Goal: Task Accomplishment & Management: Manage account settings

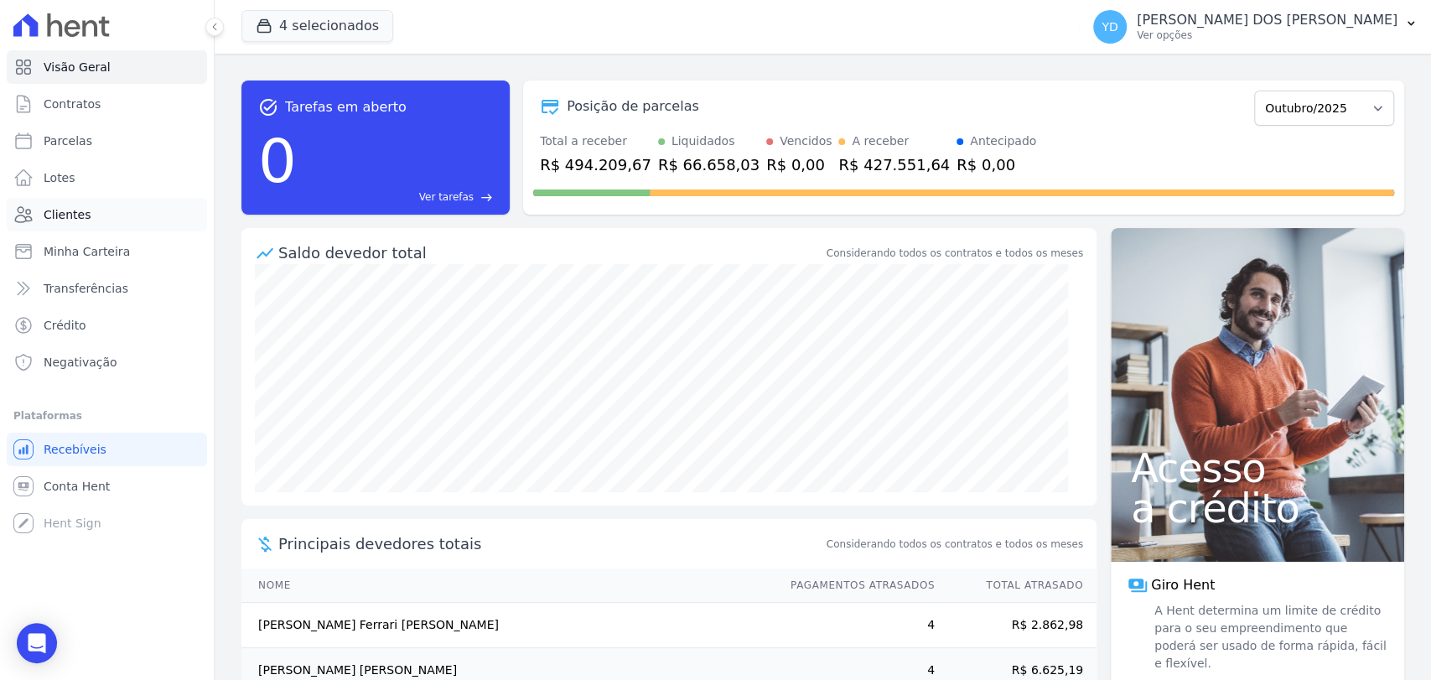
click at [124, 215] on link "Clientes" at bounding box center [107, 215] width 200 height 34
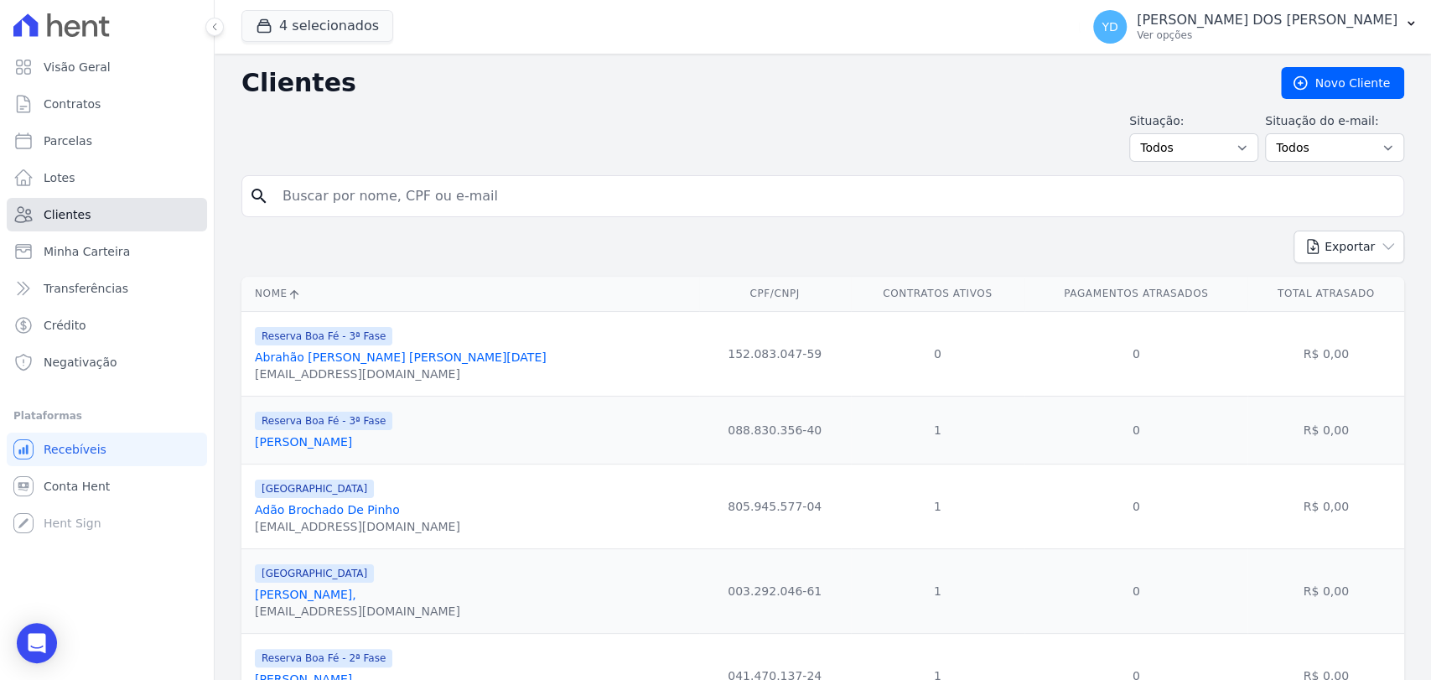
click at [153, 220] on link "Clientes" at bounding box center [107, 215] width 200 height 34
click at [357, 206] on input "search" at bounding box center [834, 196] width 1124 height 34
paste input "[EMAIL_ADDRESS][DOMAIN_NAME]"
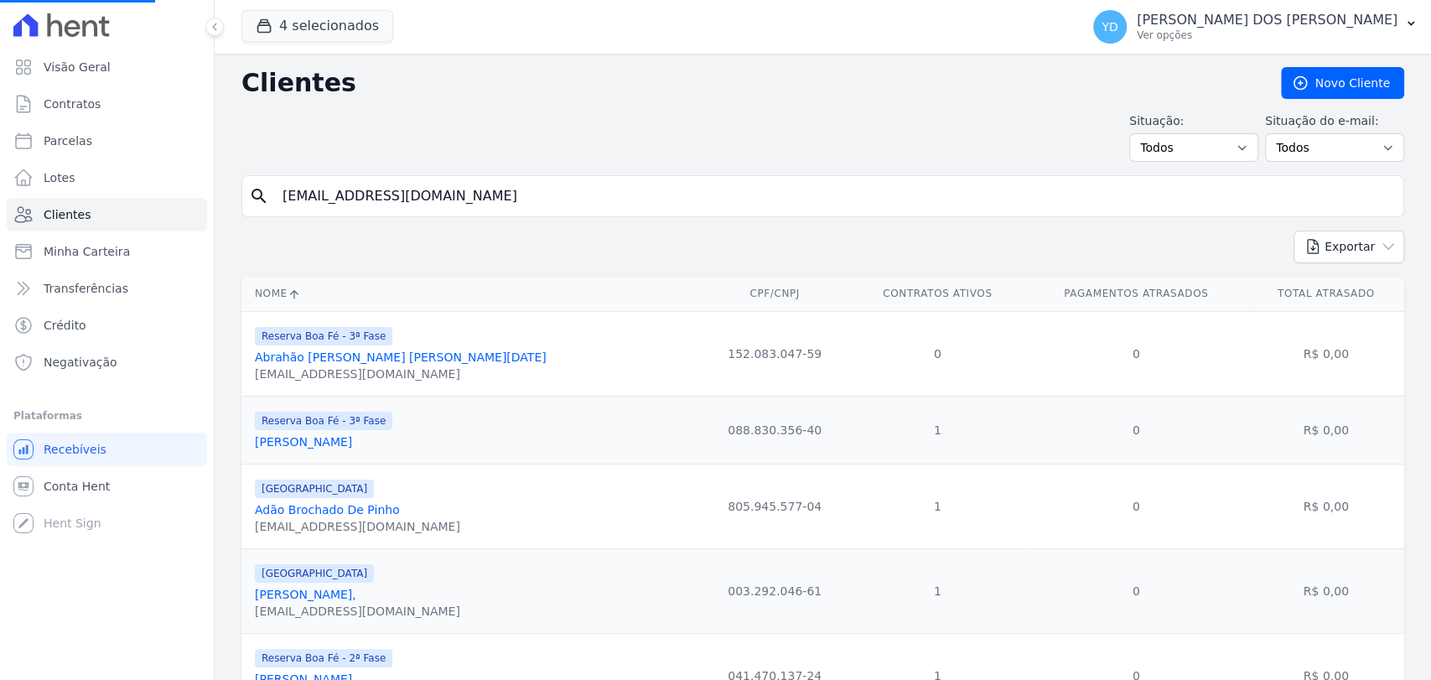
type input "[EMAIL_ADDRESS][DOMAIN_NAME]"
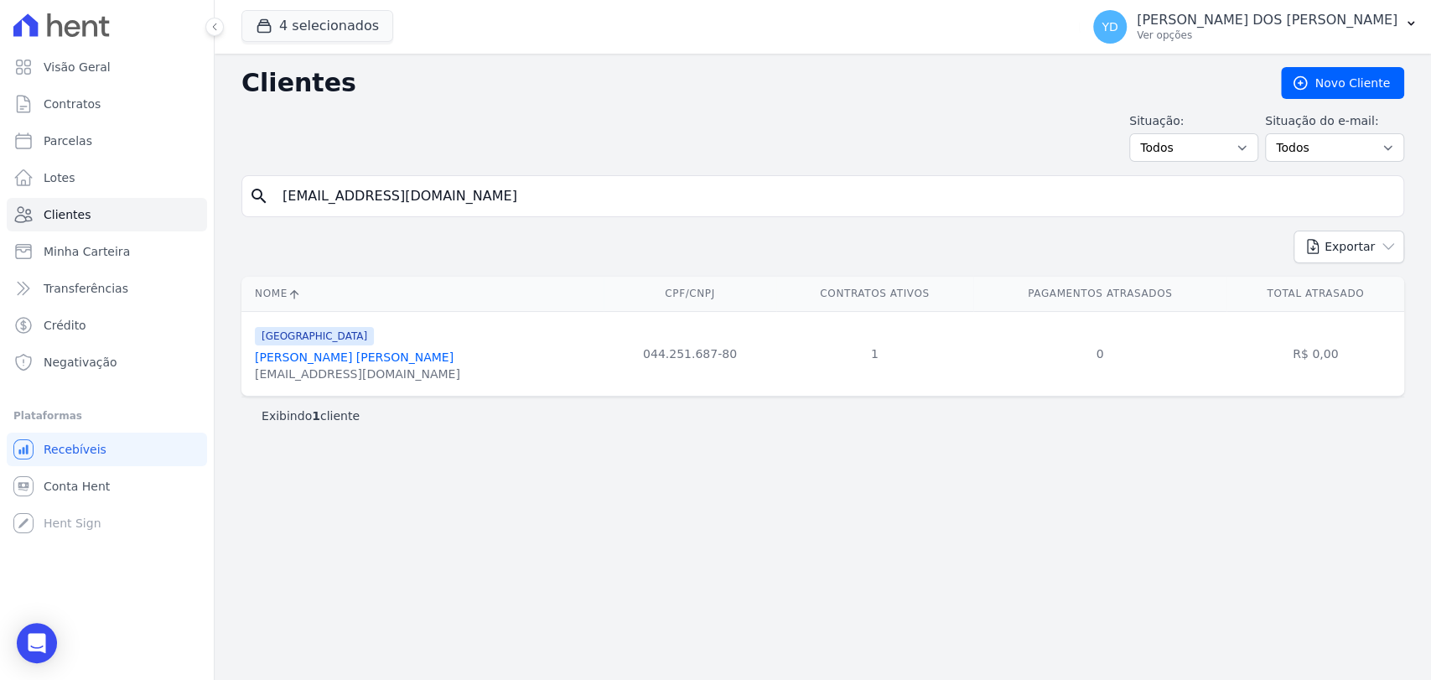
click at [324, 358] on link "[PERSON_NAME] [PERSON_NAME]" at bounding box center [354, 356] width 199 height 13
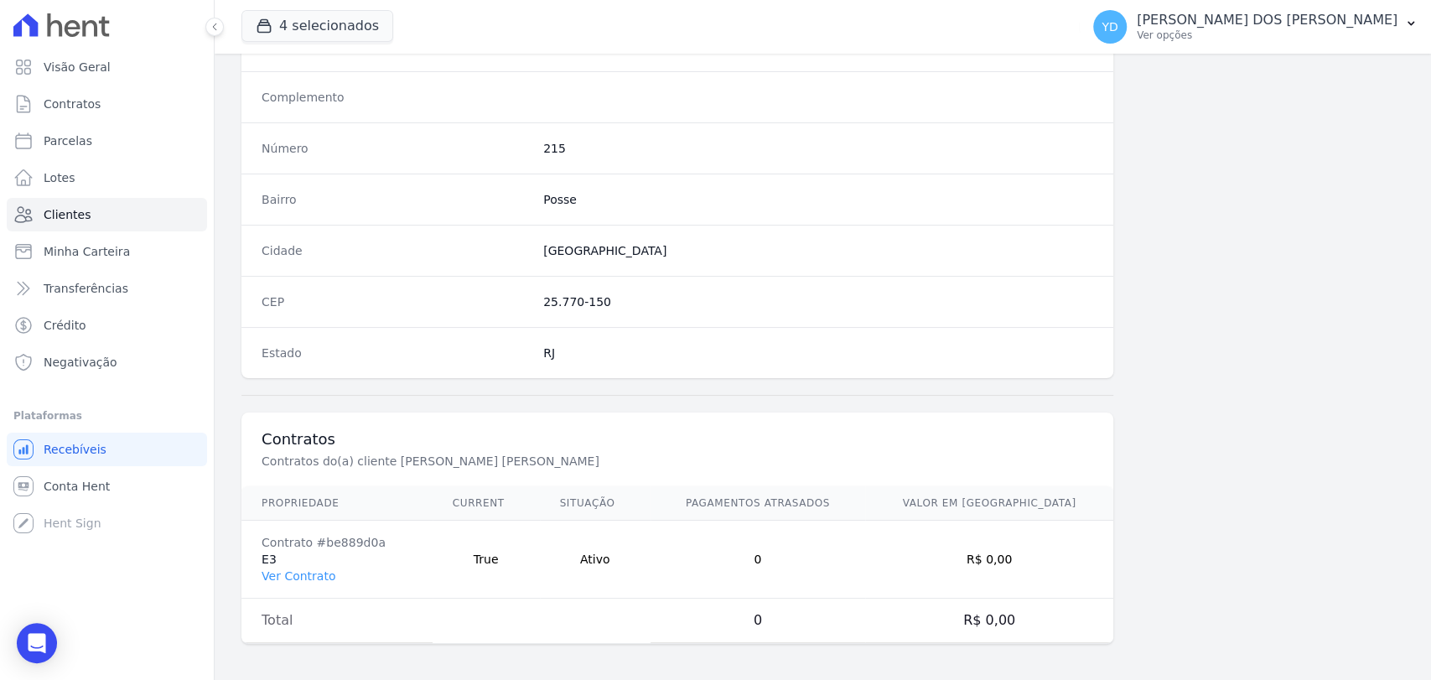
scroll to position [885, 0]
click at [313, 568] on link "Ver Contrato" at bounding box center [299, 574] width 74 height 13
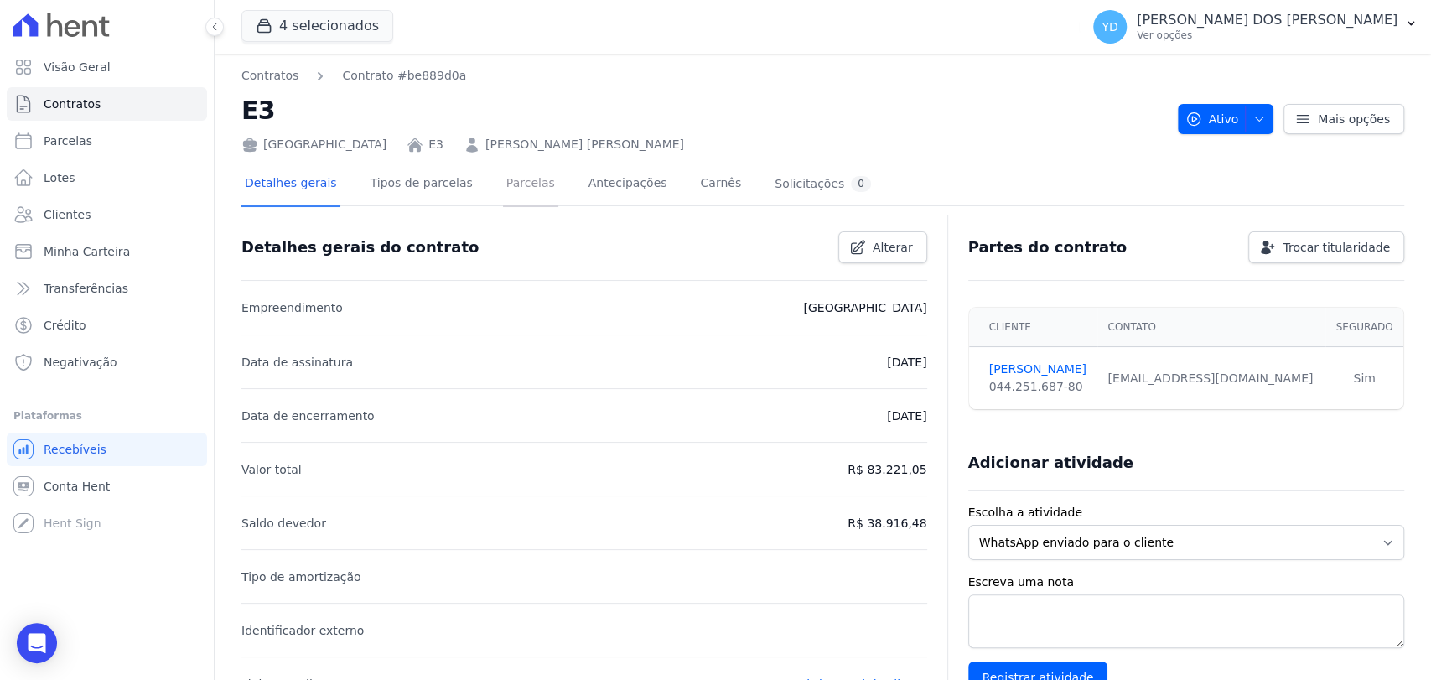
click at [503, 185] on link "Parcelas" at bounding box center [530, 185] width 55 height 44
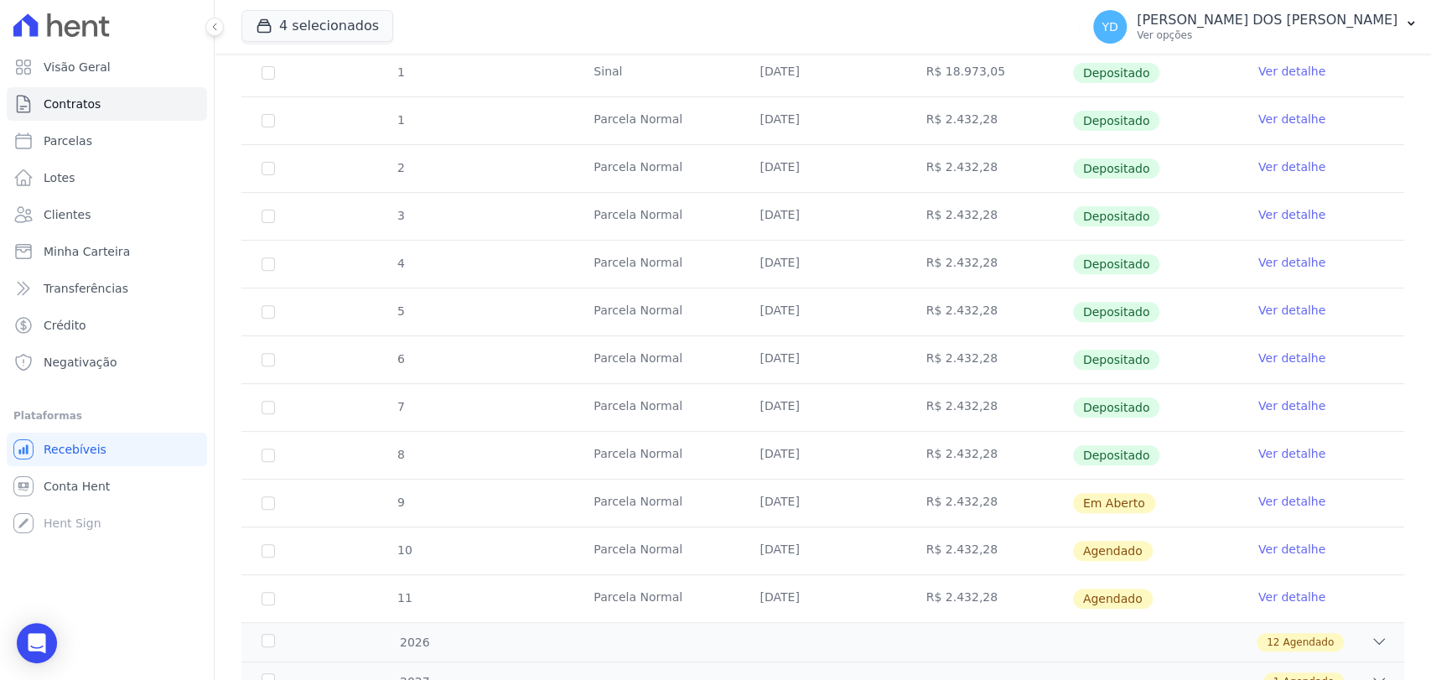
scroll to position [372, 0]
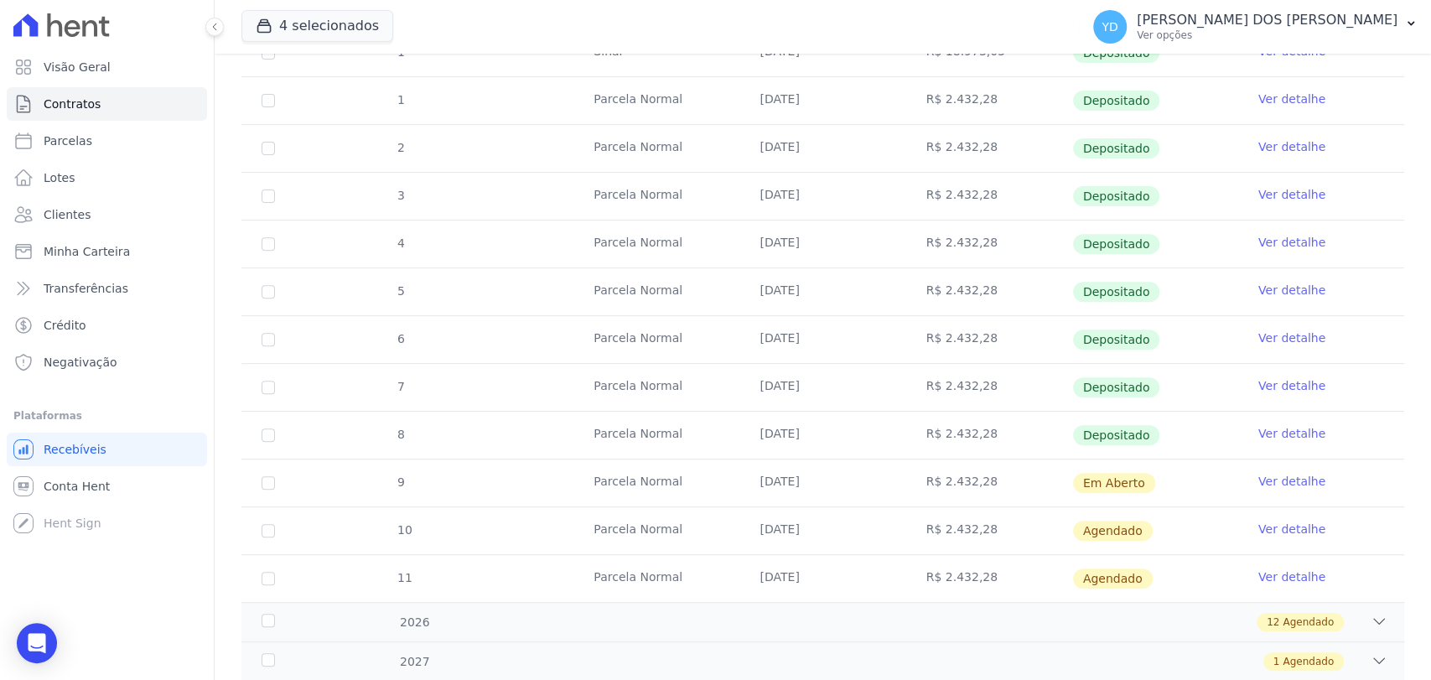
click at [1284, 484] on link "Ver detalhe" at bounding box center [1291, 481] width 67 height 17
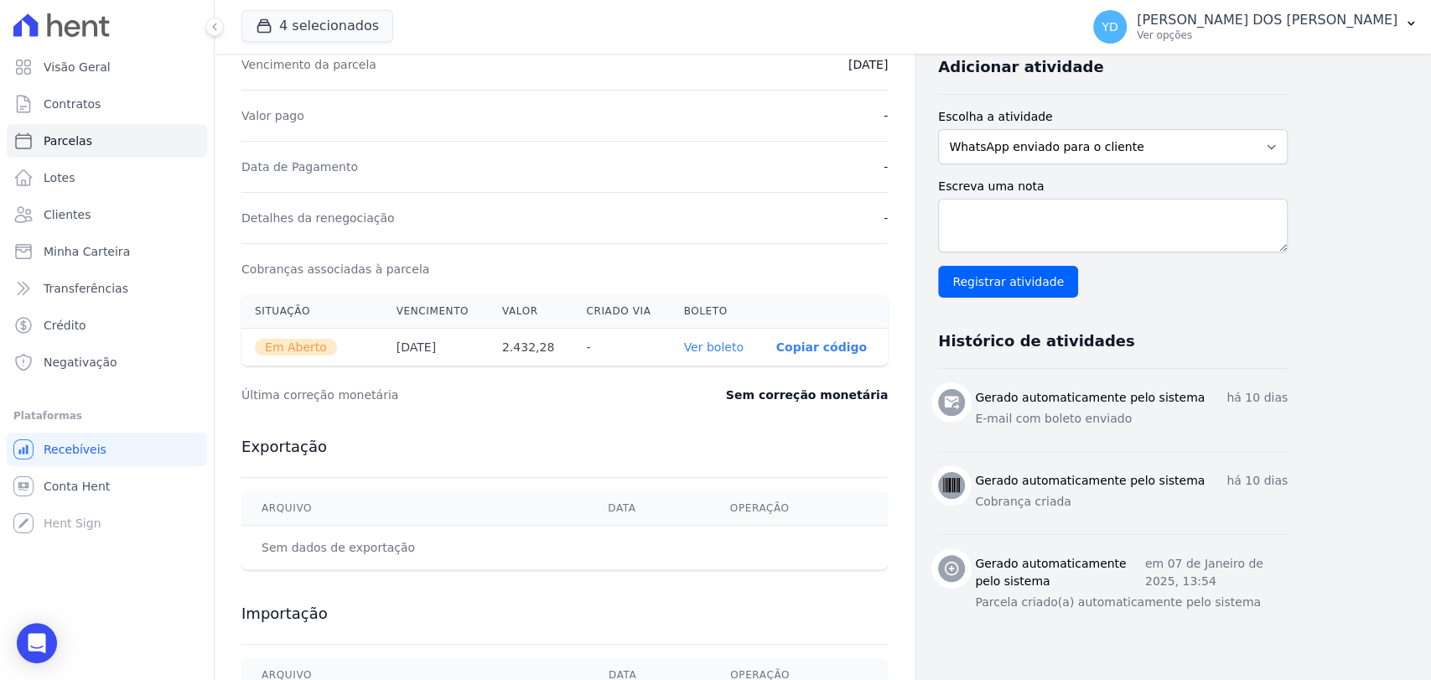
scroll to position [372, 0]
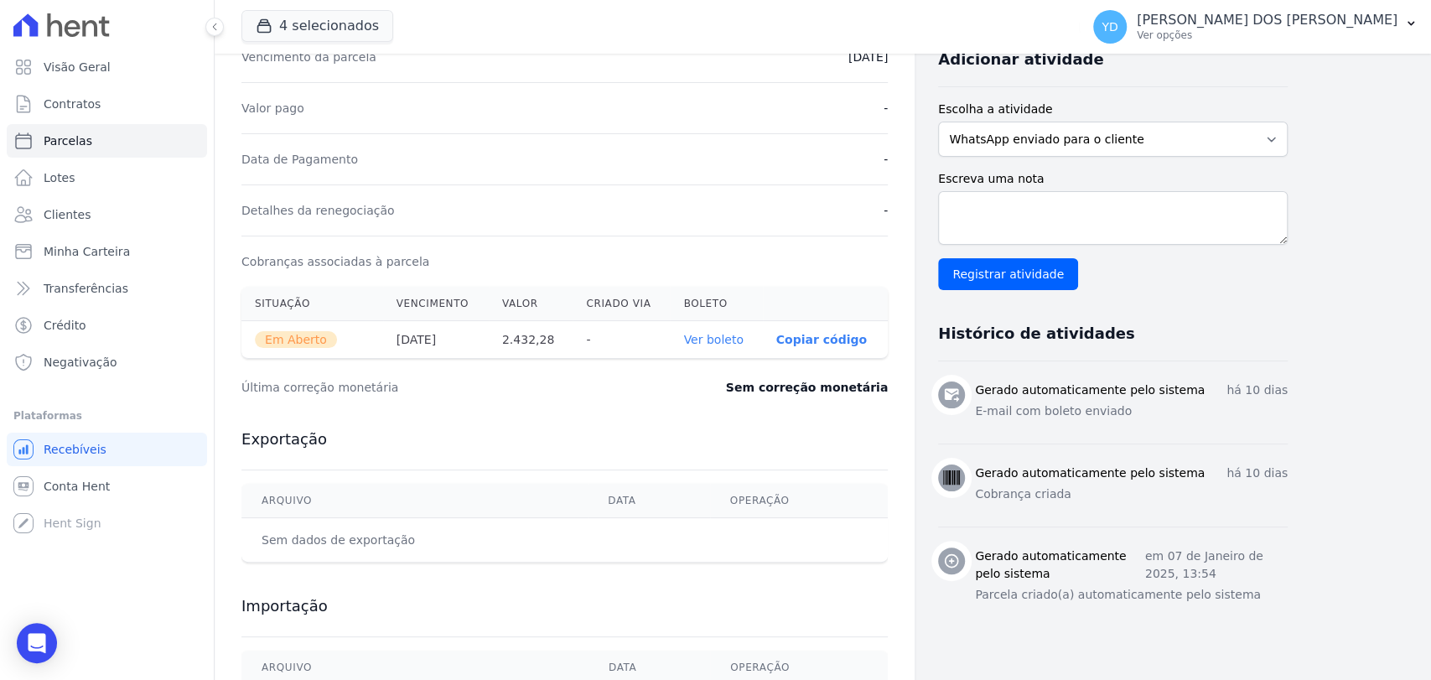
click at [734, 333] on link "Ver boleto" at bounding box center [713, 339] width 60 height 13
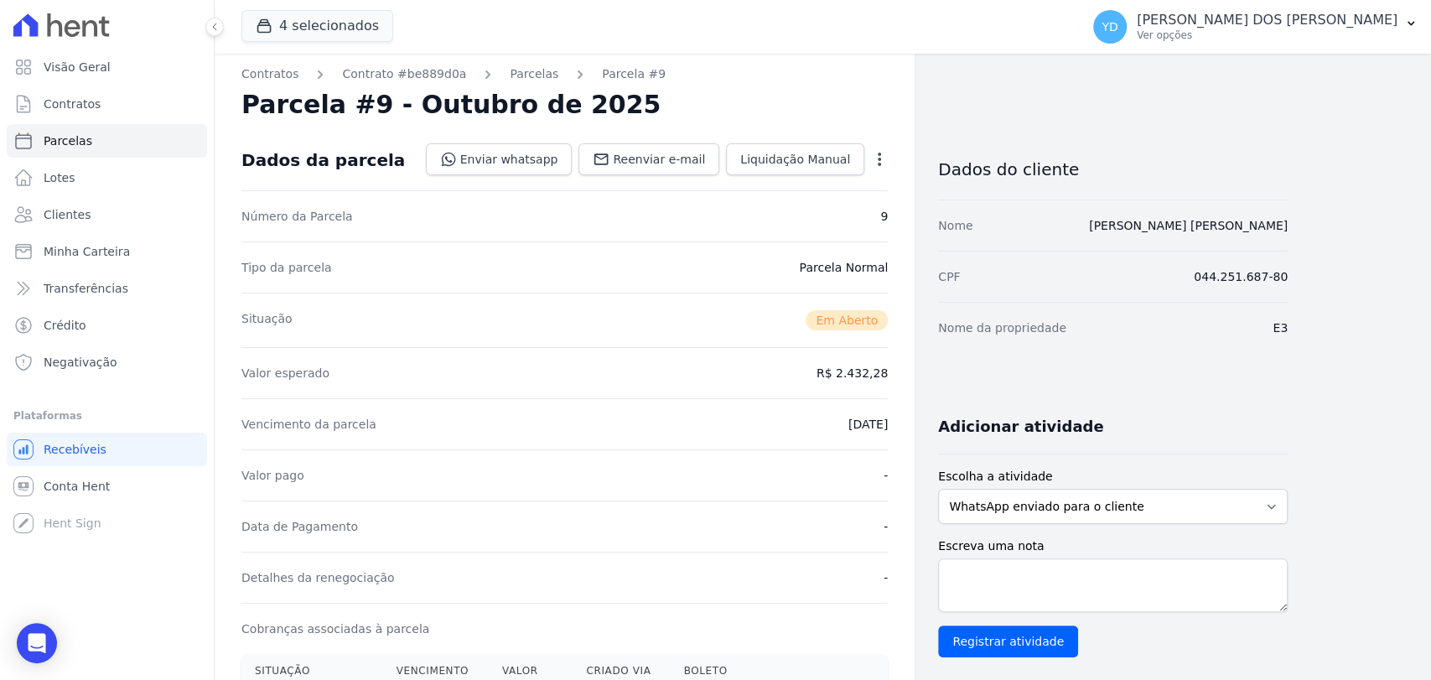
scroll to position [0, 0]
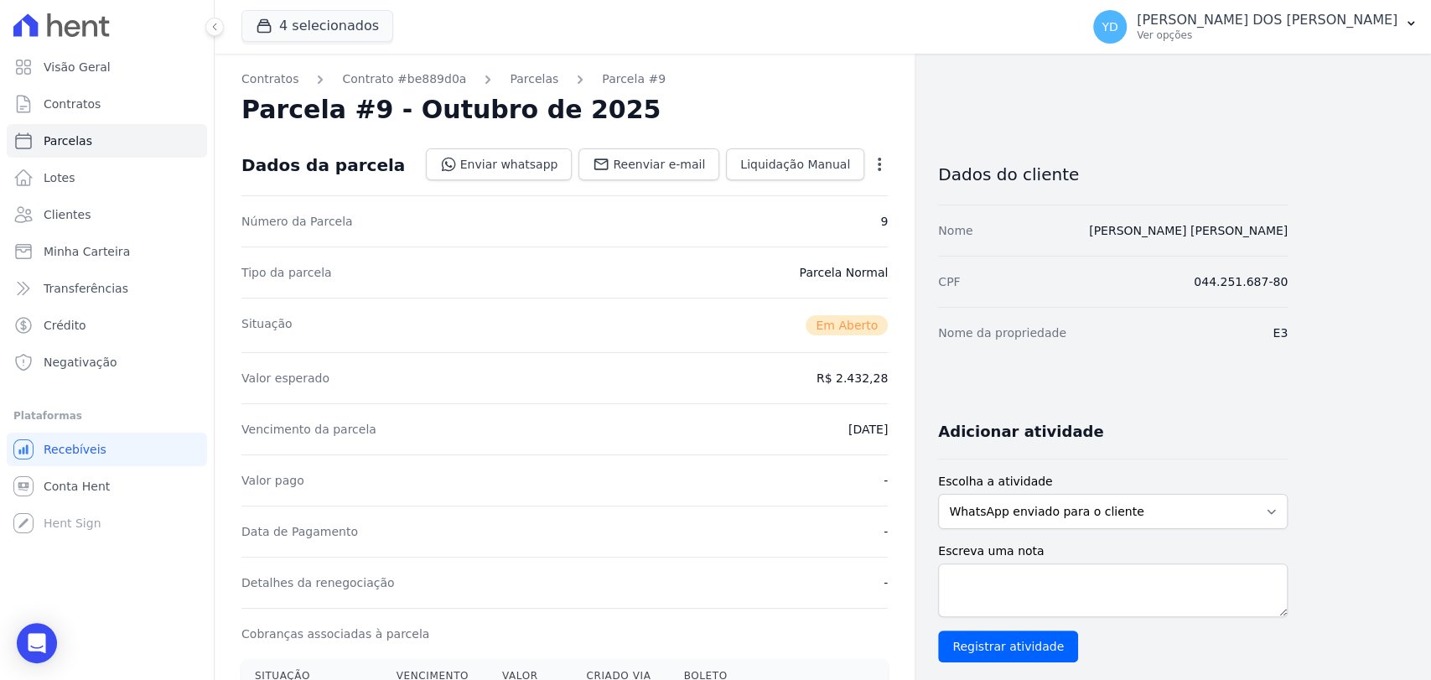
drag, startPoint x: 515, startPoint y: 80, endPoint x: 488, endPoint y: 86, distance: 27.6
click at [514, 79] on link "Parcelas" at bounding box center [534, 79] width 49 height 18
click at [163, 220] on link "Clientes" at bounding box center [107, 215] width 200 height 34
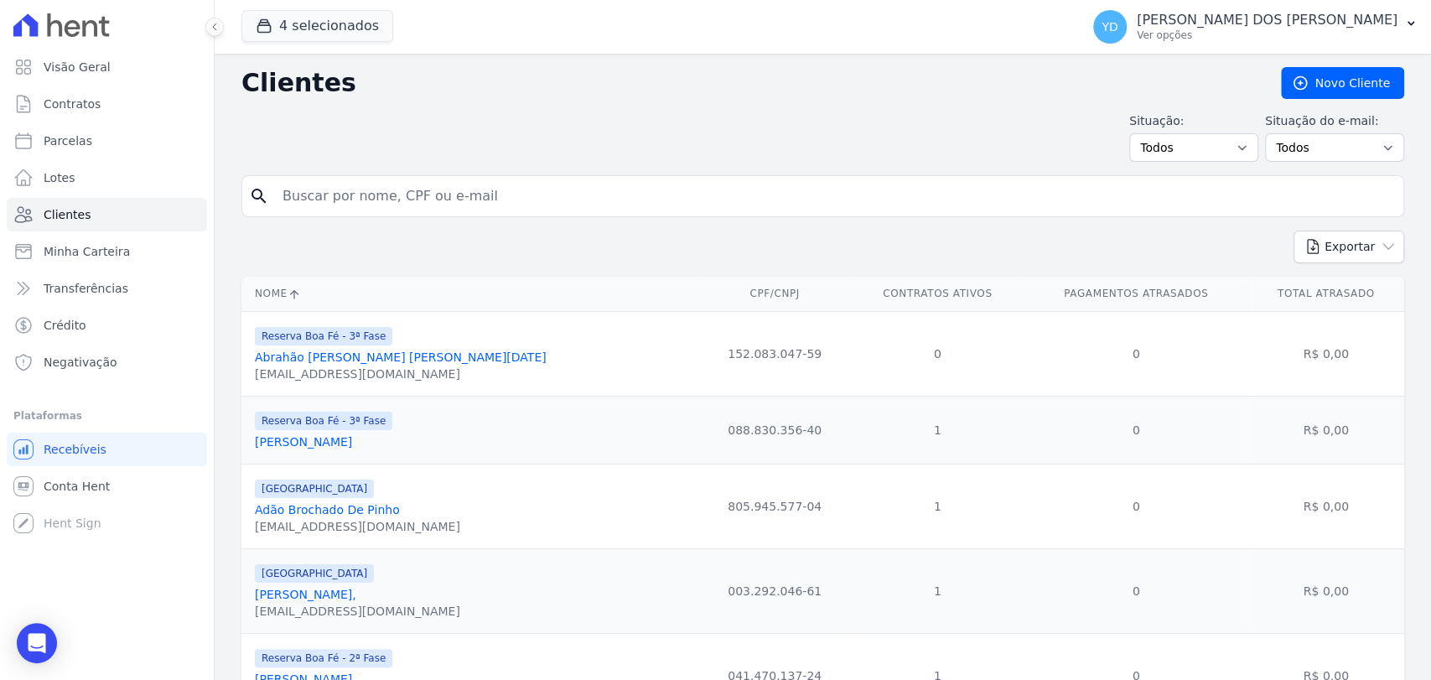
click at [455, 194] on input "search" at bounding box center [834, 196] width 1124 height 34
paste input "[PERSON_NAME] [PERSON_NAME]"
type input "[PERSON_NAME] [PERSON_NAME]"
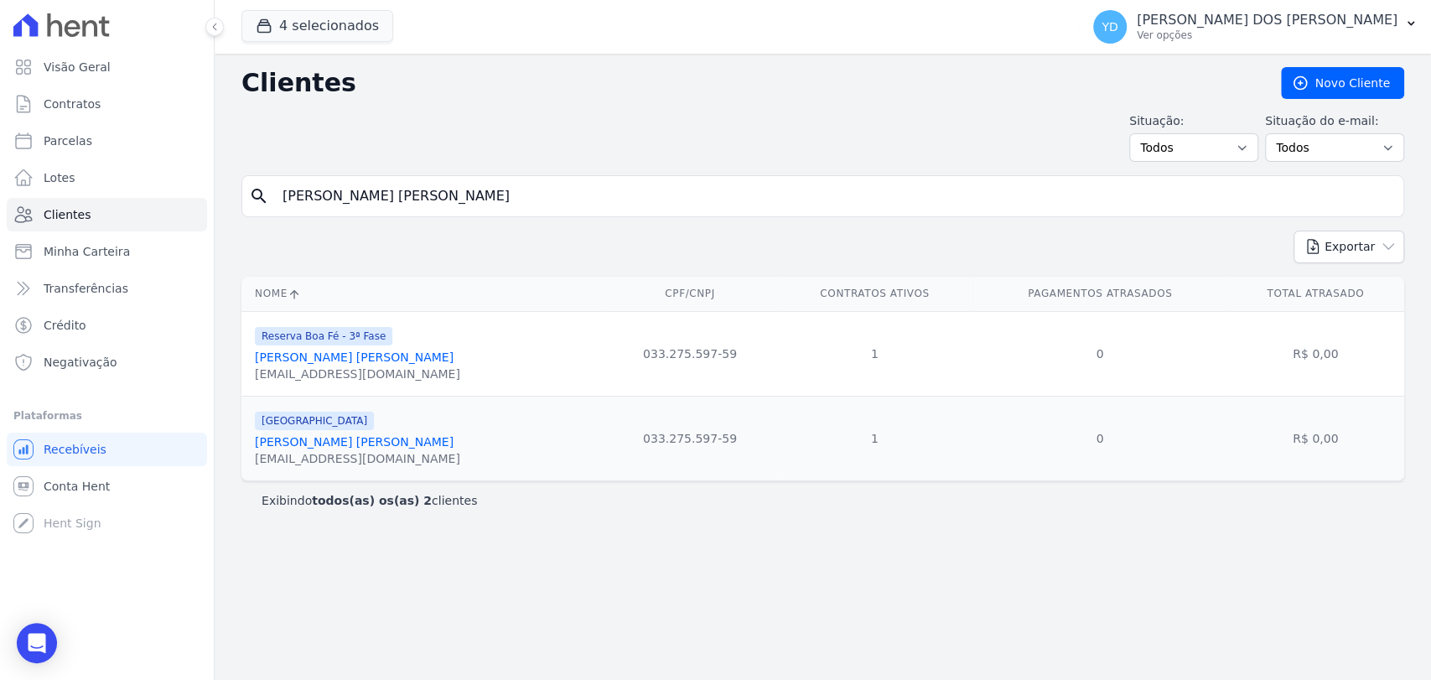
click at [457, 196] on input "[PERSON_NAME] [PERSON_NAME]" at bounding box center [834, 196] width 1124 height 34
paste input "ei [PERSON_NAME] [PERSON_NAME]"
type input "[PERSON_NAME] [PERSON_NAME] [PERSON_NAME]"
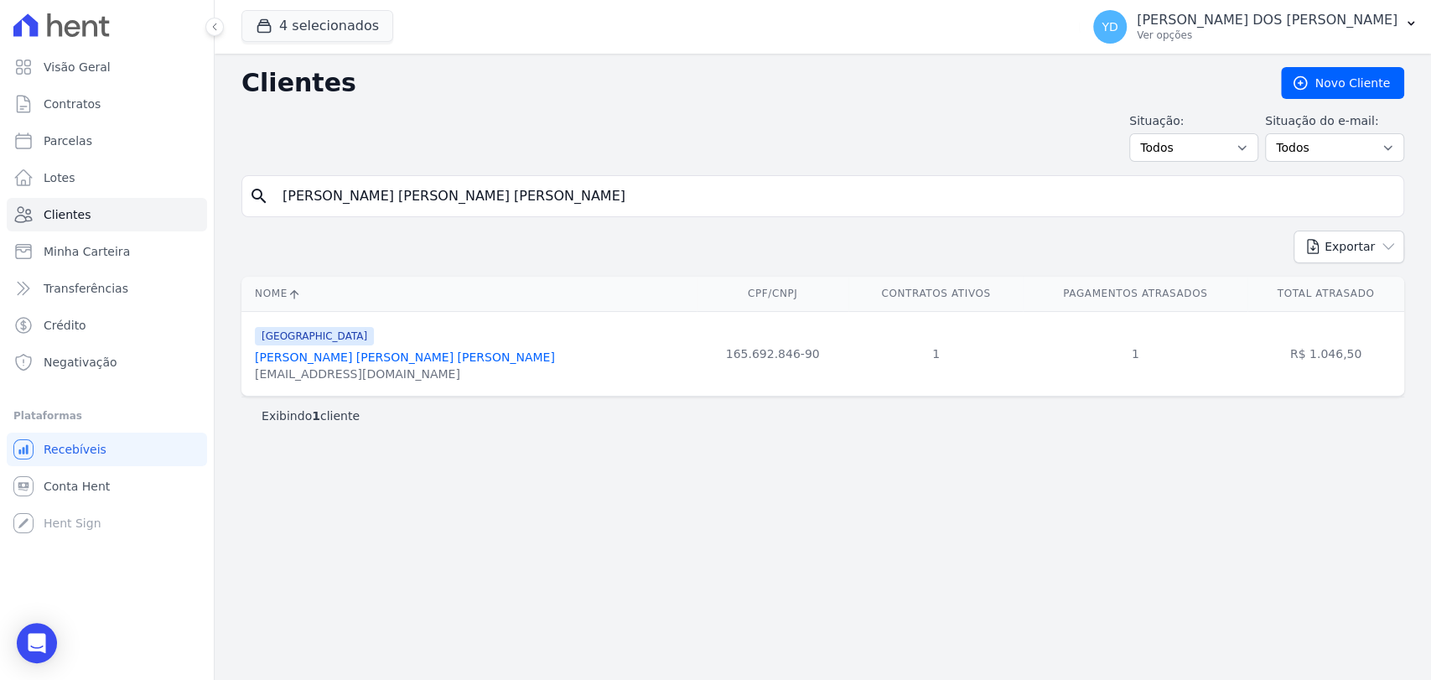
click at [463, 186] on input "[PERSON_NAME] [PERSON_NAME] [PERSON_NAME]" at bounding box center [834, 196] width 1124 height 34
paste input "[PERSON_NAME] Dos [PERSON_NAME]"
type input "[PERSON_NAME] Dos [PERSON_NAME]"
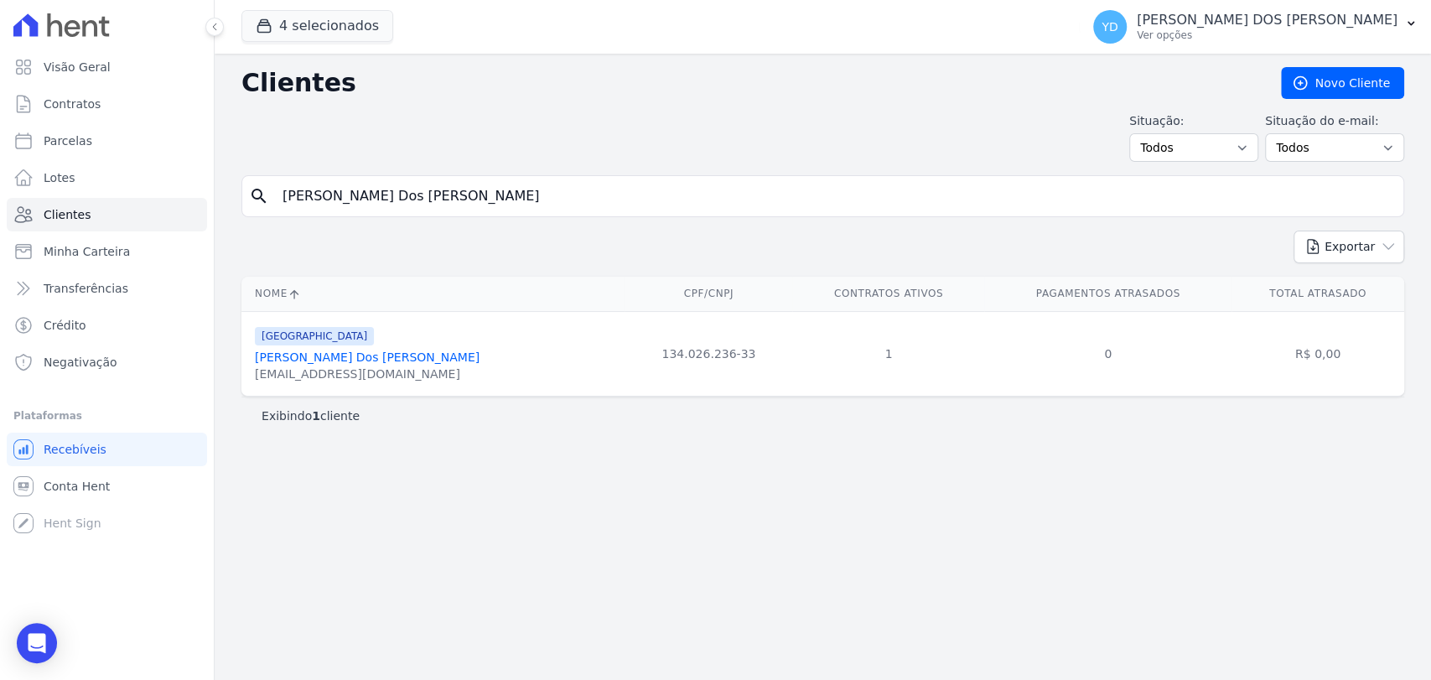
click at [470, 184] on input "[PERSON_NAME] Dos [PERSON_NAME]" at bounding box center [834, 196] width 1124 height 34
paste input "[PERSON_NAME] [PERSON_NAME]"
type input "[PERSON_NAME] [PERSON_NAME]"
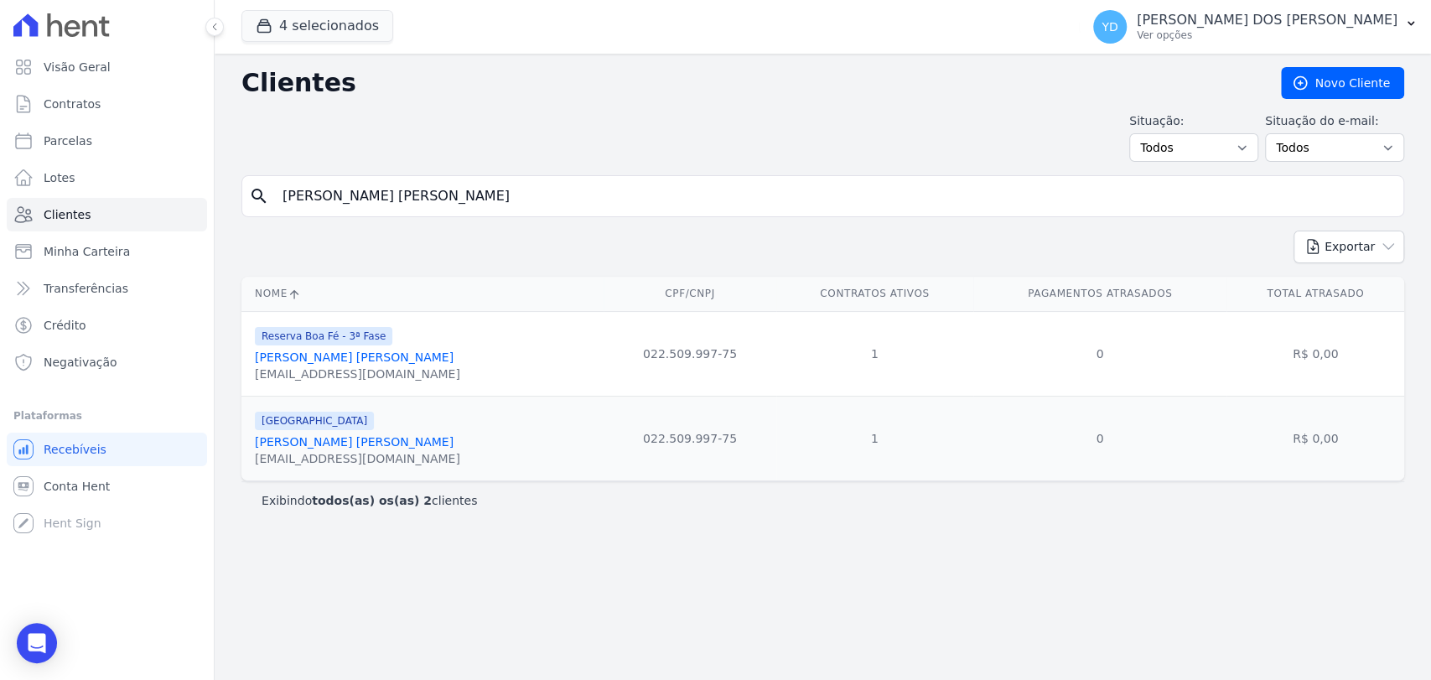
click at [790, 82] on h2 "Clientes" at bounding box center [747, 83] width 1013 height 30
click at [536, 179] on input "[PERSON_NAME] [PERSON_NAME]" at bounding box center [834, 196] width 1124 height 34
paste input "[PERSON_NAME] [PERSON_NAME]"
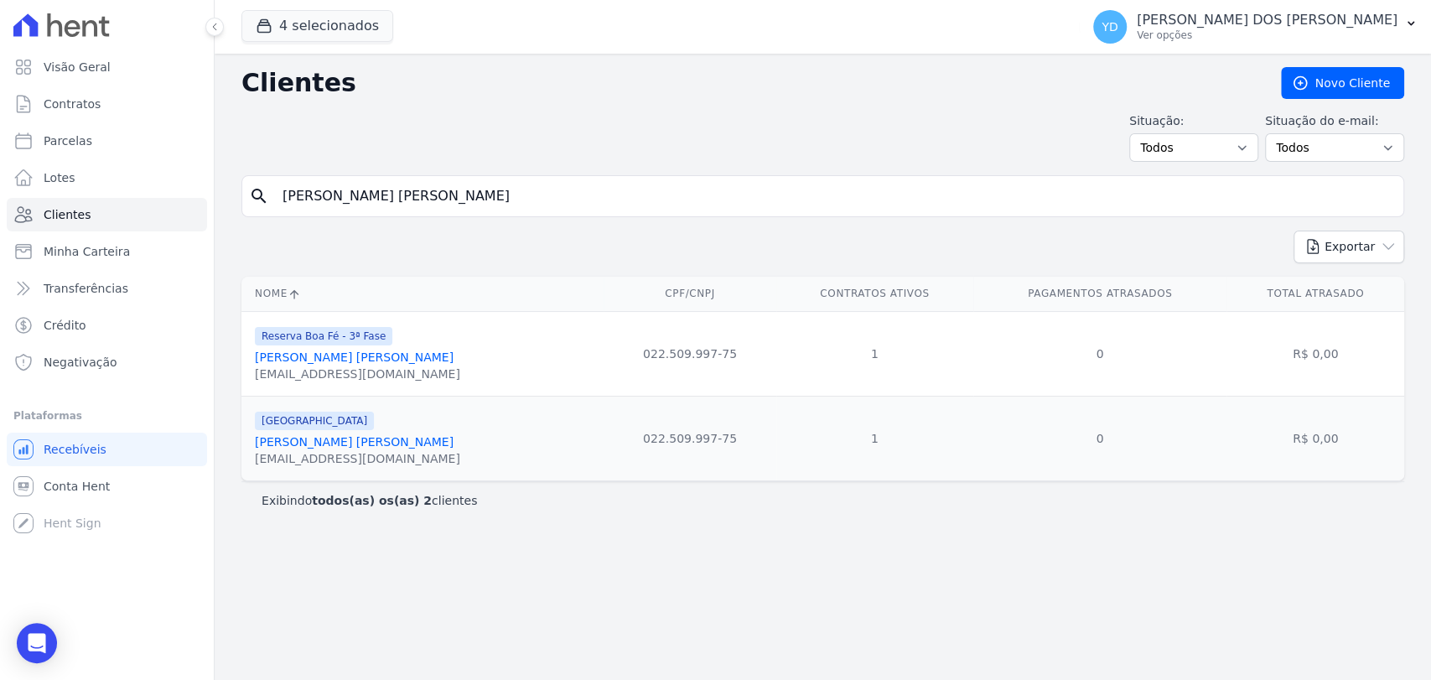
type input "[PERSON_NAME] [PERSON_NAME]"
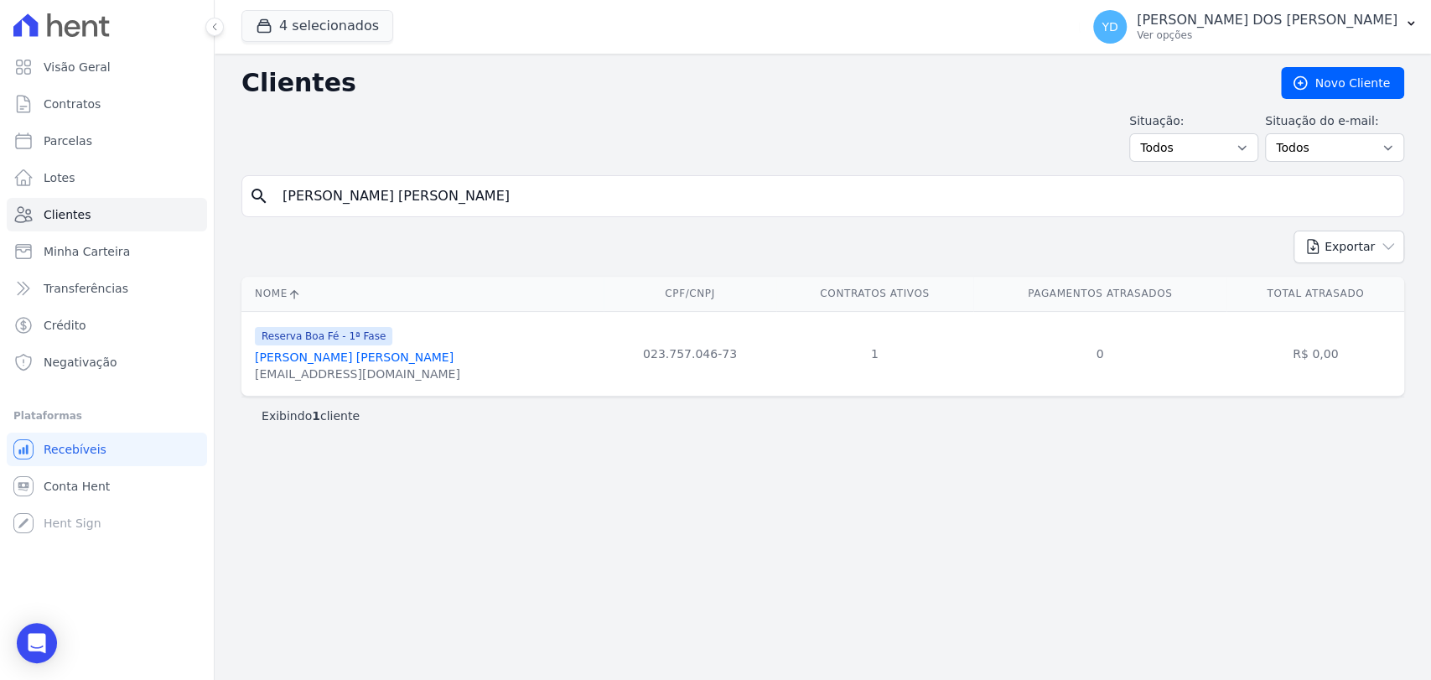
click at [452, 183] on input "[PERSON_NAME] [PERSON_NAME]" at bounding box center [834, 196] width 1124 height 34
paste input "[PERSON_NAME] [PERSON_NAME] [PERSON_NAME]"
type input "[PERSON_NAME] [PERSON_NAME] [PERSON_NAME]"
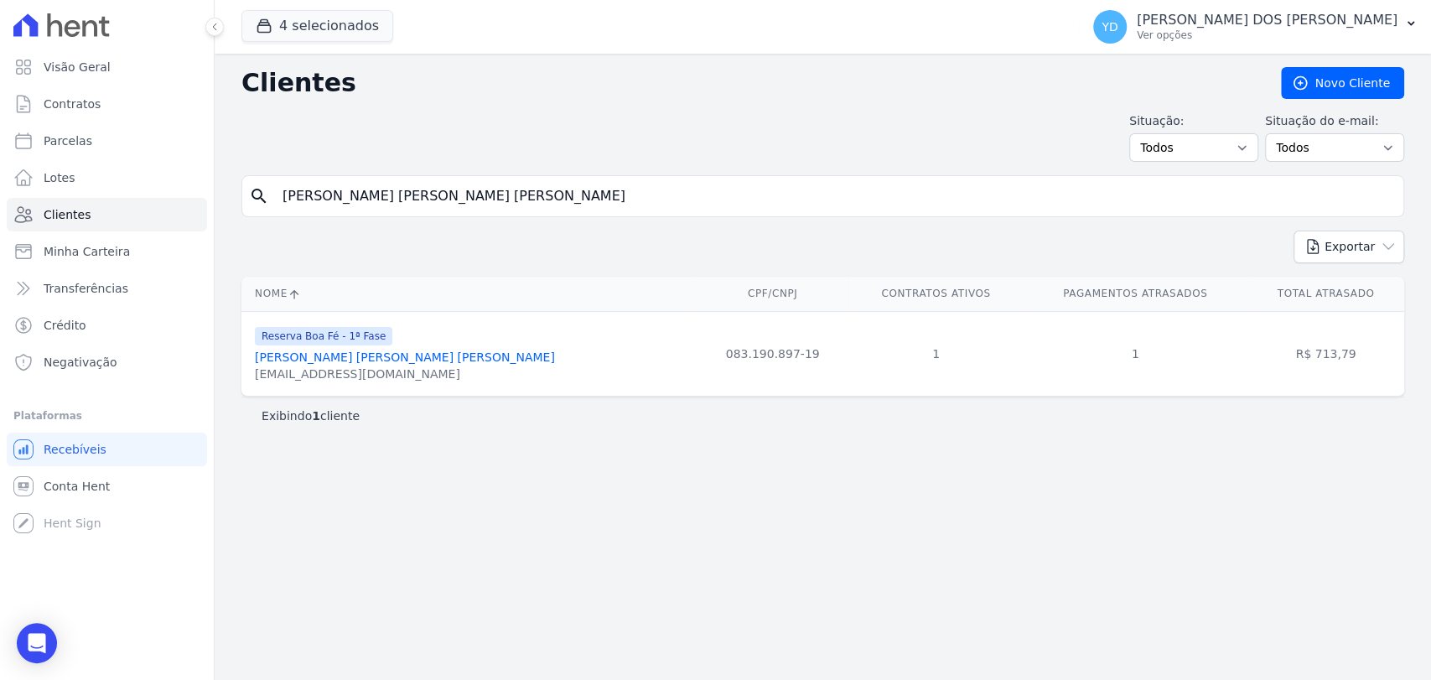
click at [528, 204] on input "[PERSON_NAME] [PERSON_NAME] [PERSON_NAME]" at bounding box center [834, 196] width 1124 height 34
click at [527, 204] on input "[PERSON_NAME] [PERSON_NAME] [PERSON_NAME]" at bounding box center [834, 196] width 1124 height 34
paste input "[PERSON_NAME] Da Silv"
type input "[PERSON_NAME]"
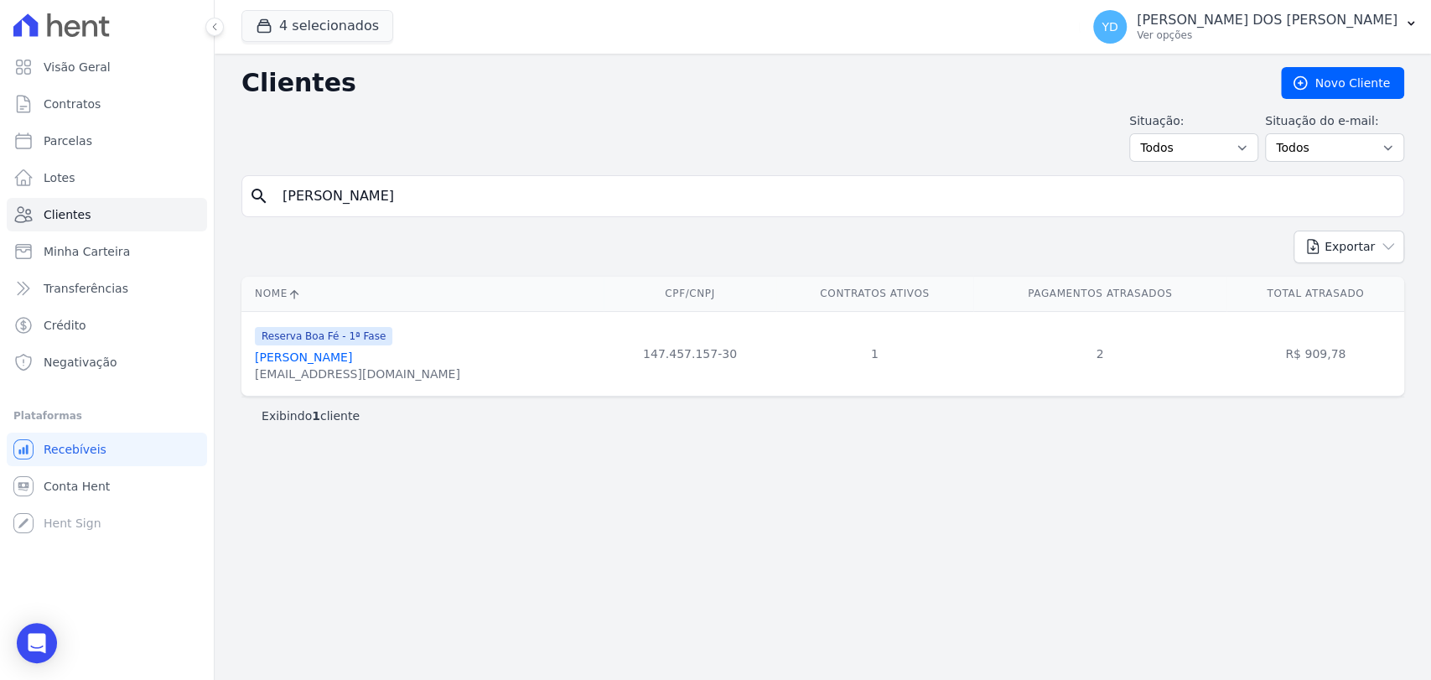
click at [702, 191] on input "[PERSON_NAME]" at bounding box center [834, 196] width 1124 height 34
click at [700, 183] on input "[PERSON_NAME]" at bounding box center [834, 196] width 1124 height 34
paste input "[PERSON_NAME]"
click at [701, 183] on input "[PERSON_NAME] Da [PERSON_NAME]" at bounding box center [834, 196] width 1124 height 34
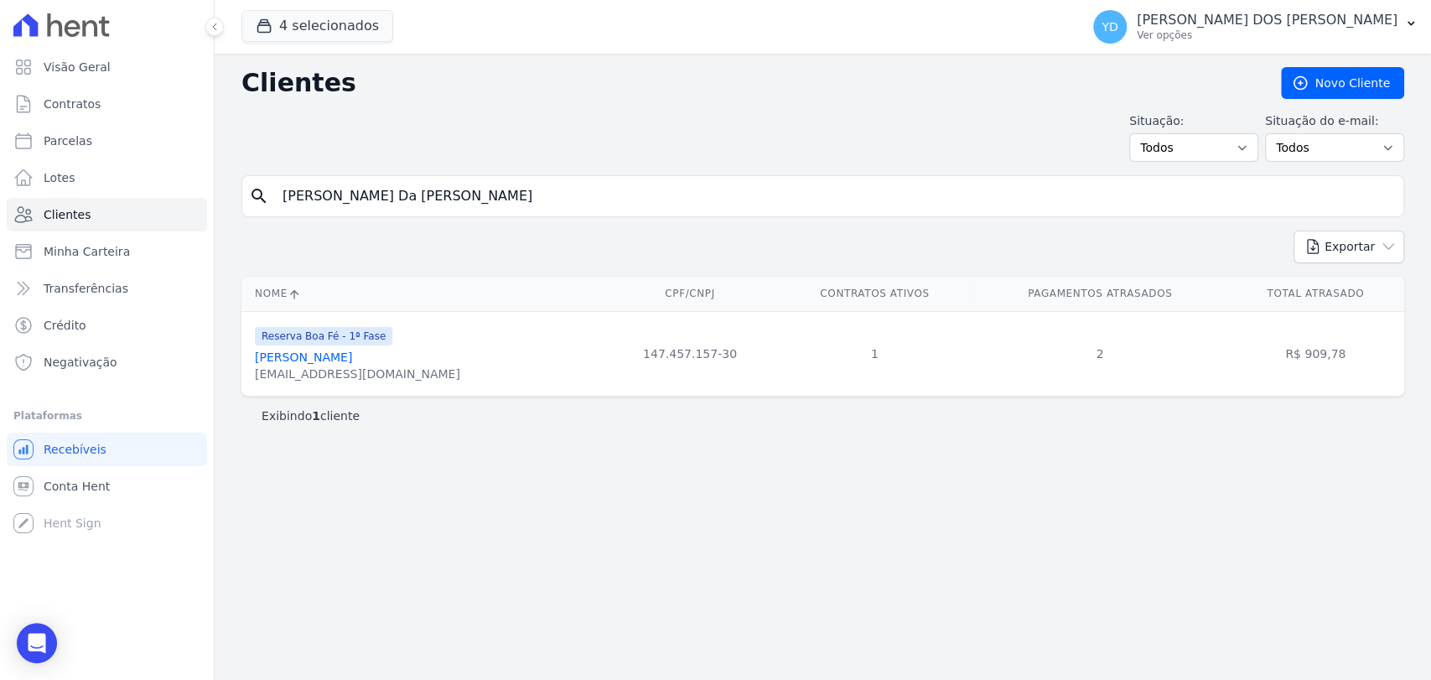
click at [701, 183] on input "[PERSON_NAME] Da [PERSON_NAME]" at bounding box center [834, 196] width 1124 height 34
paste input "search"
type input "[PERSON_NAME]"
click at [514, 184] on input "[PERSON_NAME]" at bounding box center [834, 196] width 1124 height 34
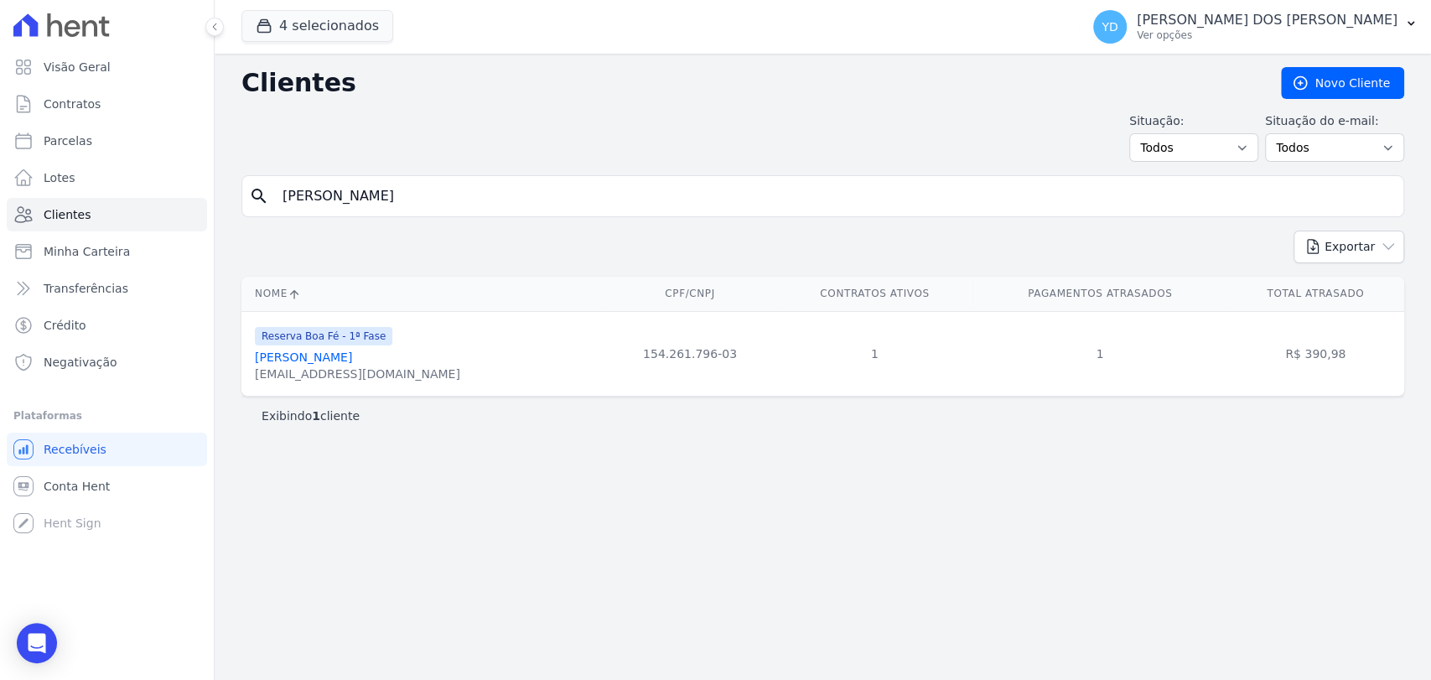
click at [514, 184] on input "[PERSON_NAME]" at bounding box center [834, 196] width 1124 height 34
paste input "[PERSON_NAME] [PERSON_NAME] [PERSON_NAME]"
type input "[PERSON_NAME] [PERSON_NAME] [PERSON_NAME]"
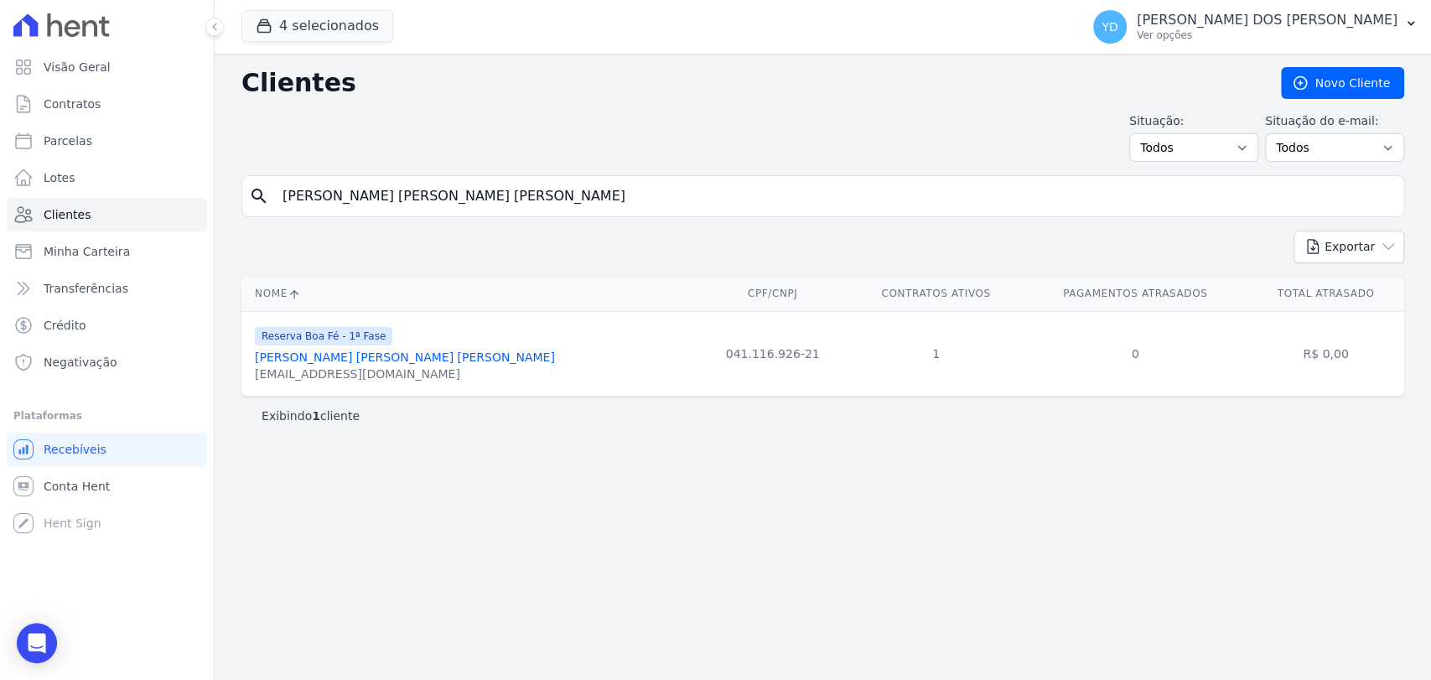
click at [543, 201] on input "[PERSON_NAME] [PERSON_NAME] [PERSON_NAME]" at bounding box center [834, 196] width 1124 height 34
click at [542, 201] on input "[PERSON_NAME] [PERSON_NAME] [PERSON_NAME]" at bounding box center [834, 196] width 1124 height 34
paste input "[PERSON_NAME] [PERSON_NAME]"
type input "[PERSON_NAME] [PERSON_NAME]"
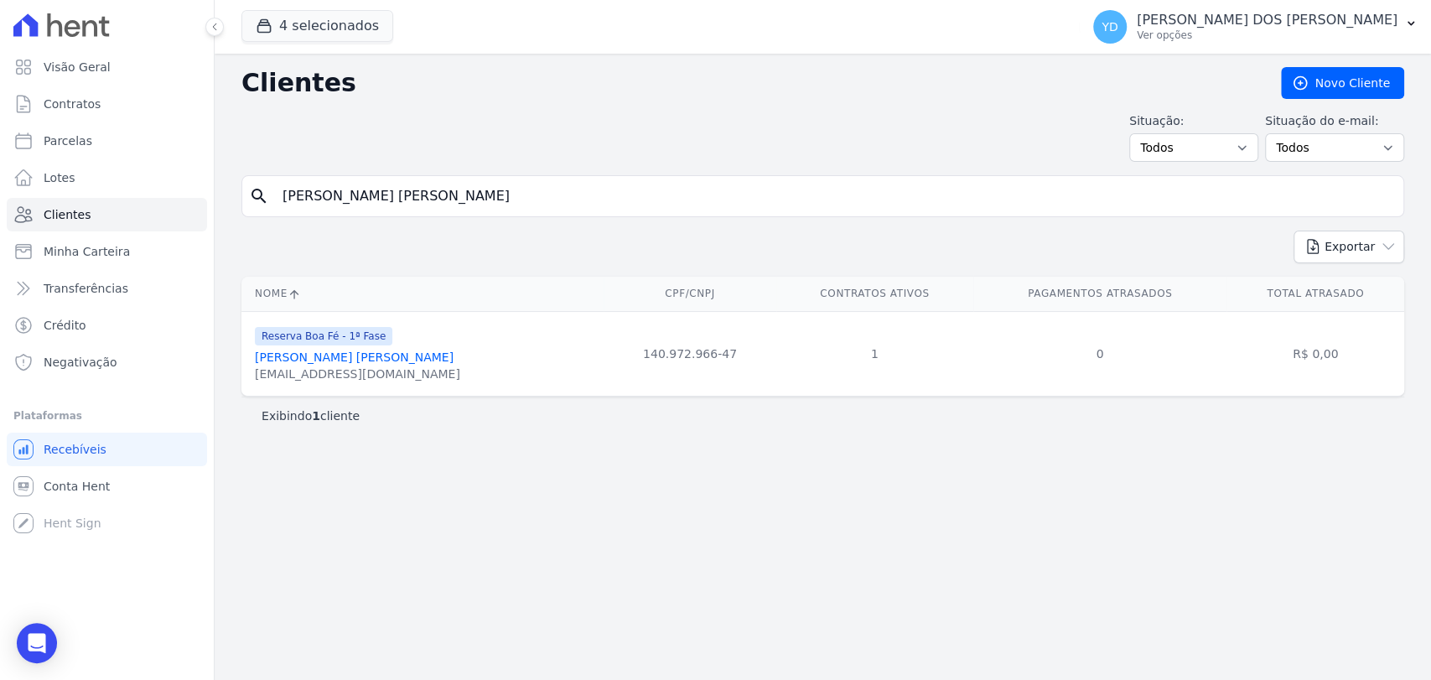
click at [513, 188] on input "[PERSON_NAME] [PERSON_NAME]" at bounding box center [834, 196] width 1124 height 34
paste input "[PERSON_NAME] [PERSON_NAME]"
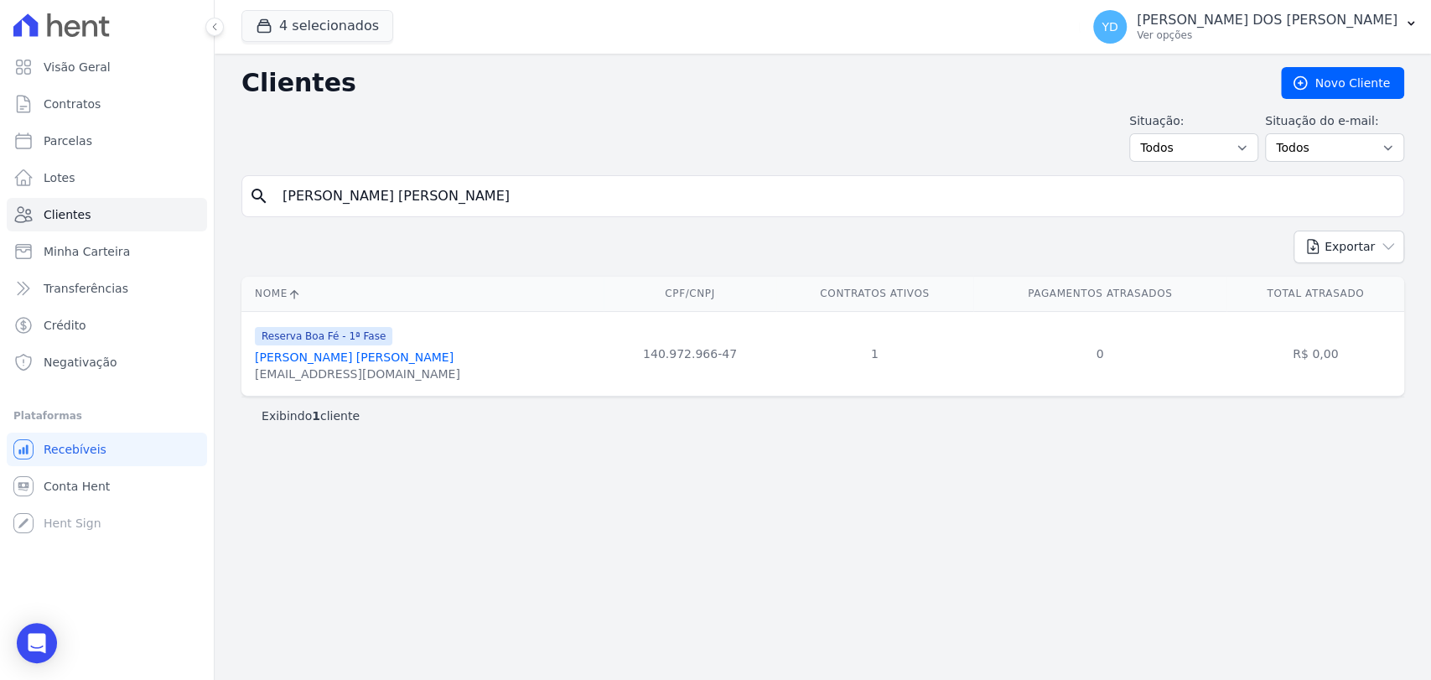
type input "[PERSON_NAME] [PERSON_NAME]"
click at [497, 179] on input "[PERSON_NAME] [PERSON_NAME]" at bounding box center [834, 196] width 1124 height 34
paste input "[PERSON_NAME] [PERSON_NAME]"
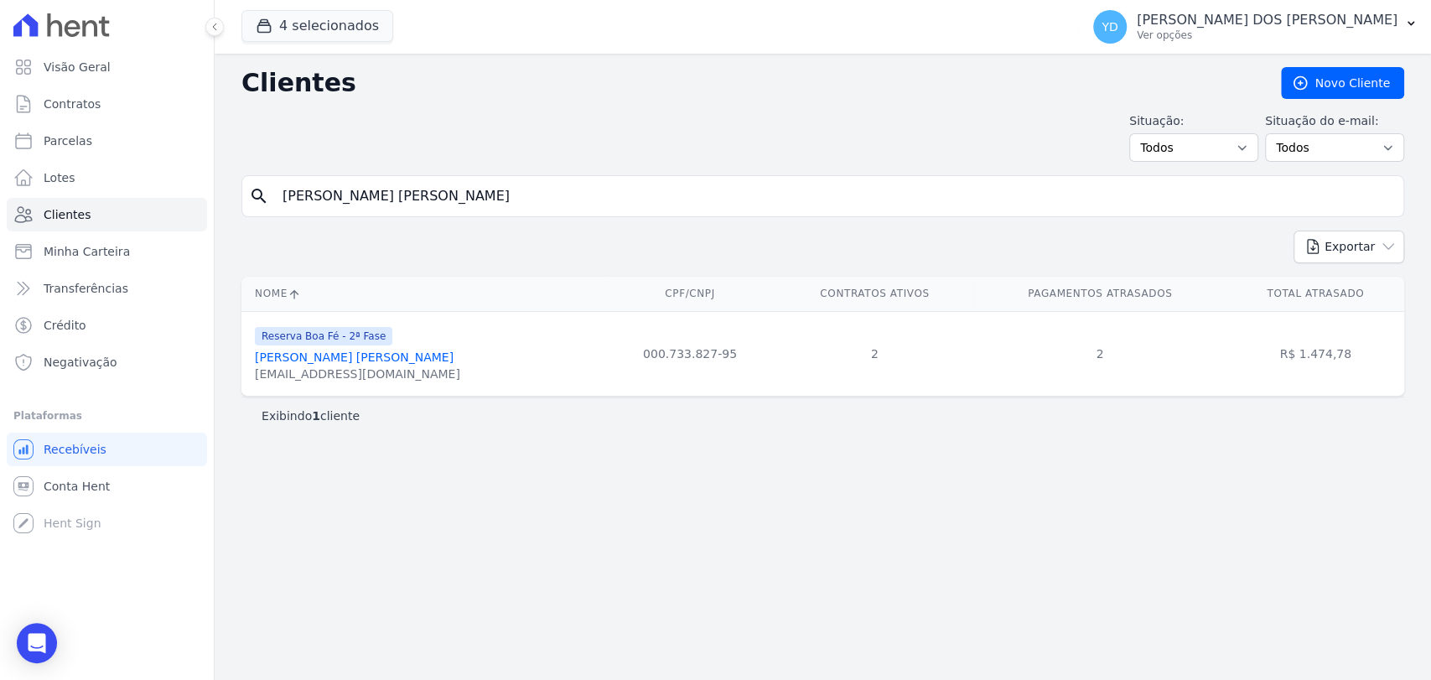
type input "[PERSON_NAME] [PERSON_NAME]"
click at [460, 191] on input "[PERSON_NAME] [PERSON_NAME]" at bounding box center [834, 196] width 1124 height 34
paste input "[PERSON_NAME]"
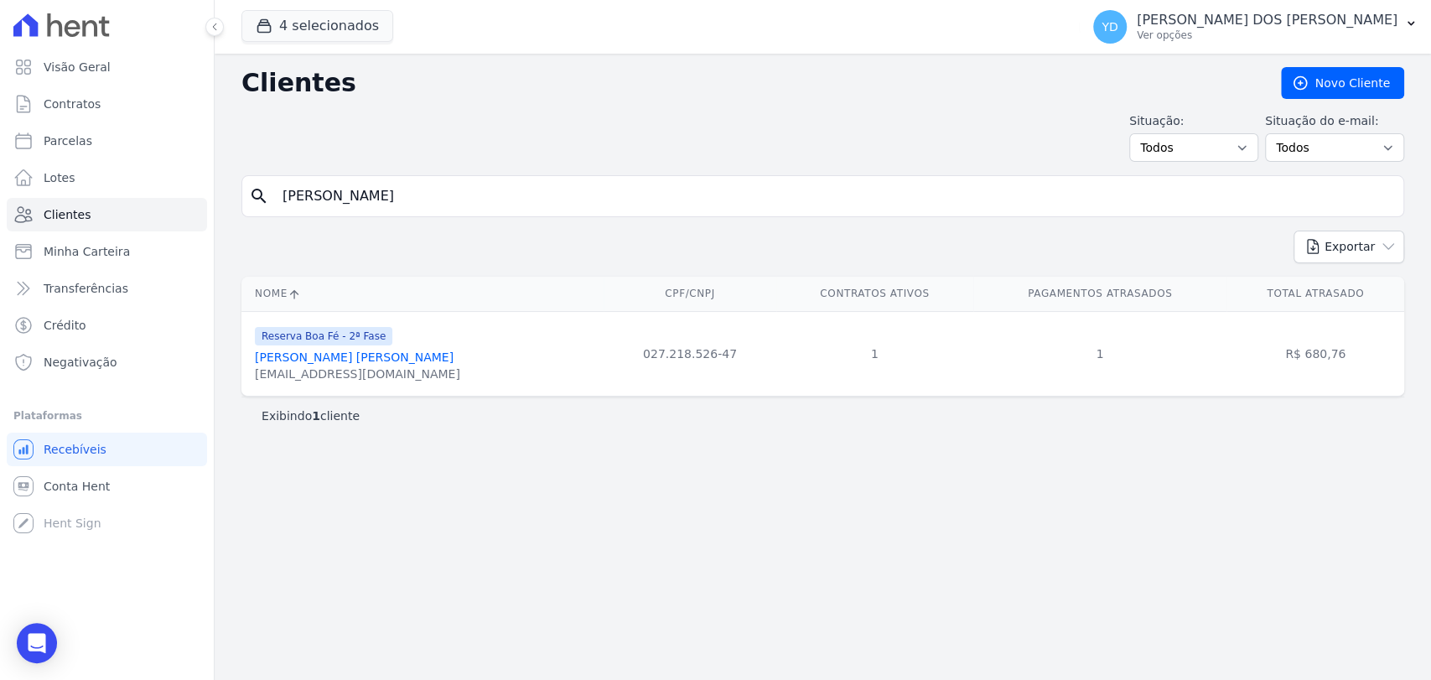
type input "[PERSON_NAME]"
click at [495, 181] on input "[PERSON_NAME]" at bounding box center [834, 196] width 1124 height 34
paste input "[PERSON_NAME] [PERSON_NAME]"
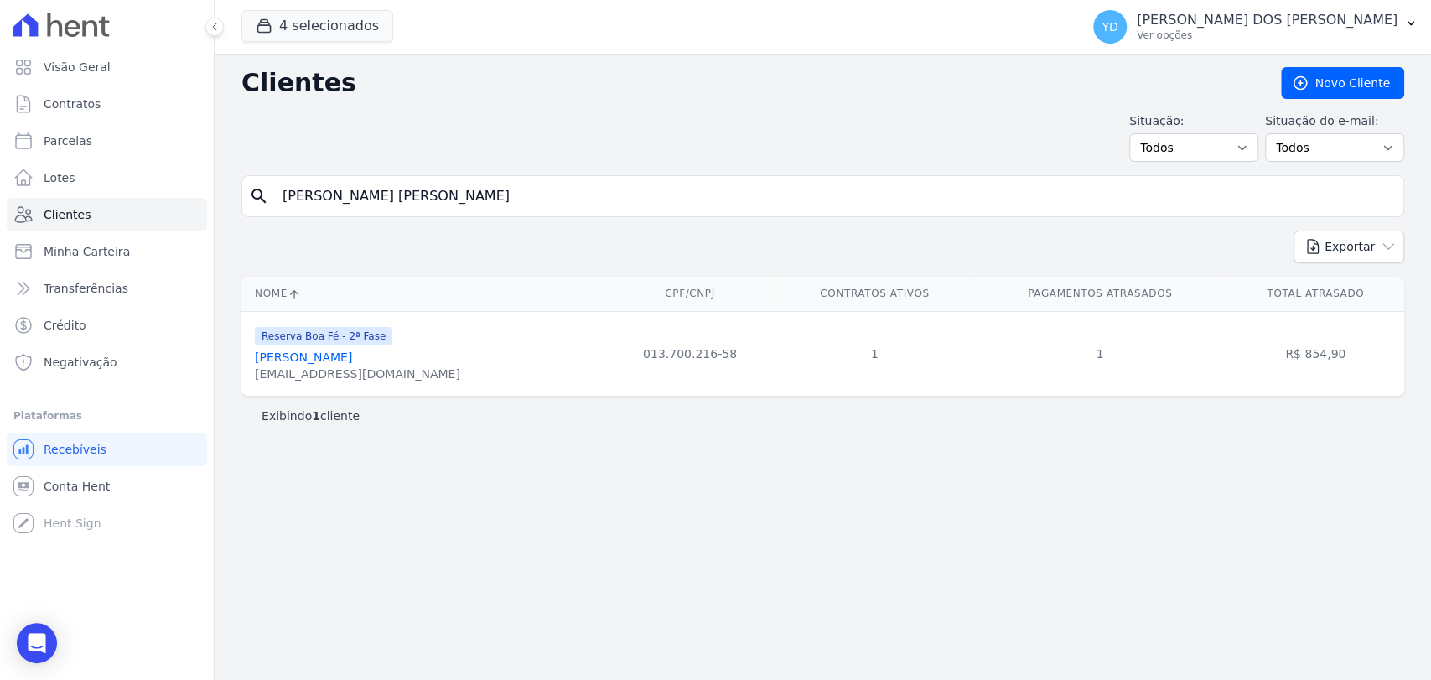
type input "[PERSON_NAME] [PERSON_NAME]"
click at [298, 360] on link "[PERSON_NAME] [PERSON_NAME]" at bounding box center [354, 356] width 199 height 13
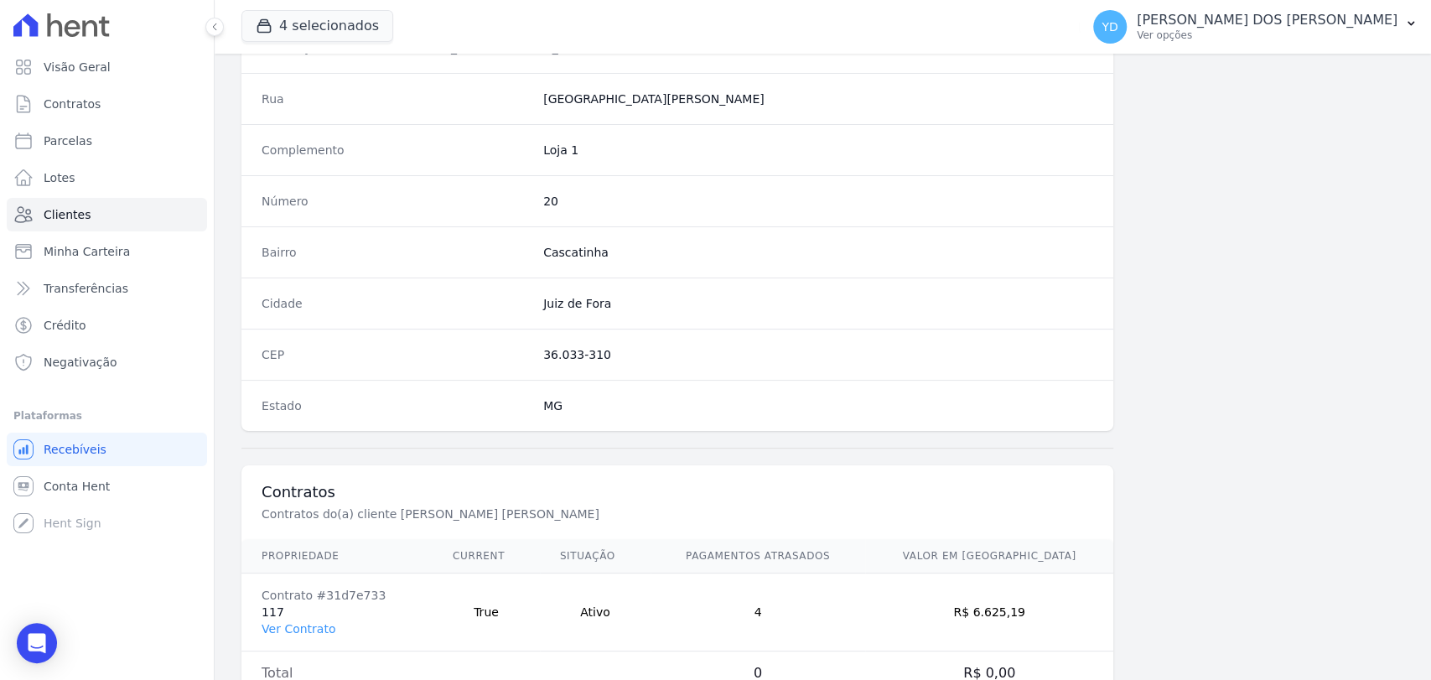
scroll to position [885, 0]
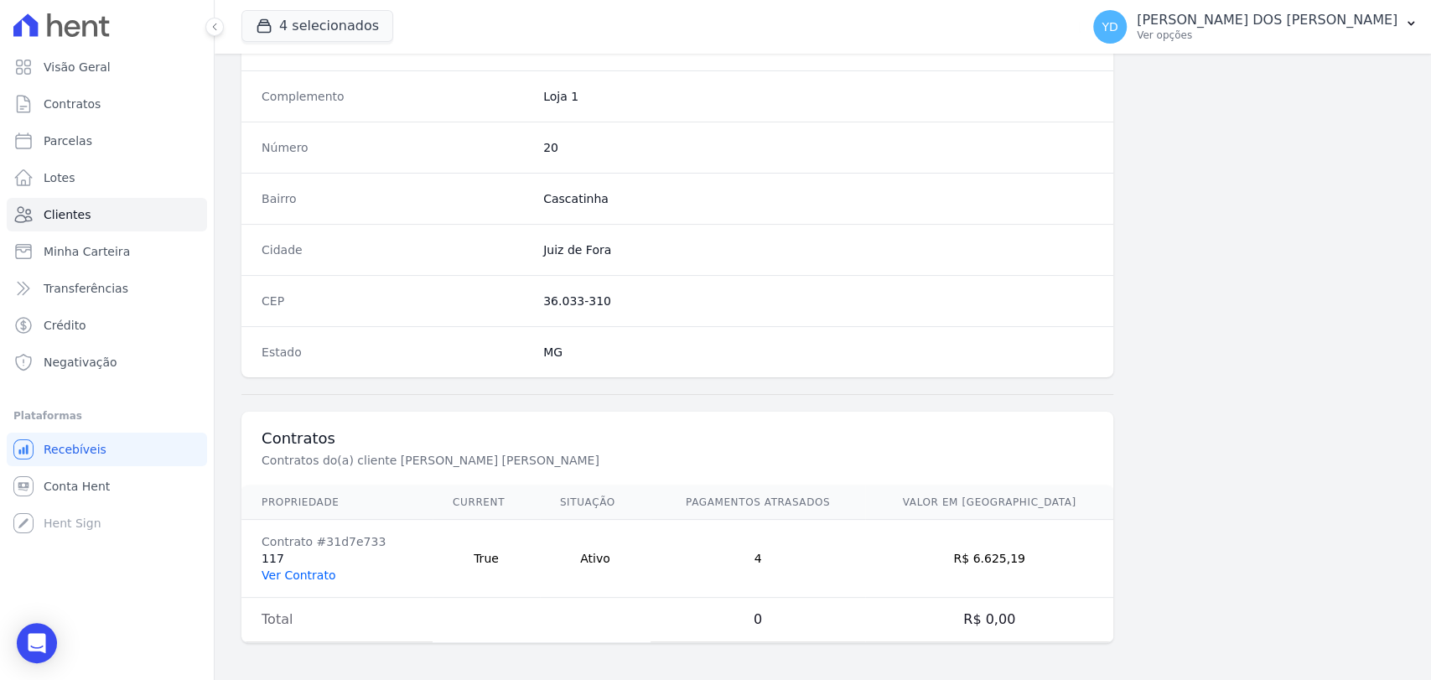
click at [275, 568] on link "Ver Contrato" at bounding box center [299, 574] width 74 height 13
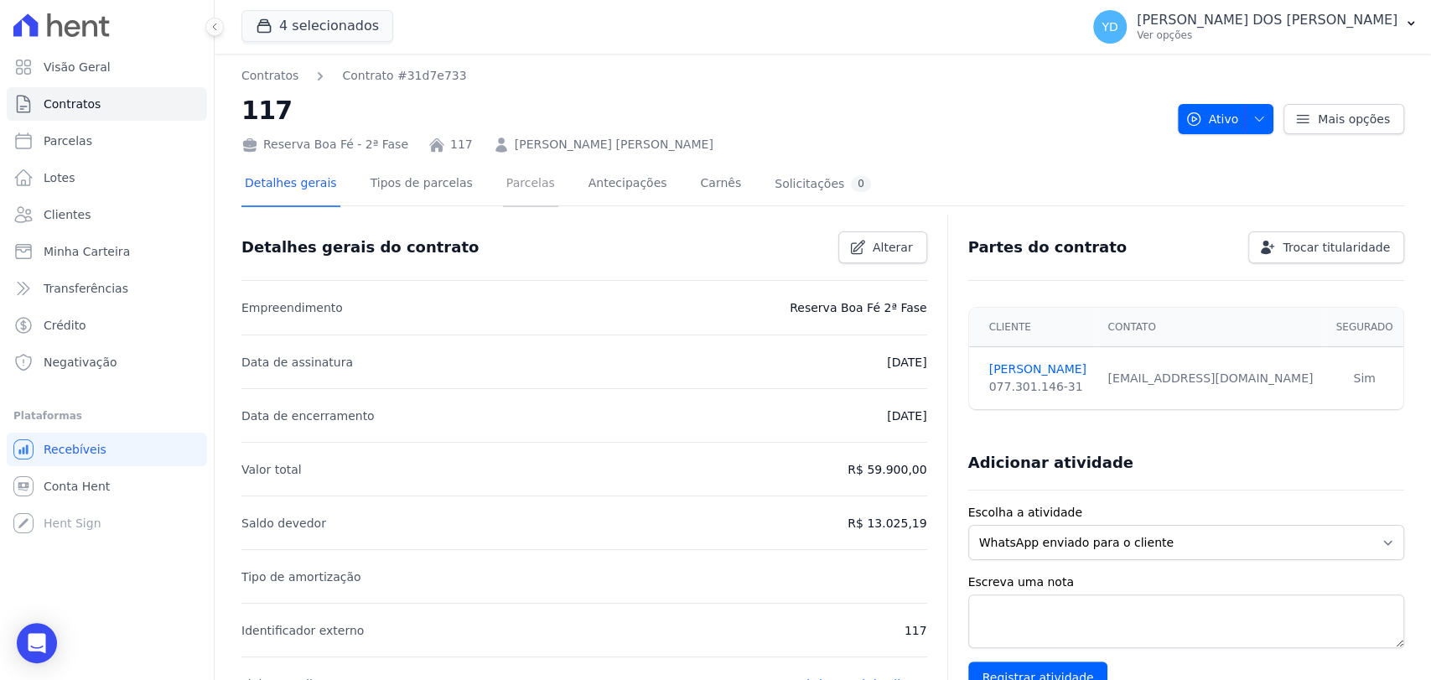
click at [515, 176] on link "Parcelas" at bounding box center [530, 185] width 55 height 44
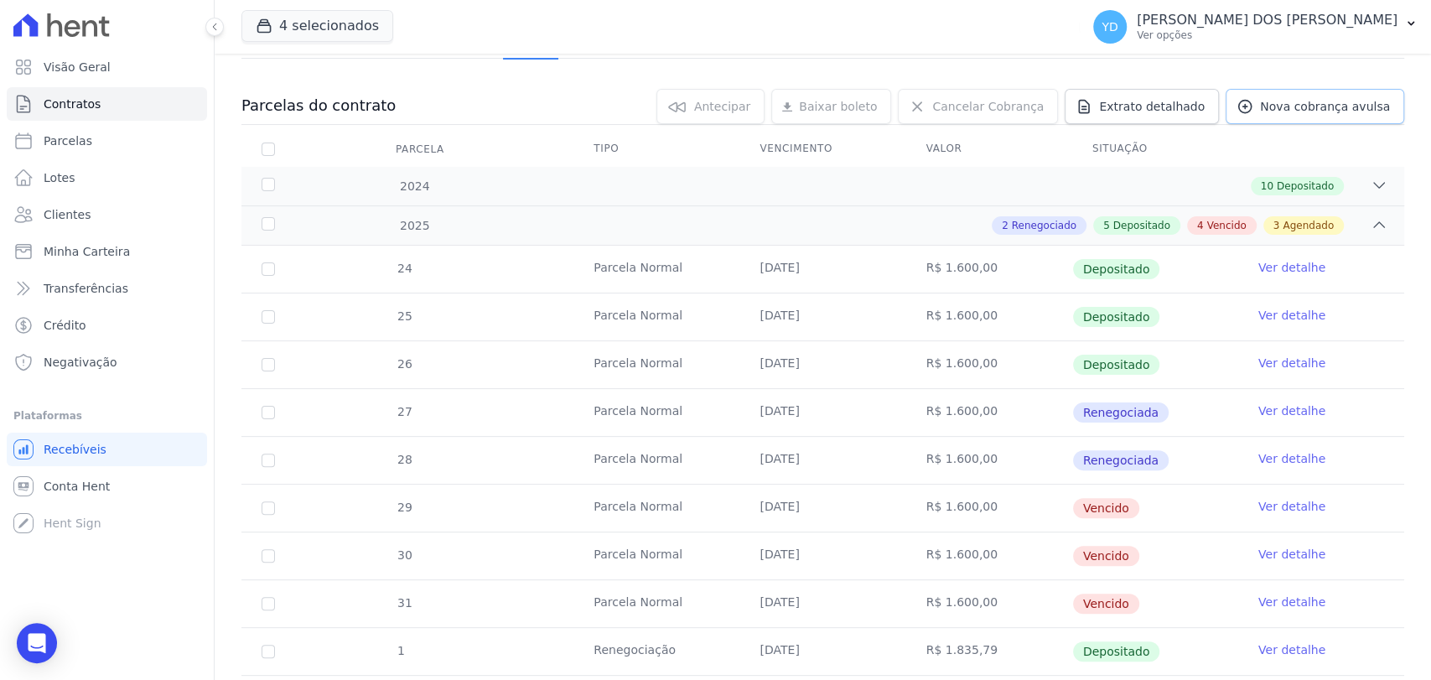
scroll to position [372, 0]
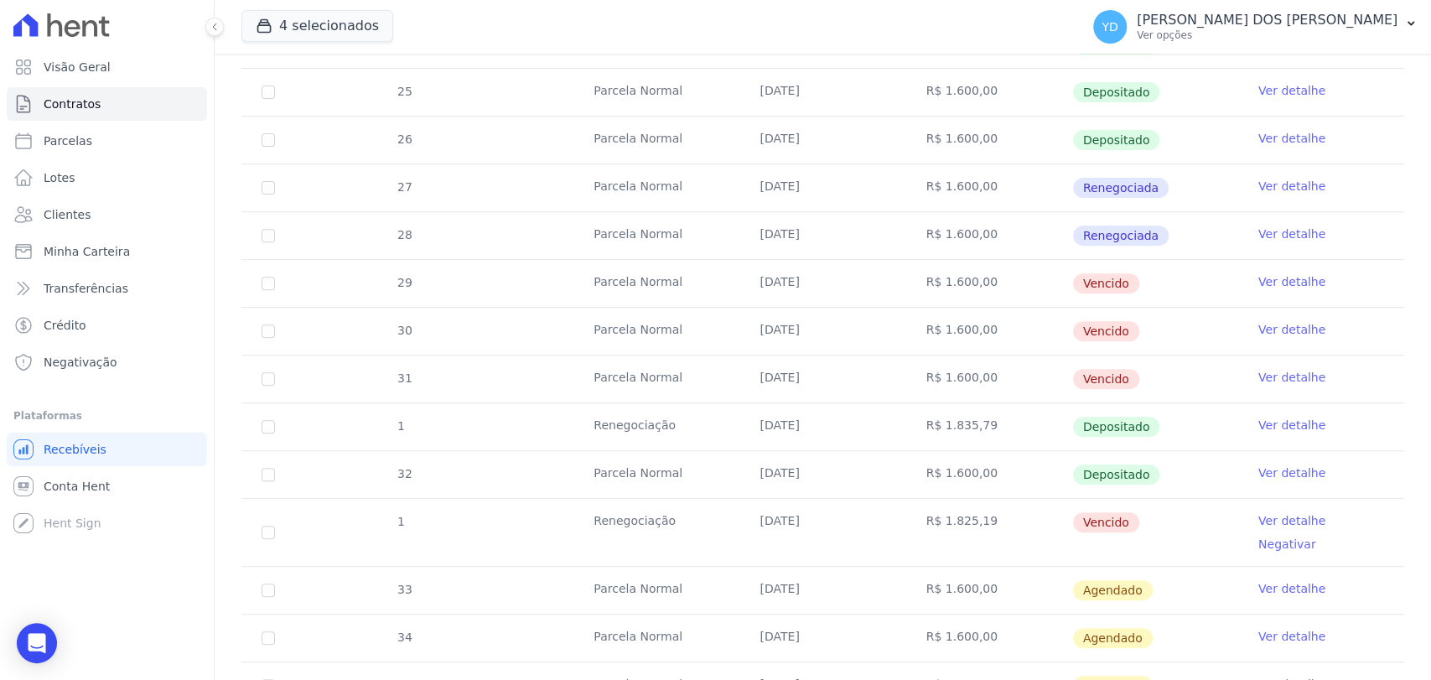
click at [1270, 273] on link "Ver detalhe" at bounding box center [1291, 281] width 67 height 17
click at [1269, 286] on link "Ver detalhe" at bounding box center [1291, 281] width 67 height 17
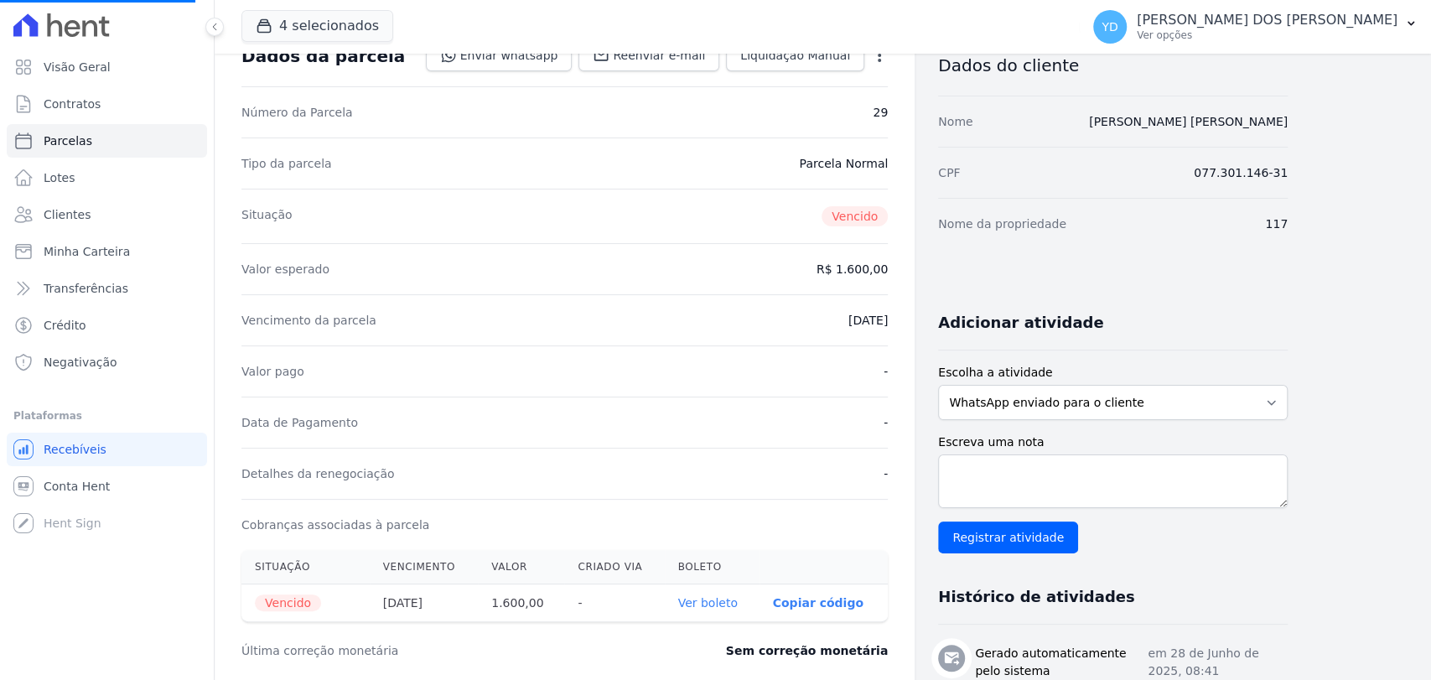
scroll to position [465, 0]
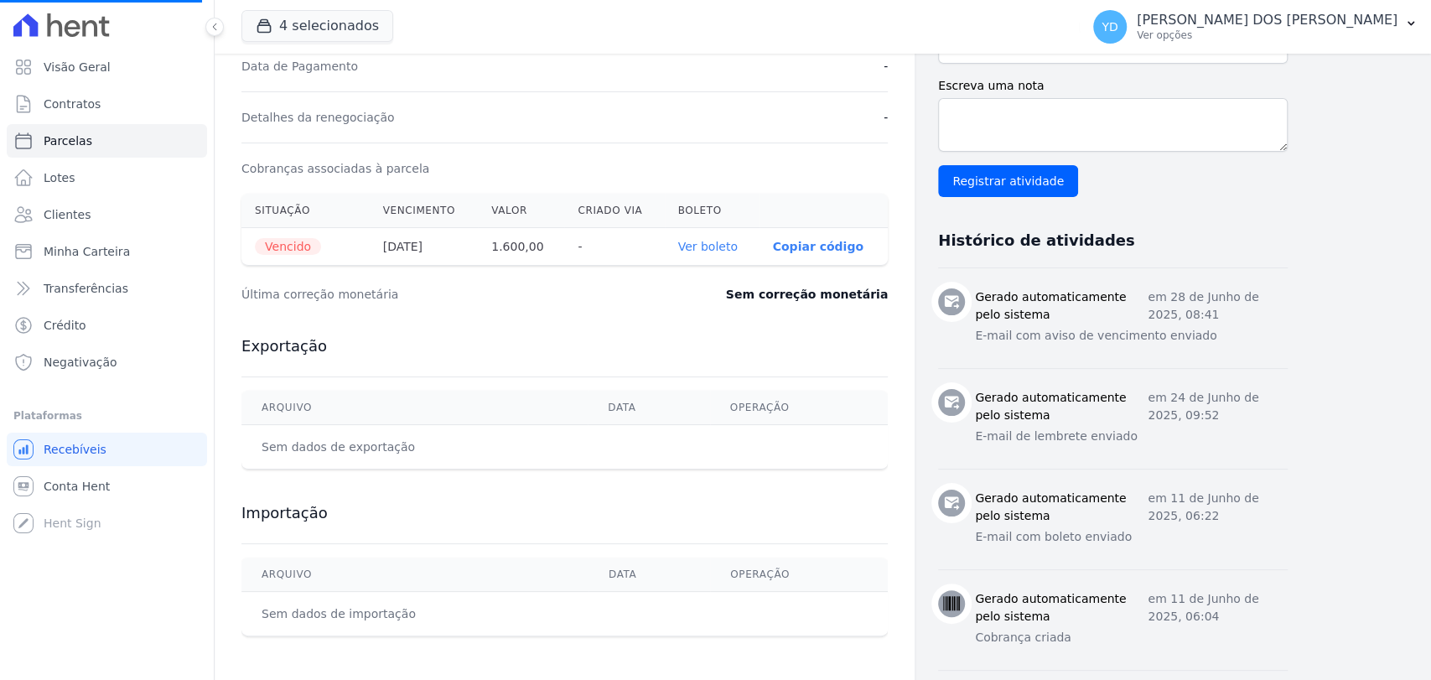
click at [724, 260] on th "Ver boleto" at bounding box center [712, 247] width 95 height 38
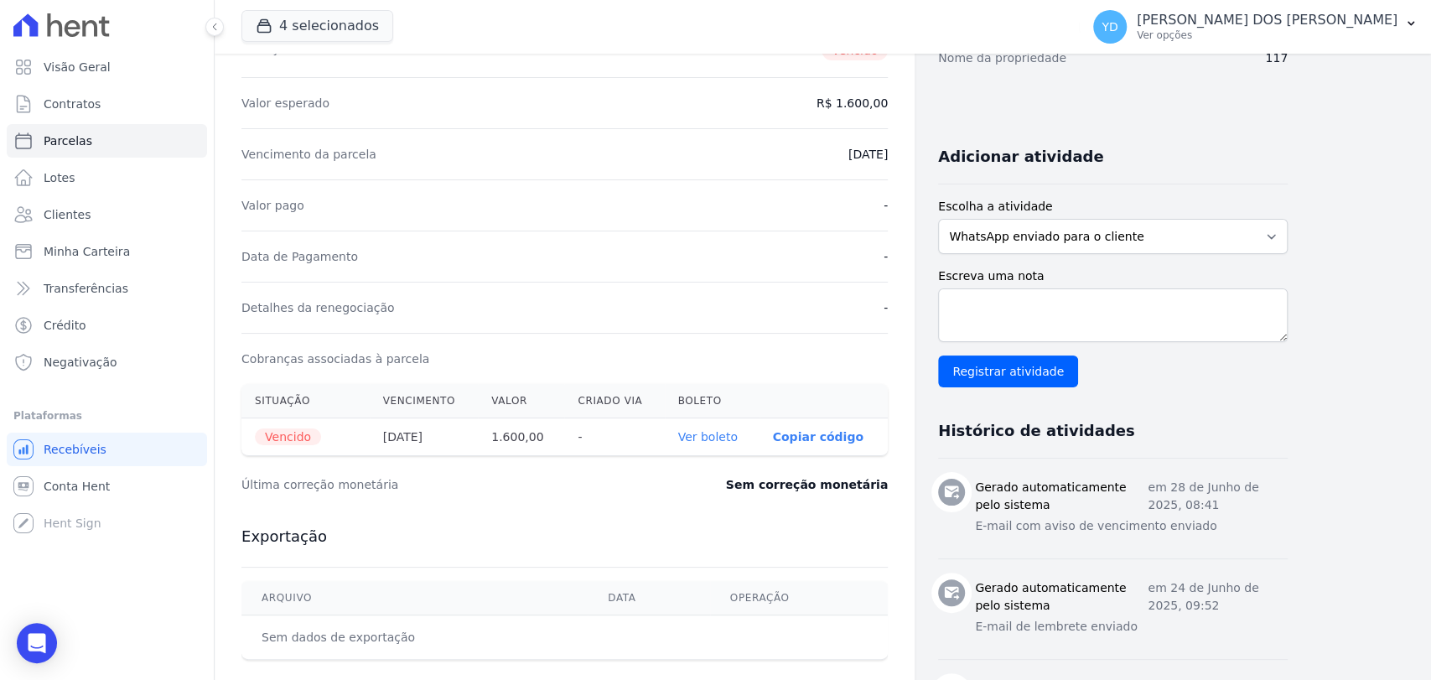
scroll to position [279, 0]
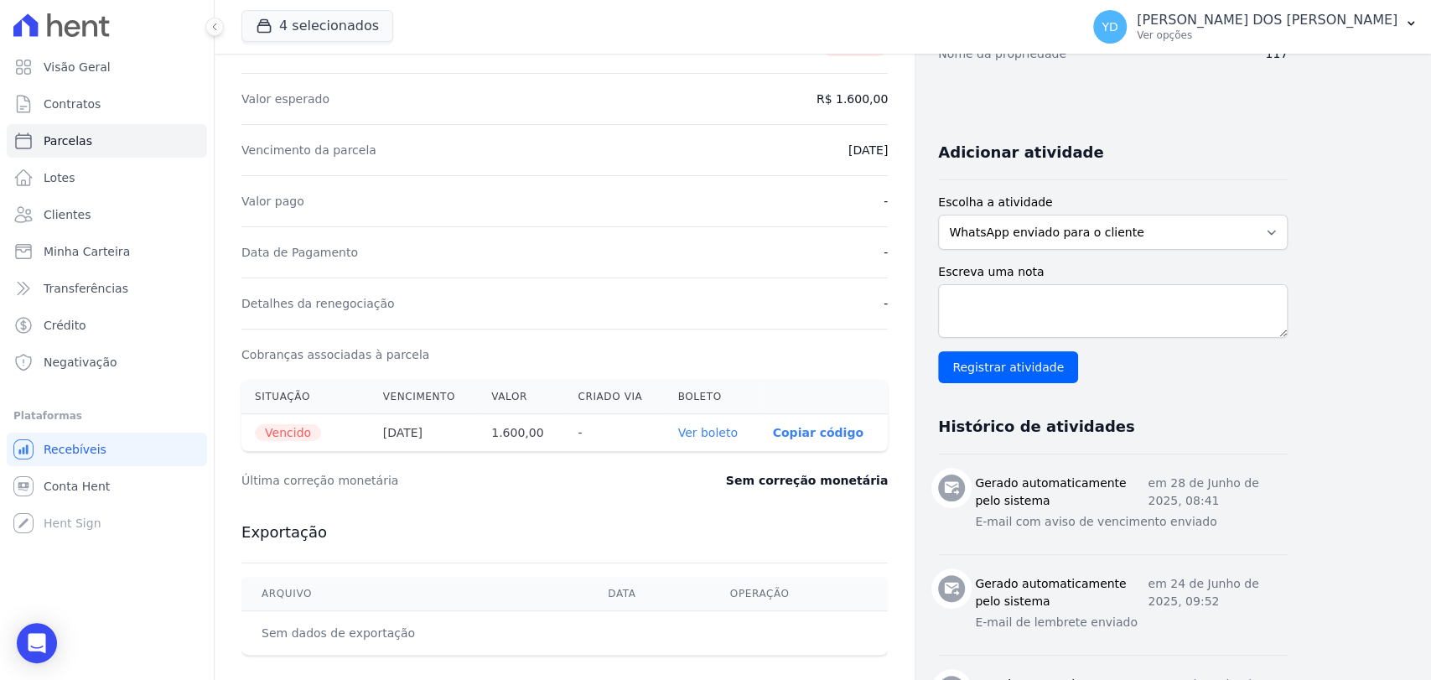
click at [728, 426] on link "Ver boleto" at bounding box center [708, 432] width 60 height 13
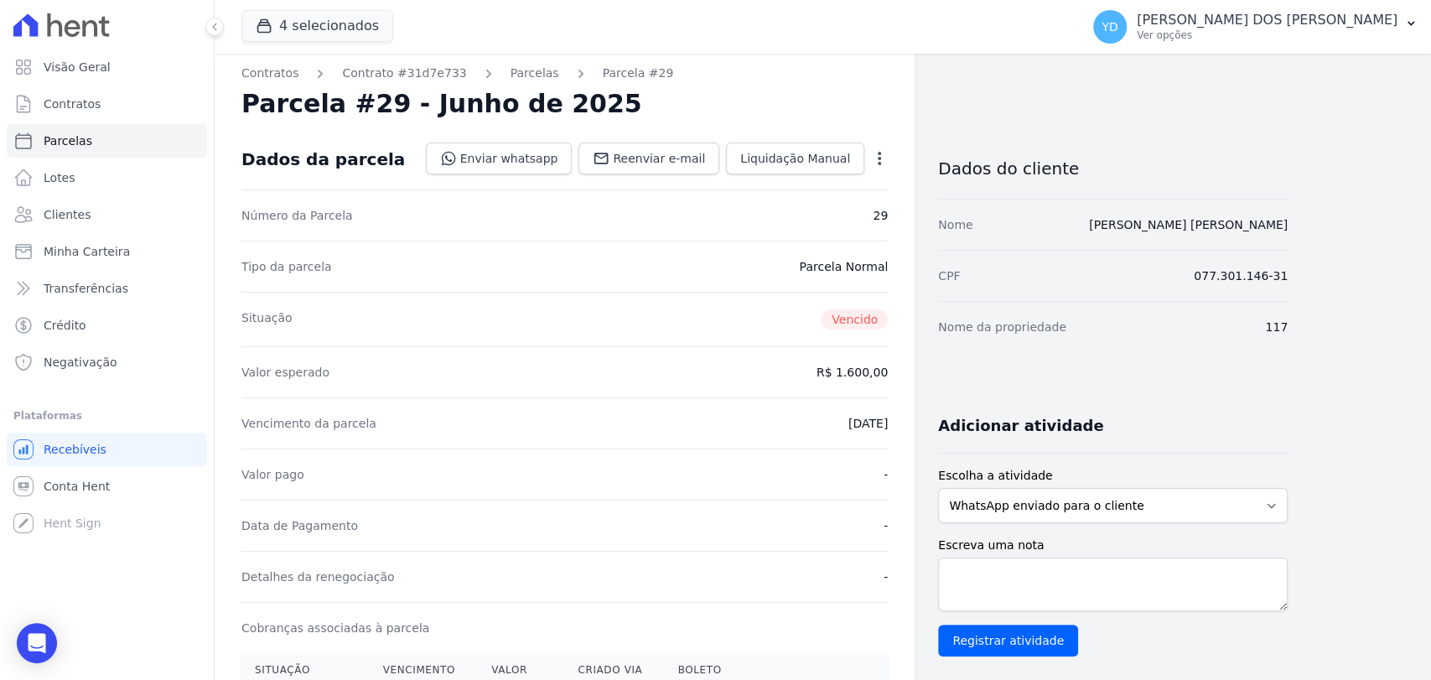
scroll to position [0, 0]
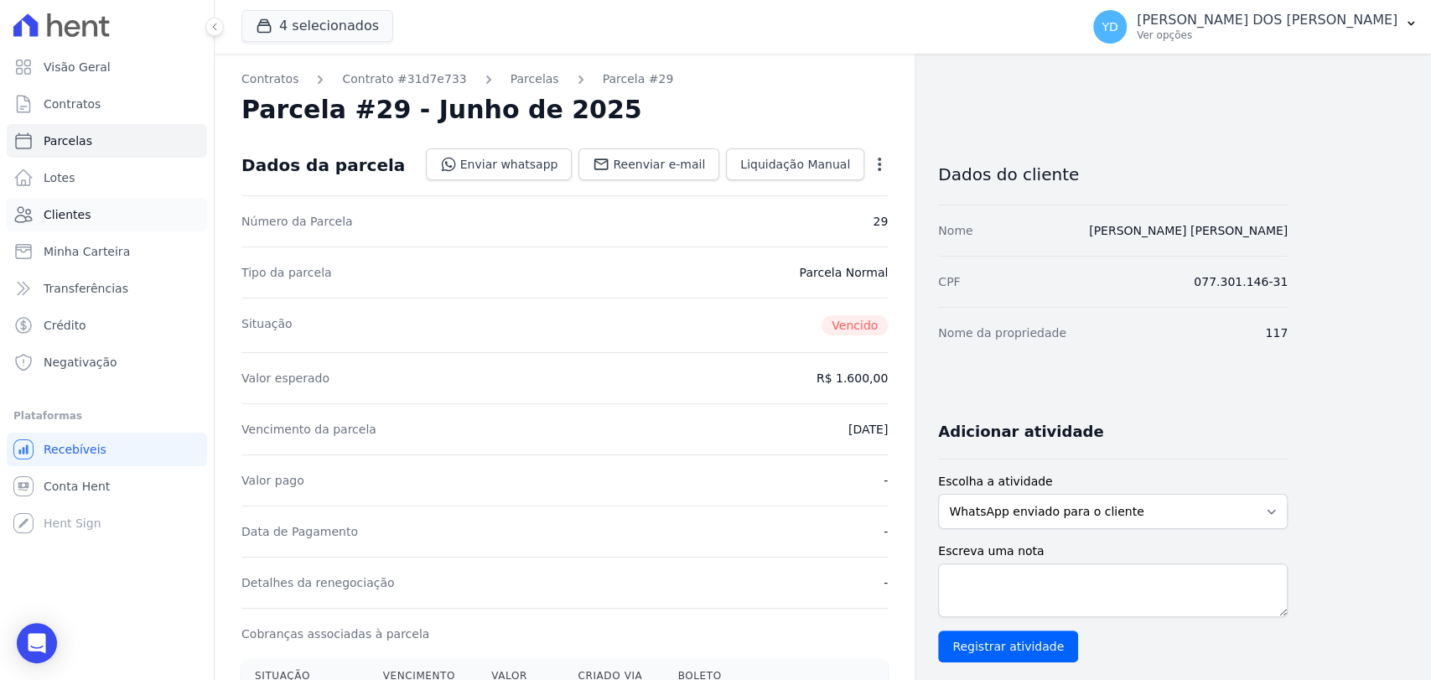
click at [134, 218] on link "Clientes" at bounding box center [107, 215] width 200 height 34
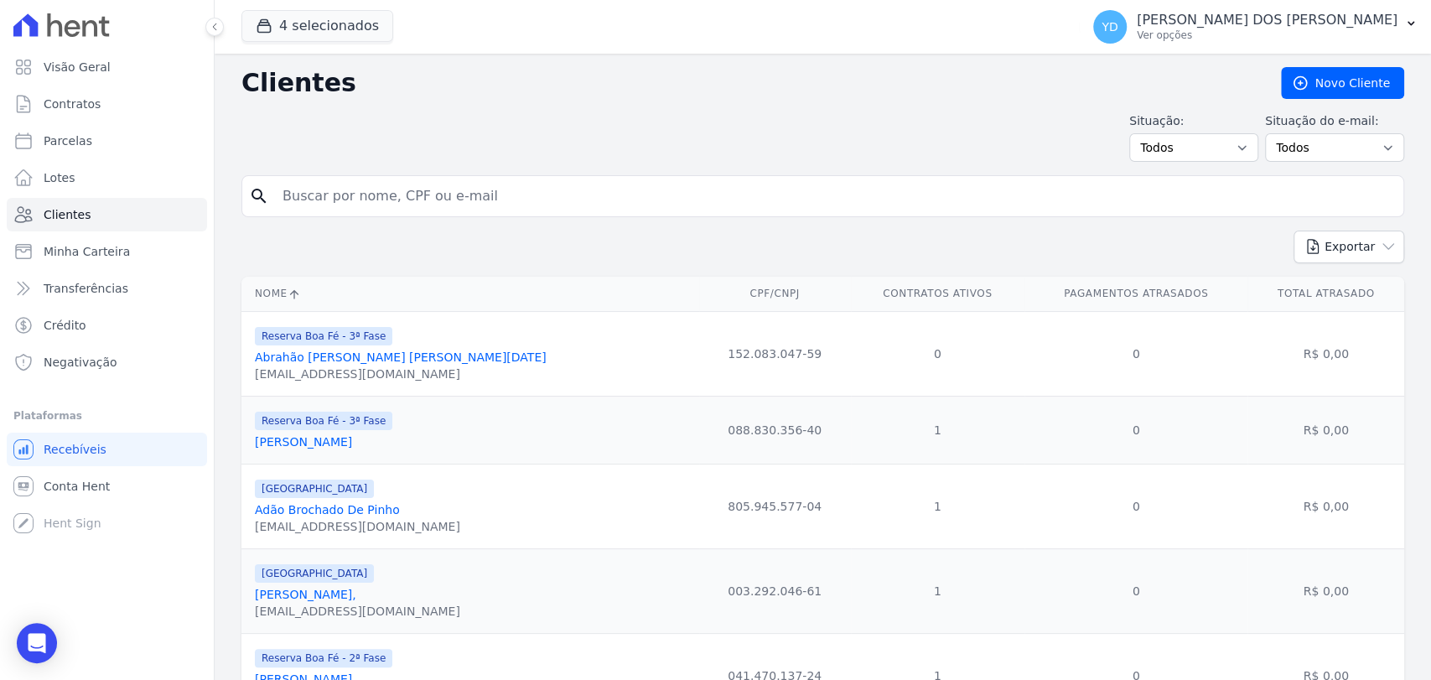
click at [428, 197] on input "search" at bounding box center [834, 196] width 1124 height 34
paste input "[PERSON_NAME] [PERSON_NAME]"
type input "[PERSON_NAME] [PERSON_NAME]"
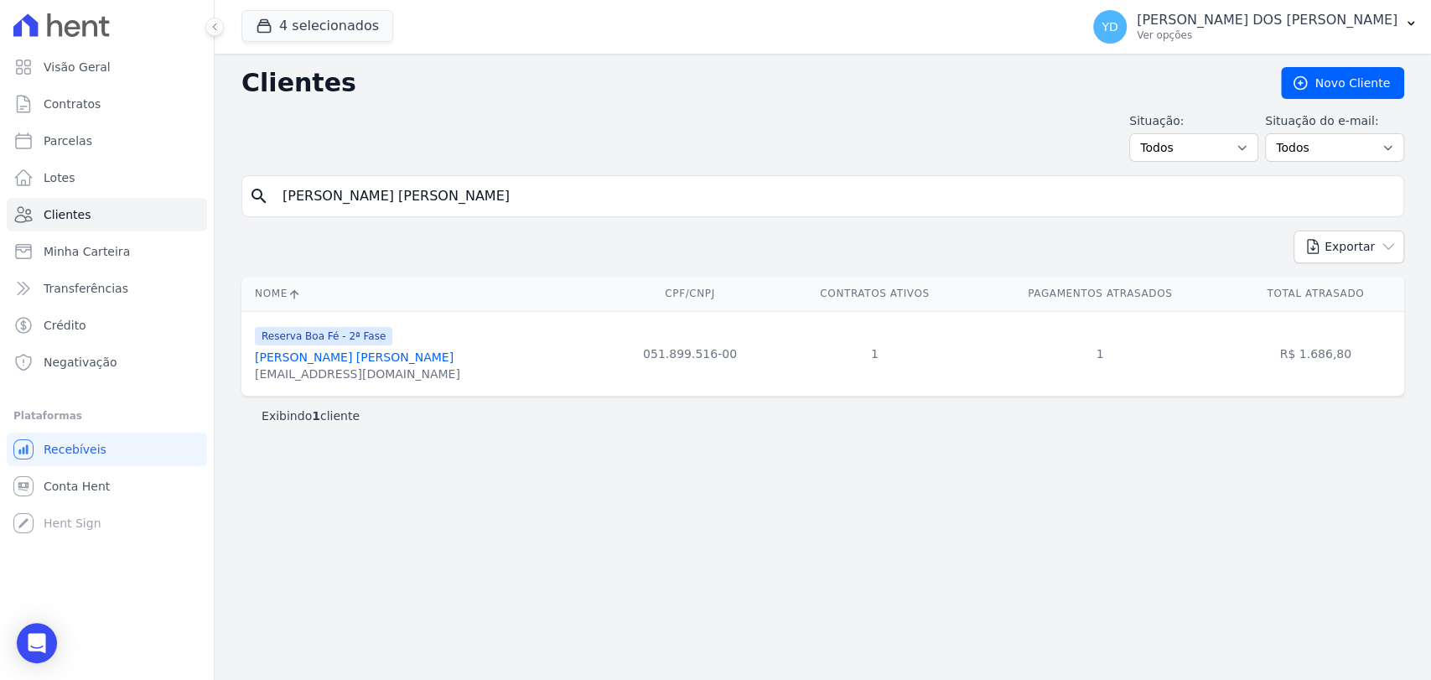
click at [437, 193] on input "[PERSON_NAME] [PERSON_NAME]" at bounding box center [834, 196] width 1124 height 34
paste input "ose [PERSON_NAME]"
type input "[PERSON_NAME]"
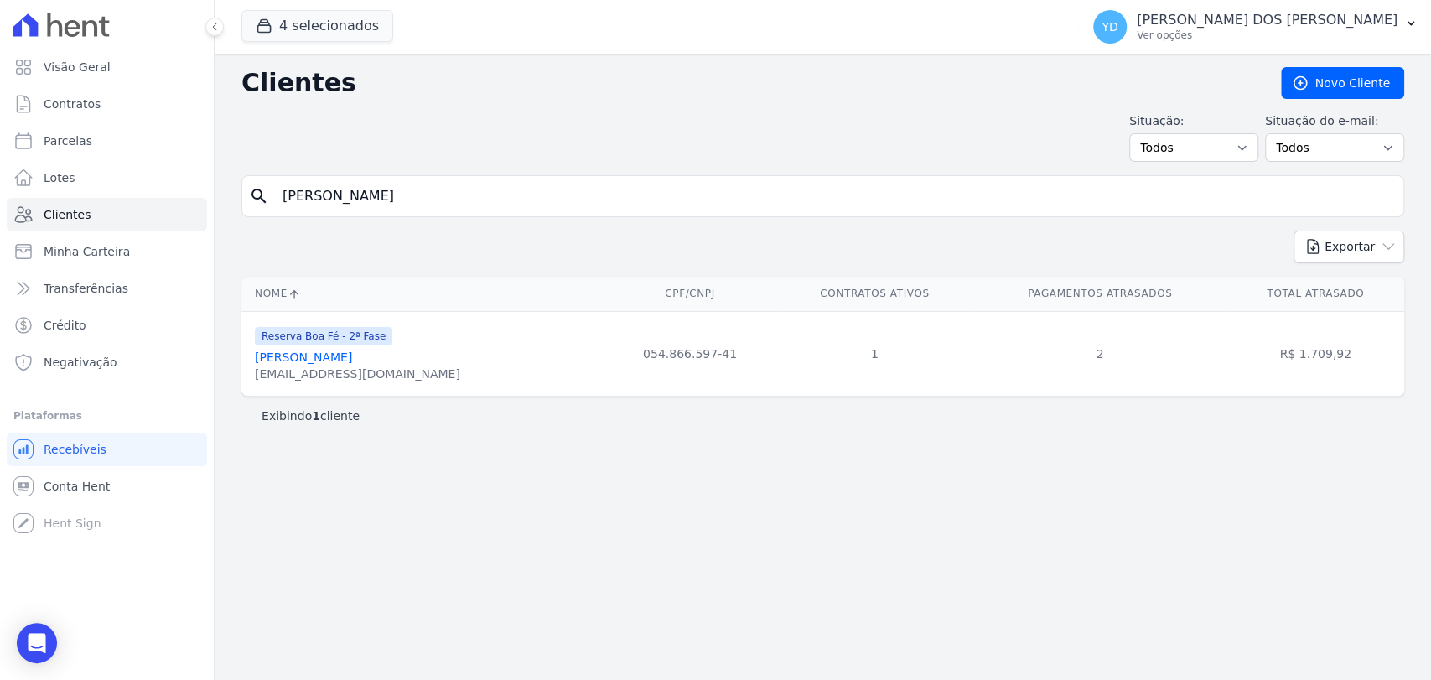
click at [503, 199] on input "[PERSON_NAME]" at bounding box center [834, 196] width 1124 height 34
paste input "Leharte [PERSON_NAME]"
type input "Leharte [PERSON_NAME]"
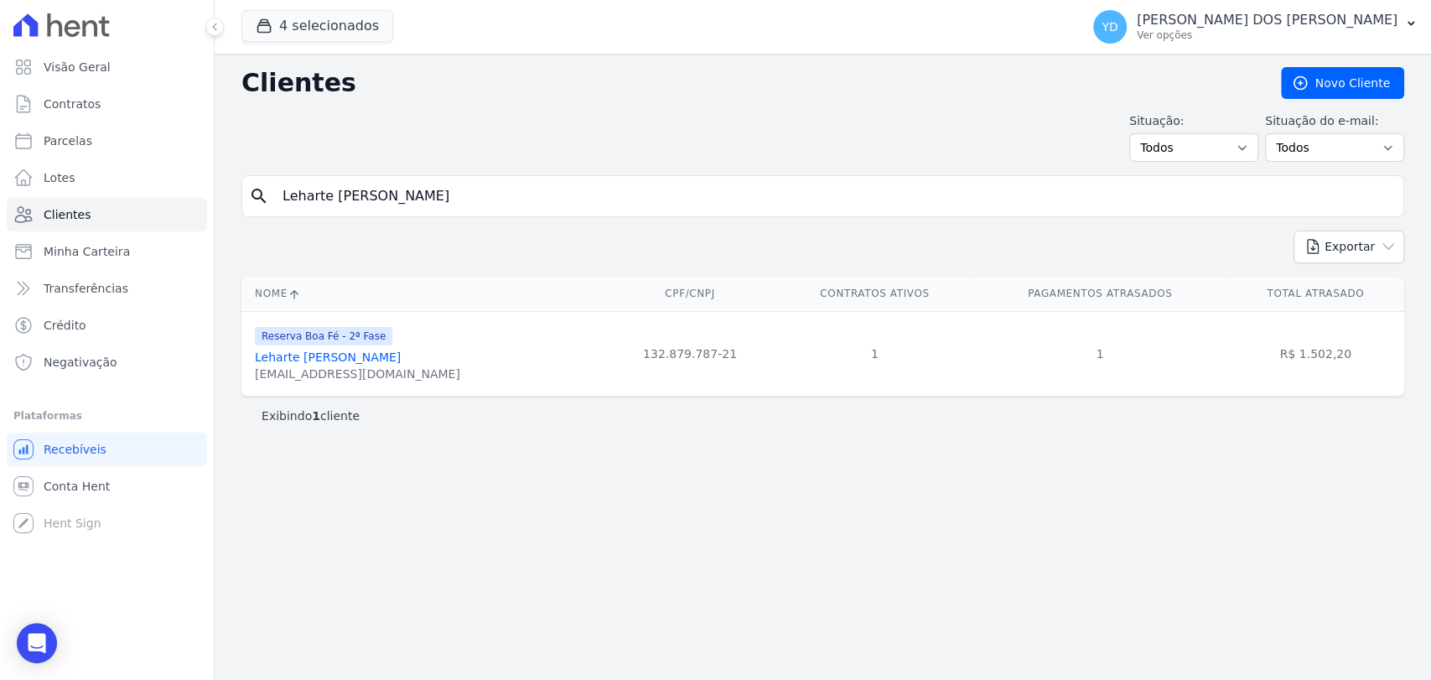
click at [465, 211] on div "search [PERSON_NAME]" at bounding box center [822, 196] width 1163 height 42
click at [464, 210] on input "Leharte [PERSON_NAME]" at bounding box center [834, 196] width 1124 height 34
paste input "uciane [PERSON_NAME]"
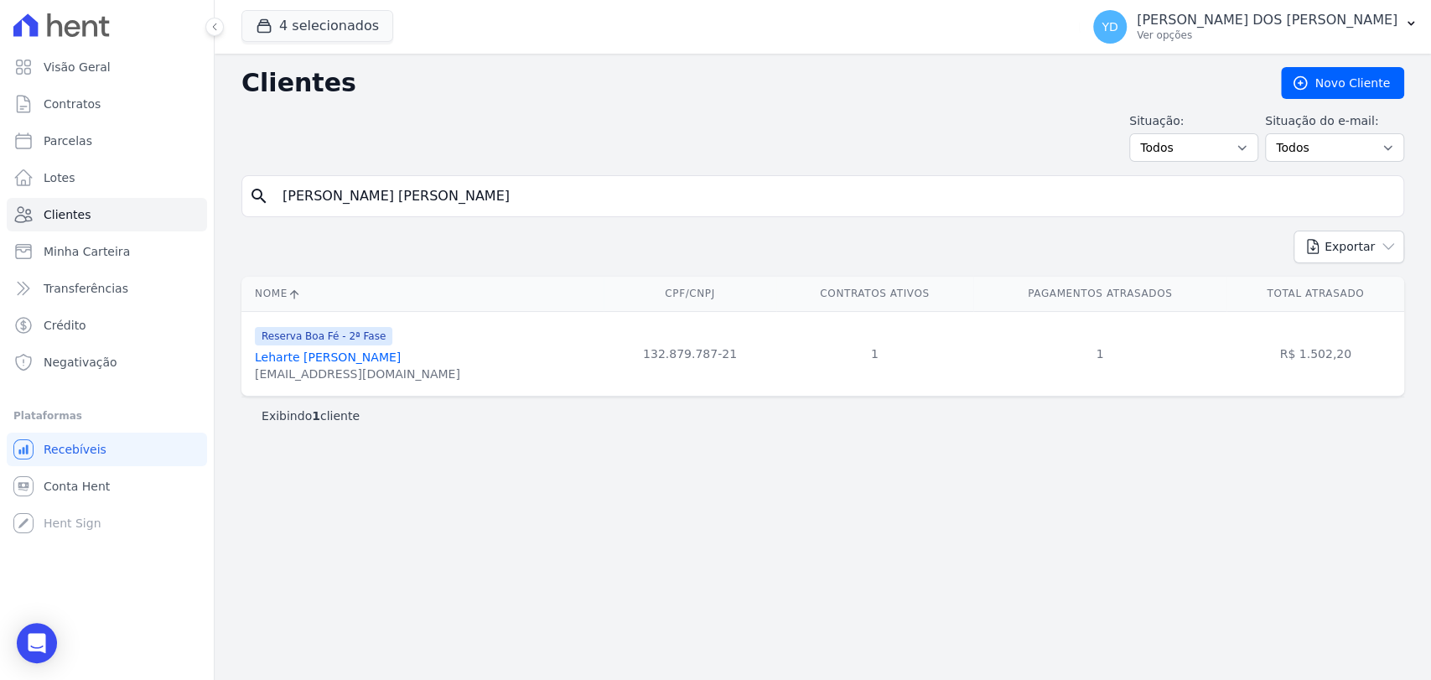
type input "[PERSON_NAME] [PERSON_NAME]"
click at [459, 179] on input "[PERSON_NAME] [PERSON_NAME]" at bounding box center [834, 196] width 1124 height 34
paste input "[PERSON_NAME] Ferrari [PERSON_NAME]"
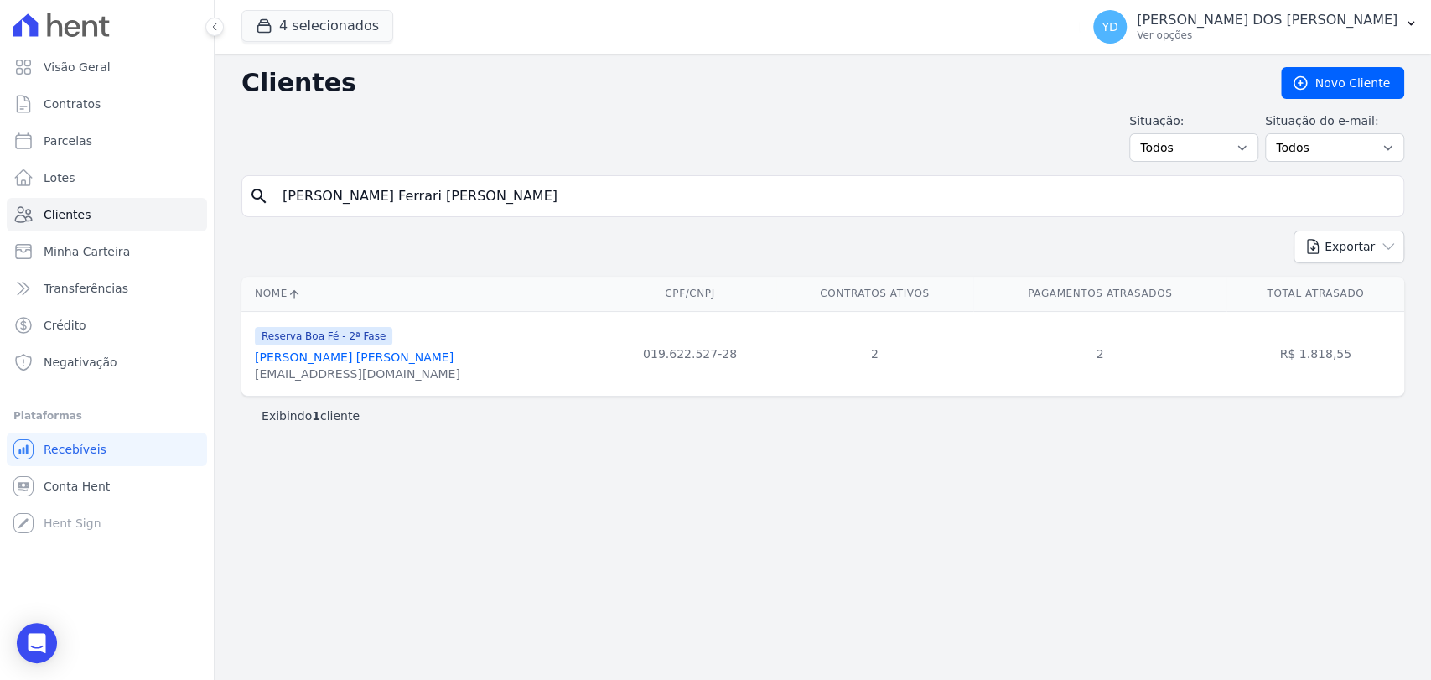
type input "[PERSON_NAME] Ferrari [PERSON_NAME]"
click at [443, 183] on input "[PERSON_NAME] Ferrari [PERSON_NAME]" at bounding box center [834, 196] width 1124 height 34
paste input "[PERSON_NAME] Do [PERSON_NAME]"
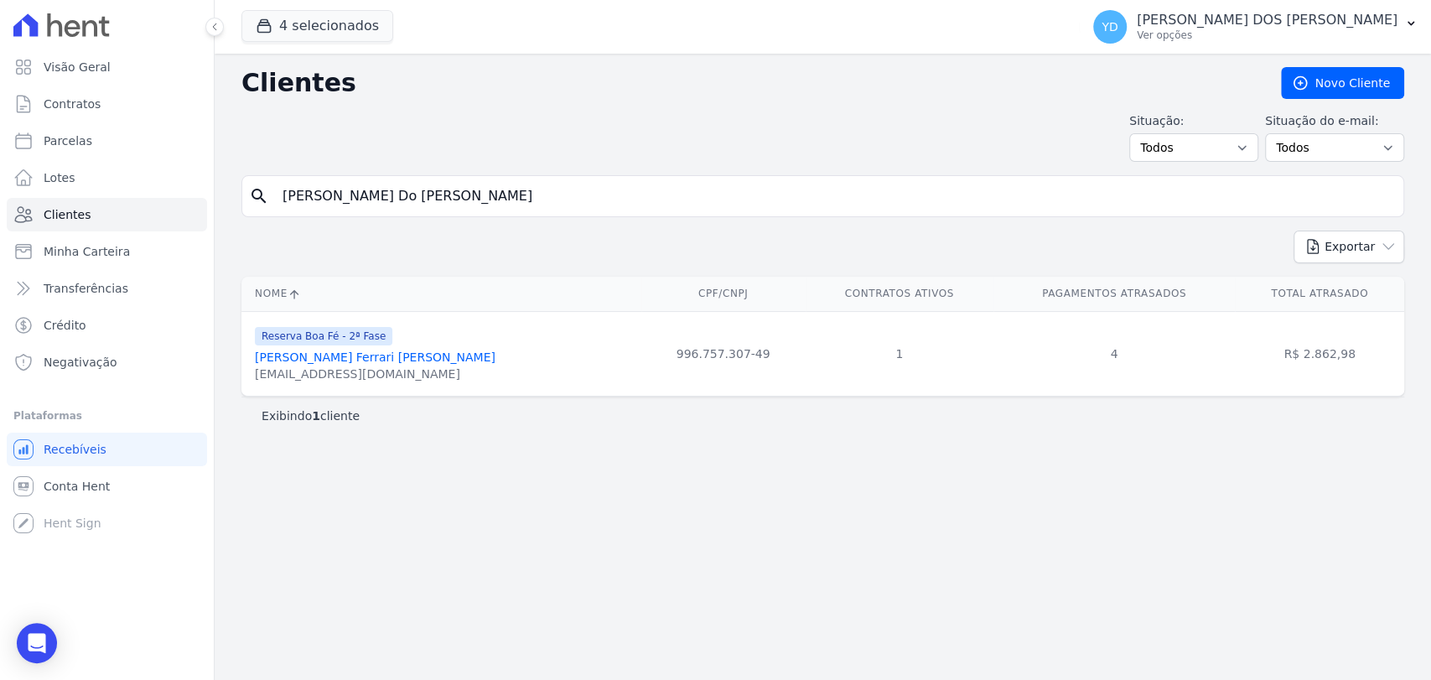
type input "[PERSON_NAME] Do [PERSON_NAME]"
click at [500, 183] on input "[PERSON_NAME] Do [PERSON_NAME]" at bounding box center [834, 196] width 1124 height 34
click at [496, 180] on input "[PERSON_NAME] Do [PERSON_NAME]" at bounding box center [834, 196] width 1124 height 34
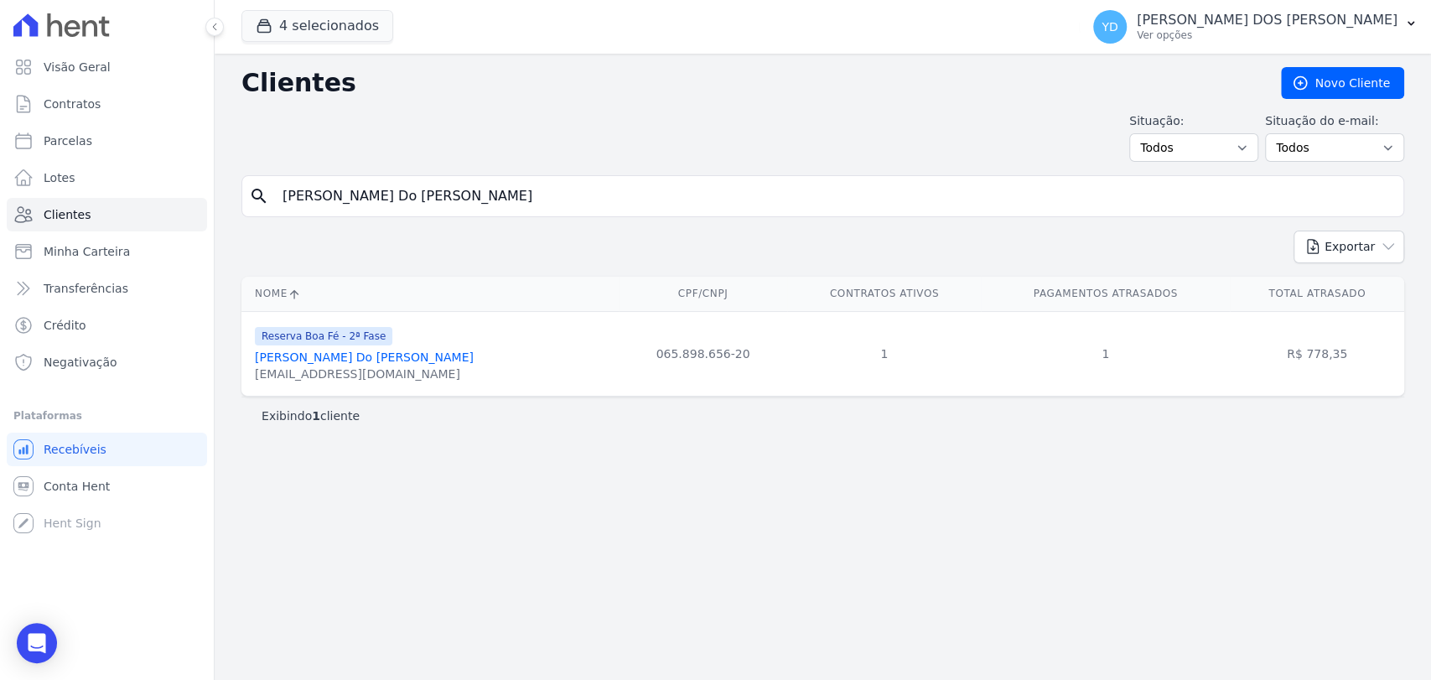
paste input "[PERSON_NAME] [PERSON_NAME] De [PERSON_NAME]"
type input "[PERSON_NAME] [PERSON_NAME] De [PERSON_NAME]"
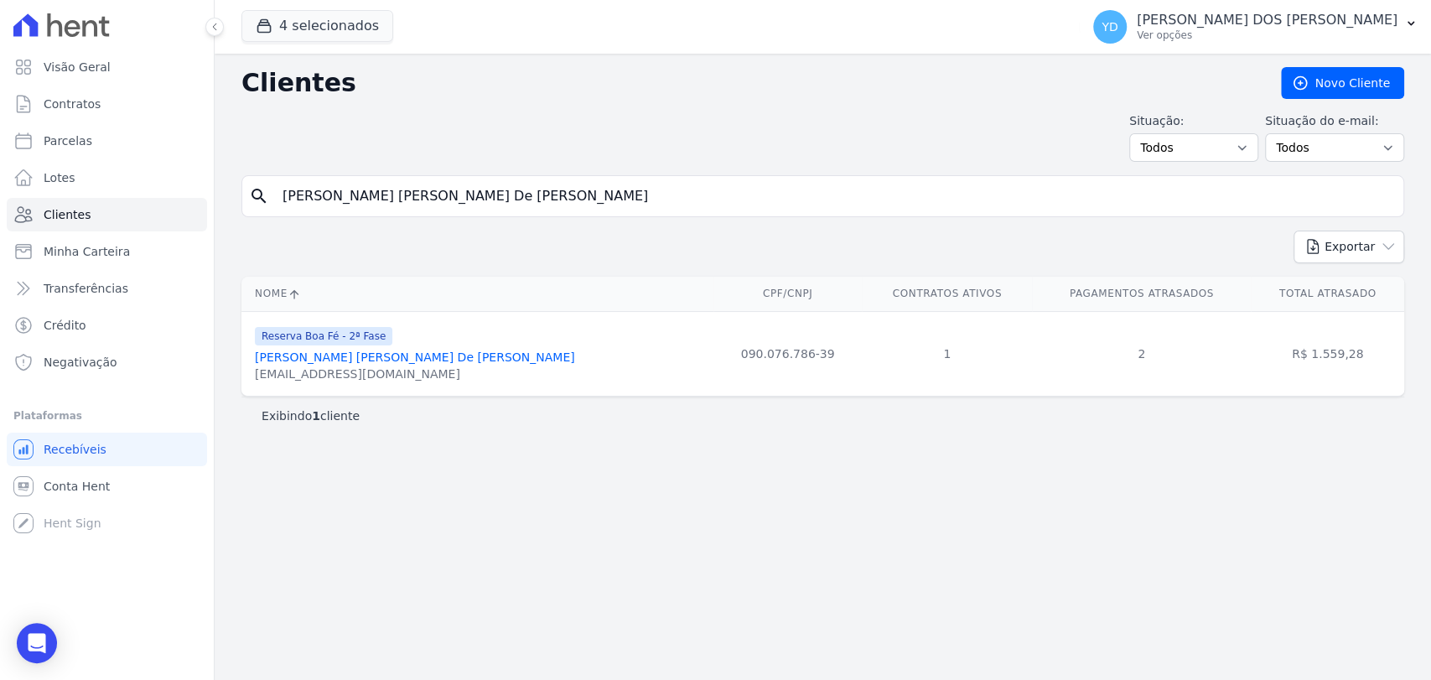
click at [420, 196] on input "[PERSON_NAME] [PERSON_NAME] De [PERSON_NAME]" at bounding box center [834, 196] width 1124 height 34
paste input "edro [PERSON_NAME]"
type input "[PERSON_NAME] Thiago Mont Mor [PERSON_NAME]"
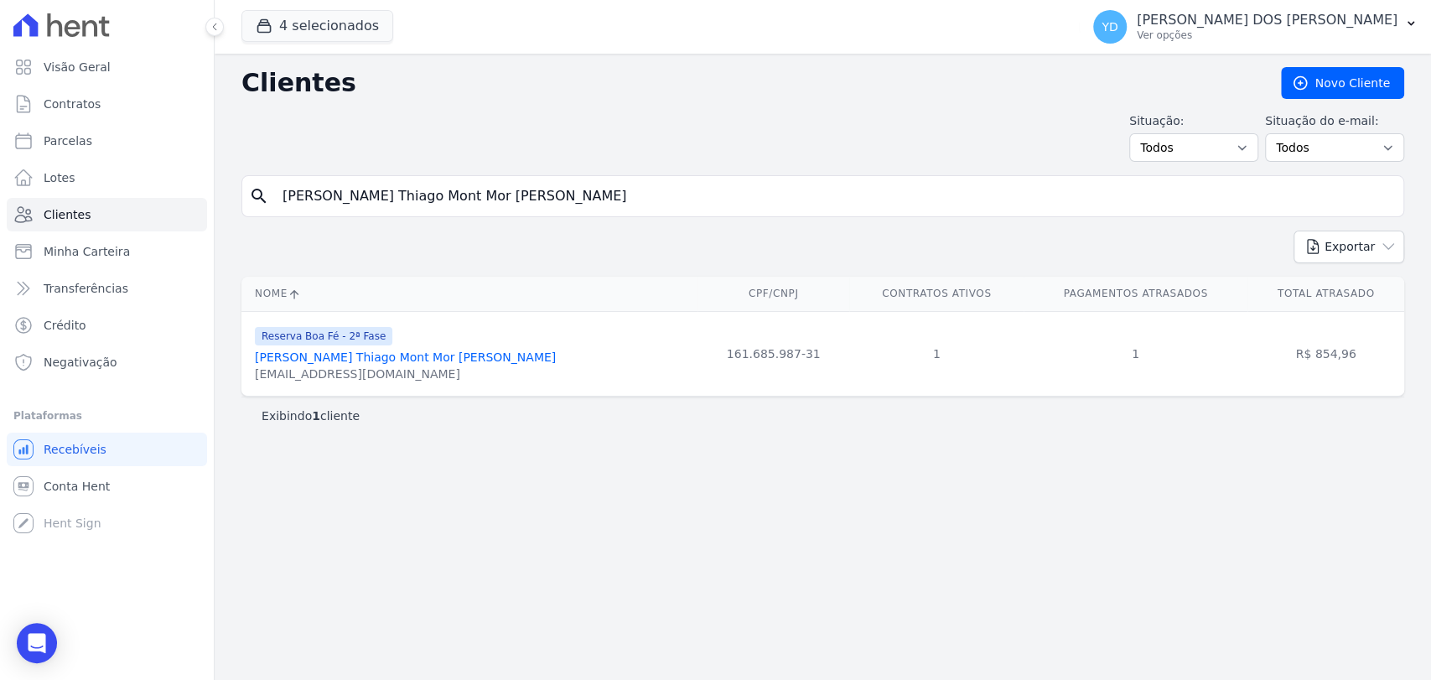
click at [560, 195] on input "[PERSON_NAME] Thiago Mont Mor [PERSON_NAME]" at bounding box center [834, 196] width 1124 height 34
type input "patricia"
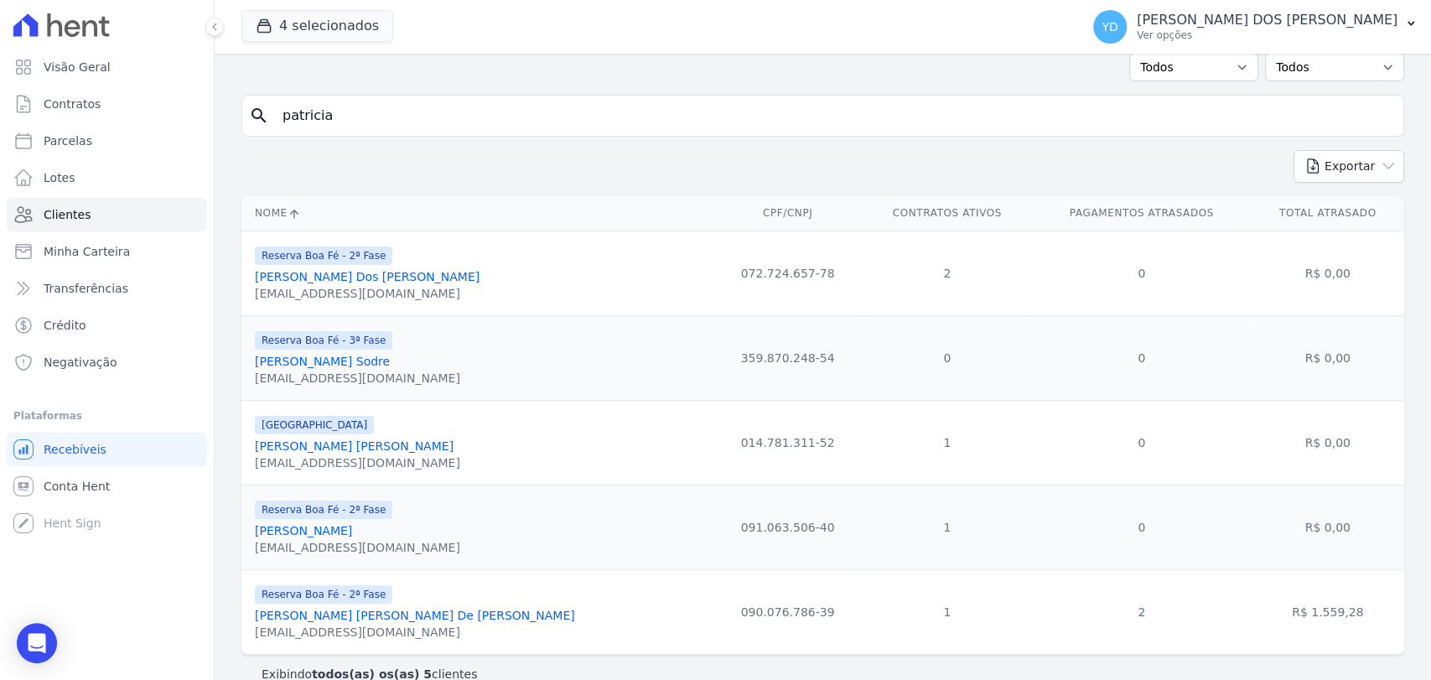
scroll to position [106, 0]
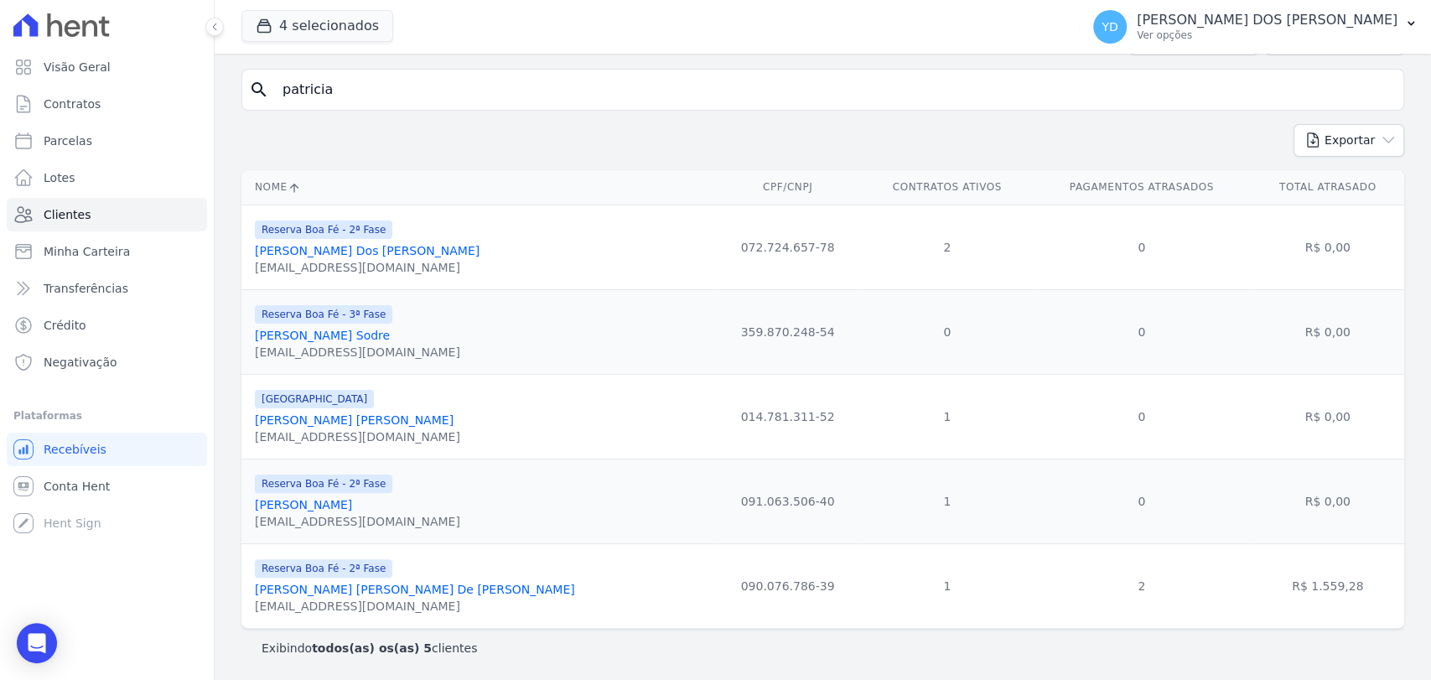
click at [485, 73] on input "patricia" at bounding box center [834, 90] width 1124 height 34
paste input "[PERSON_NAME] [PERSON_NAME]"
type input "[PERSON_NAME] [PERSON_NAME]"
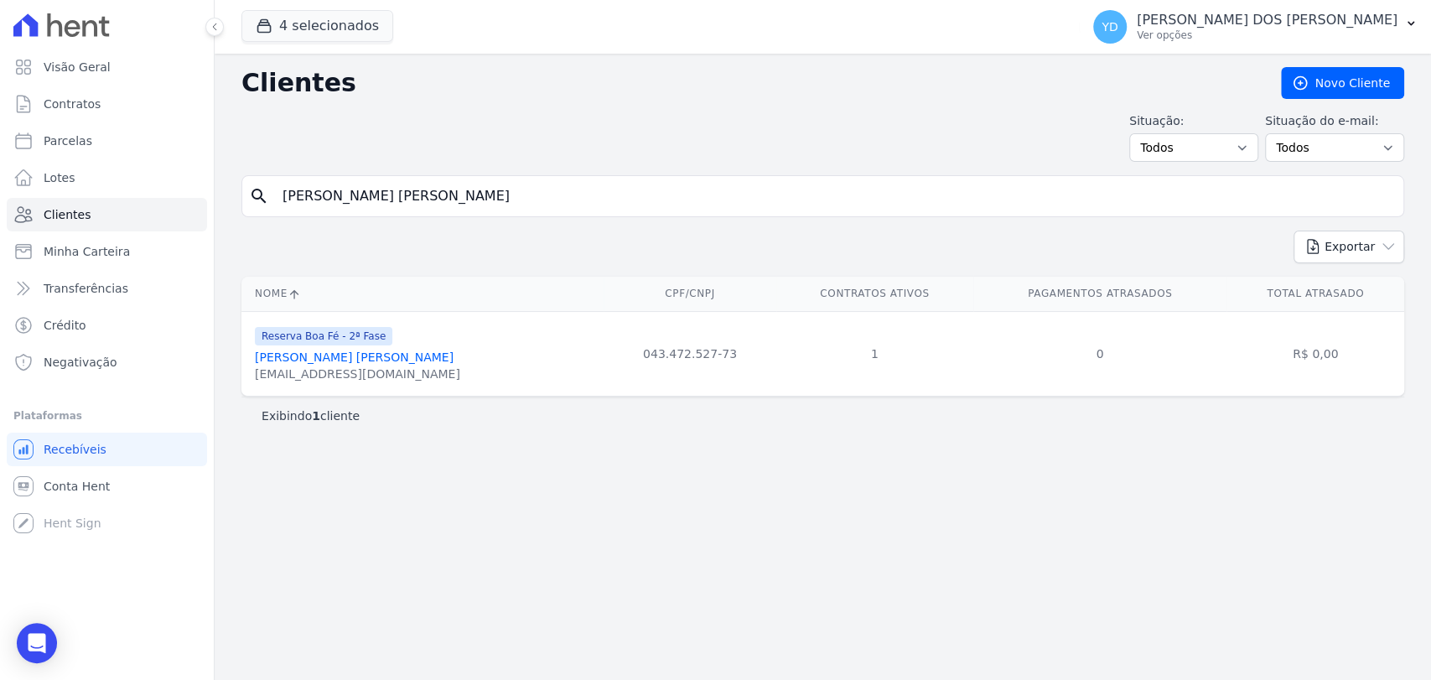
click at [531, 176] on div "search [PERSON_NAME] [PERSON_NAME]" at bounding box center [822, 196] width 1163 height 42
click at [531, 180] on input "[PERSON_NAME] [PERSON_NAME]" at bounding box center [834, 196] width 1124 height 34
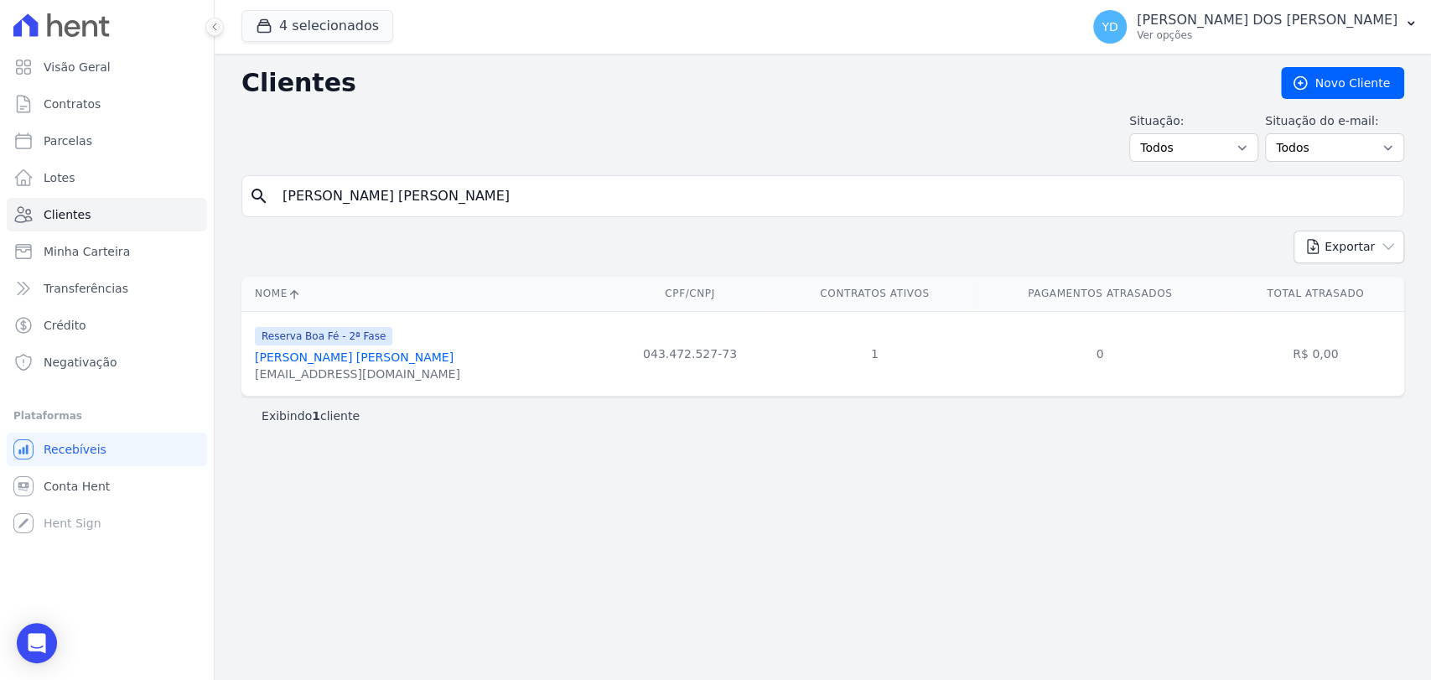
paste input "Thiago Meggiolaro Gomury"
type input "Thiago Meggiolaro Gomury"
click at [524, 207] on input "Thiago Meggiolaro Gomury" at bounding box center [834, 196] width 1124 height 34
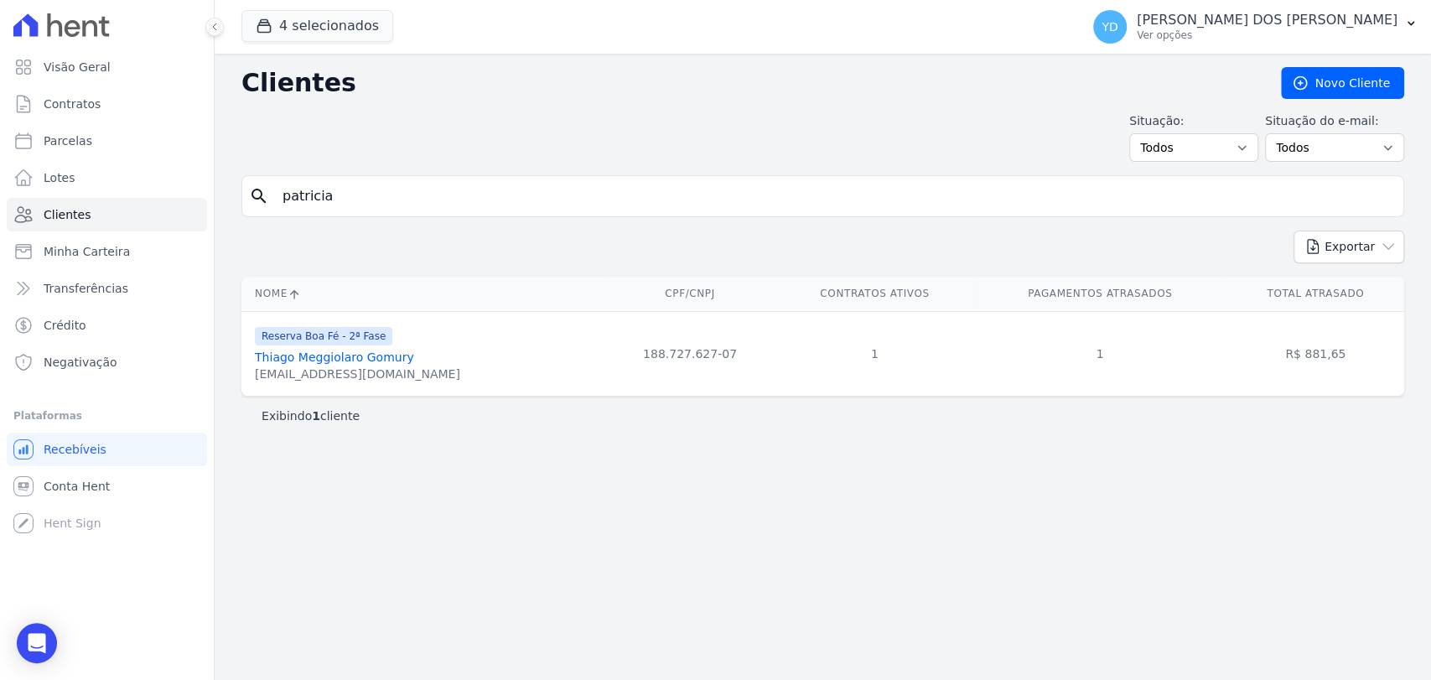
type input "patricia"
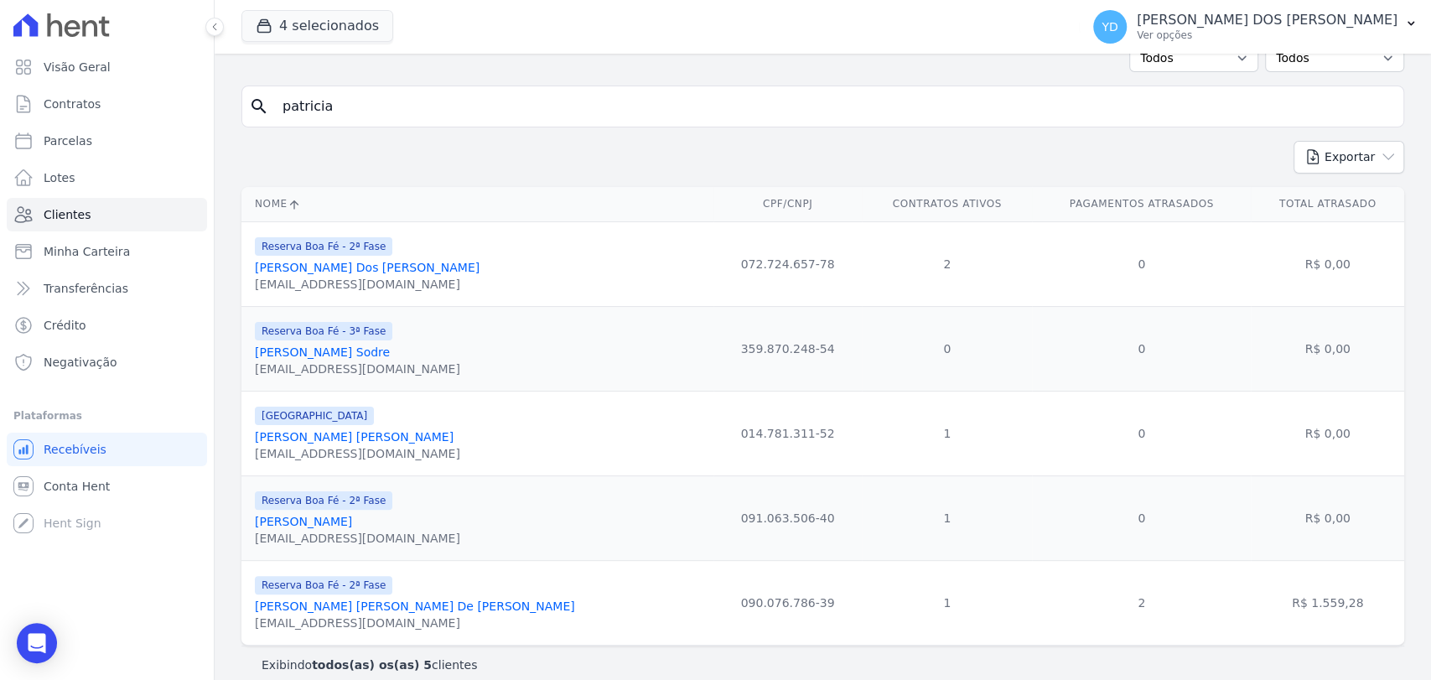
scroll to position [106, 0]
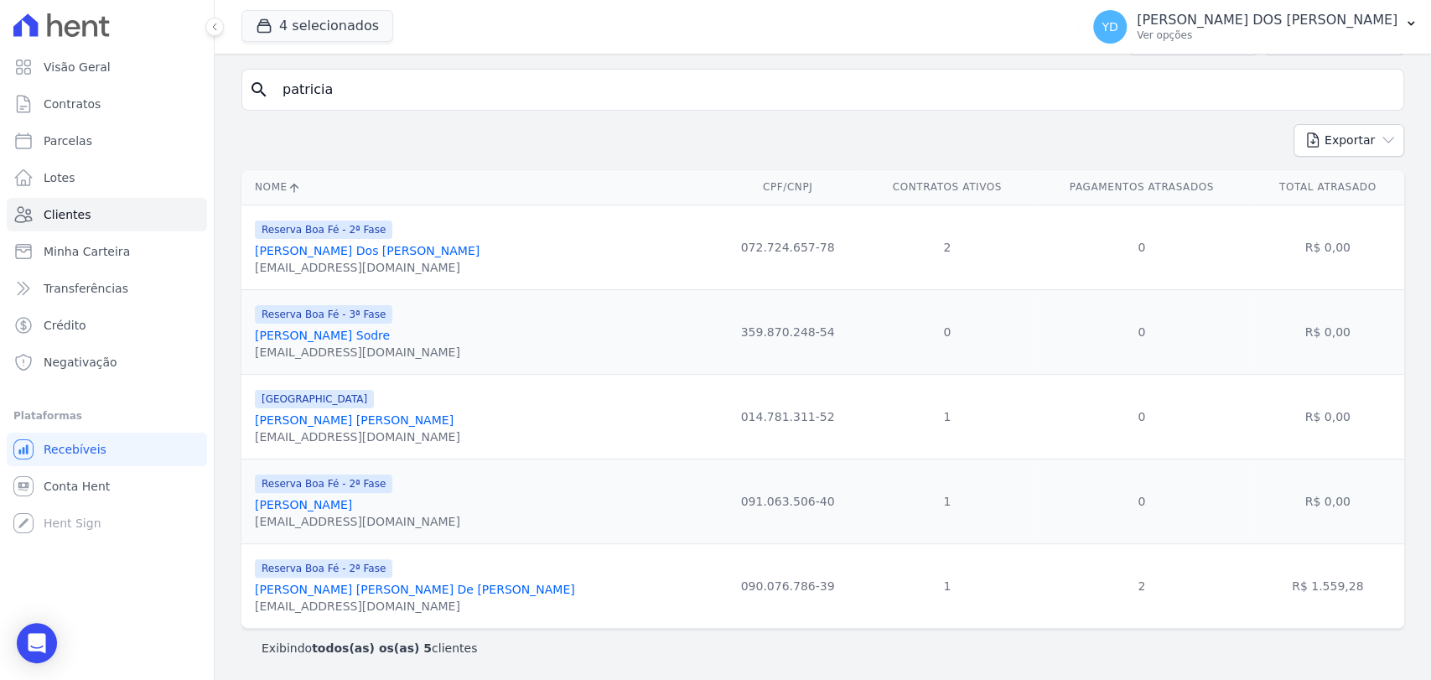
click at [346, 596] on link "[PERSON_NAME] [PERSON_NAME] De [PERSON_NAME]" at bounding box center [415, 589] width 320 height 13
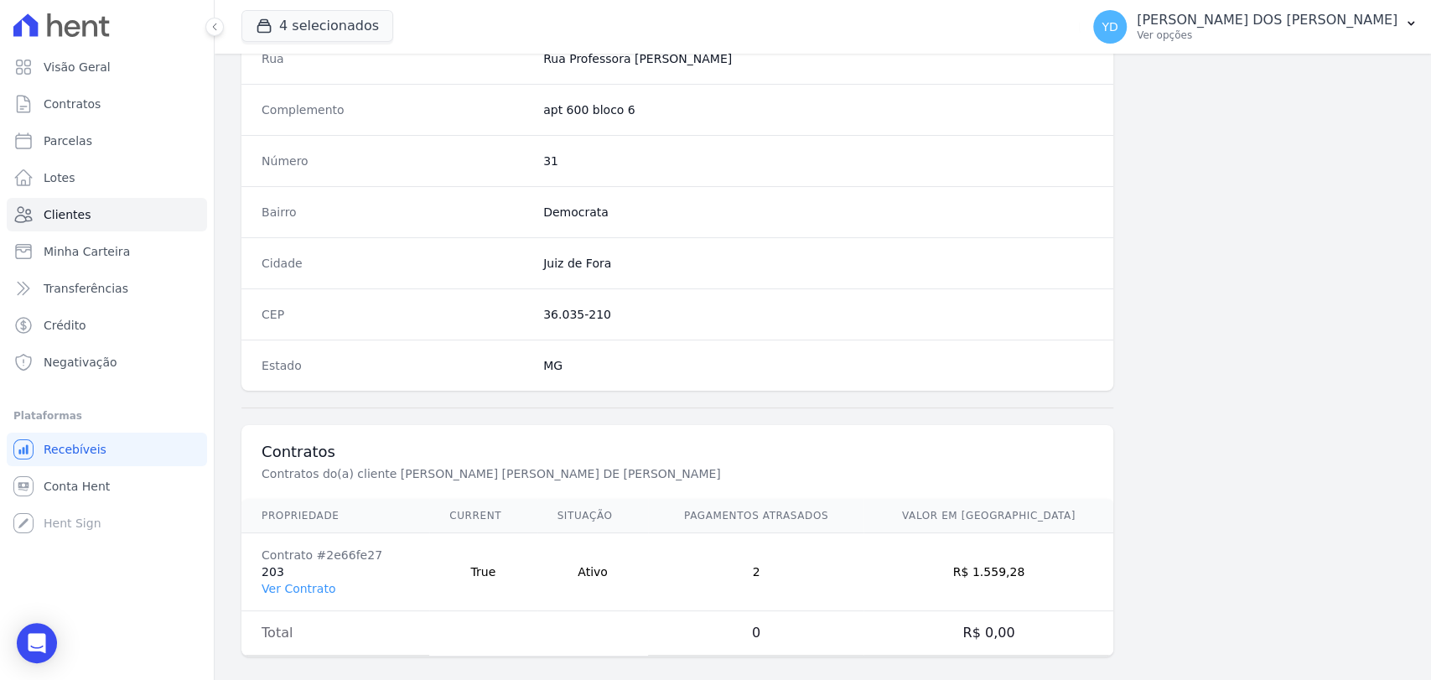
scroll to position [885, 0]
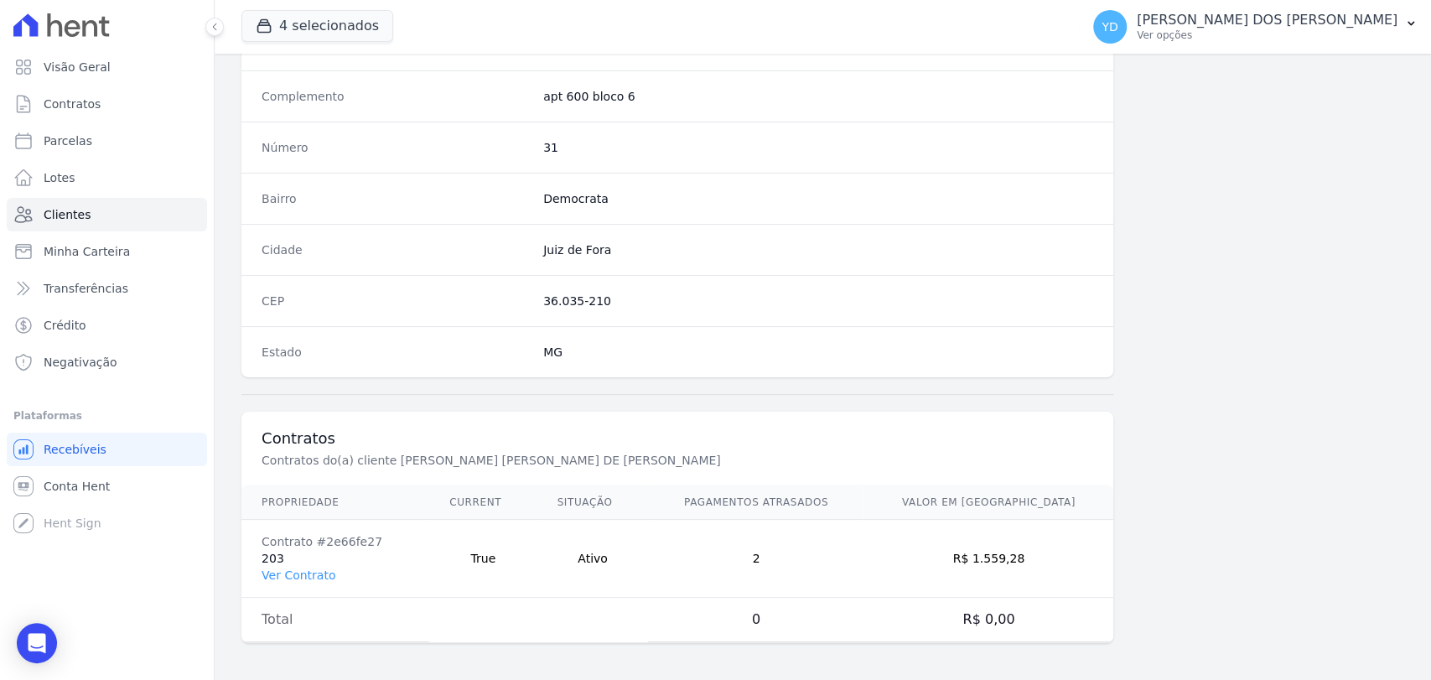
click at [317, 562] on td "Contrato #2e66fe27 203 Ver Contrato" at bounding box center [335, 559] width 188 height 78
click at [316, 568] on link "Ver Contrato" at bounding box center [299, 574] width 74 height 13
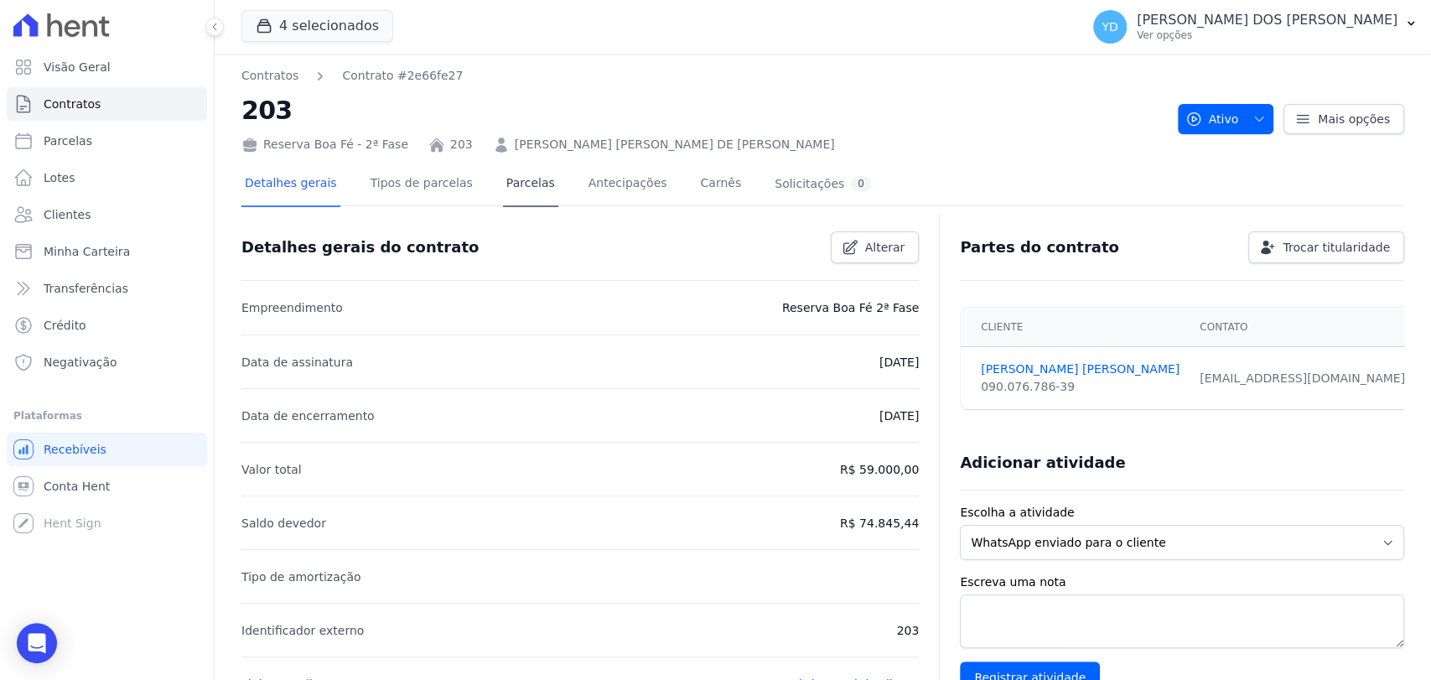
drag, startPoint x: 474, startPoint y: 189, endPoint x: 494, endPoint y: 185, distance: 20.5
click at [478, 188] on div "Detalhes gerais Tipos de parcelas [GEOGRAPHIC_DATA] Antecipações [PERSON_NAME] …" at bounding box center [557, 185] width 633 height 44
click at [503, 180] on link "Parcelas" at bounding box center [530, 185] width 55 height 44
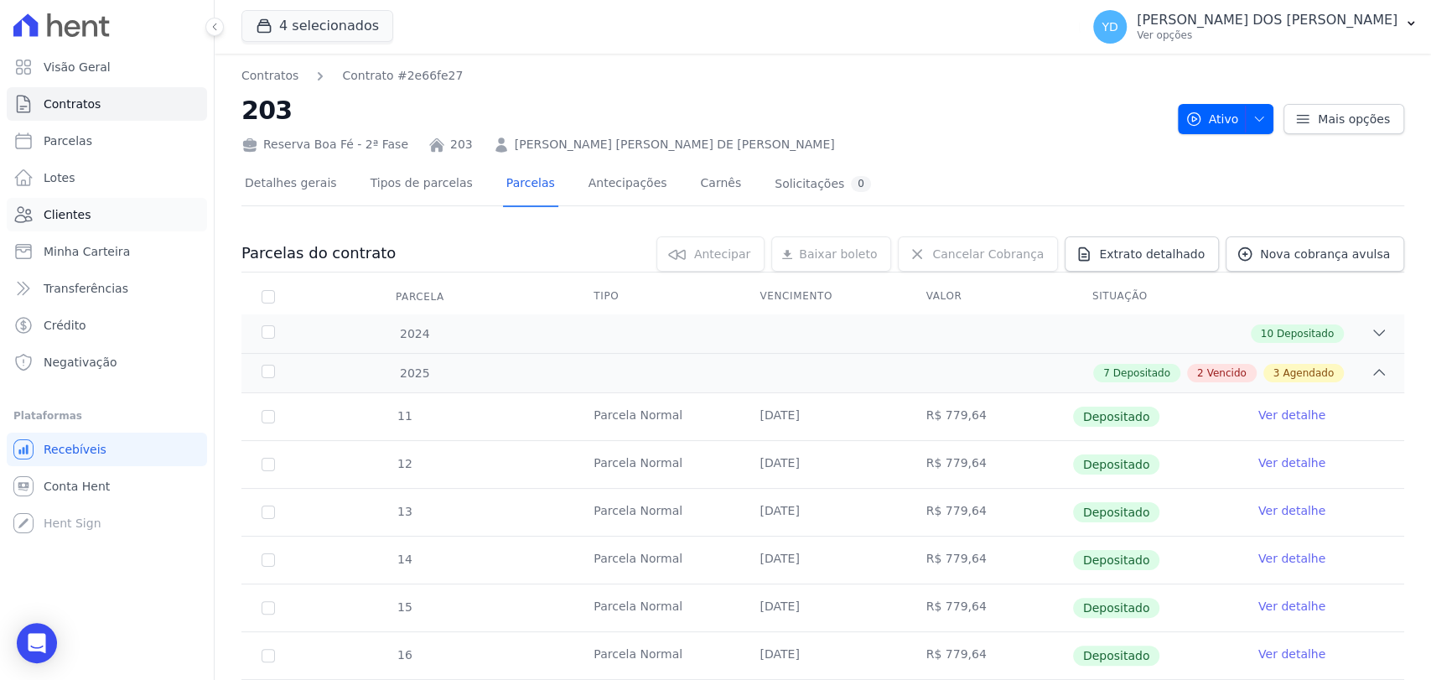
click at [75, 209] on span "Clientes" at bounding box center [67, 214] width 47 height 17
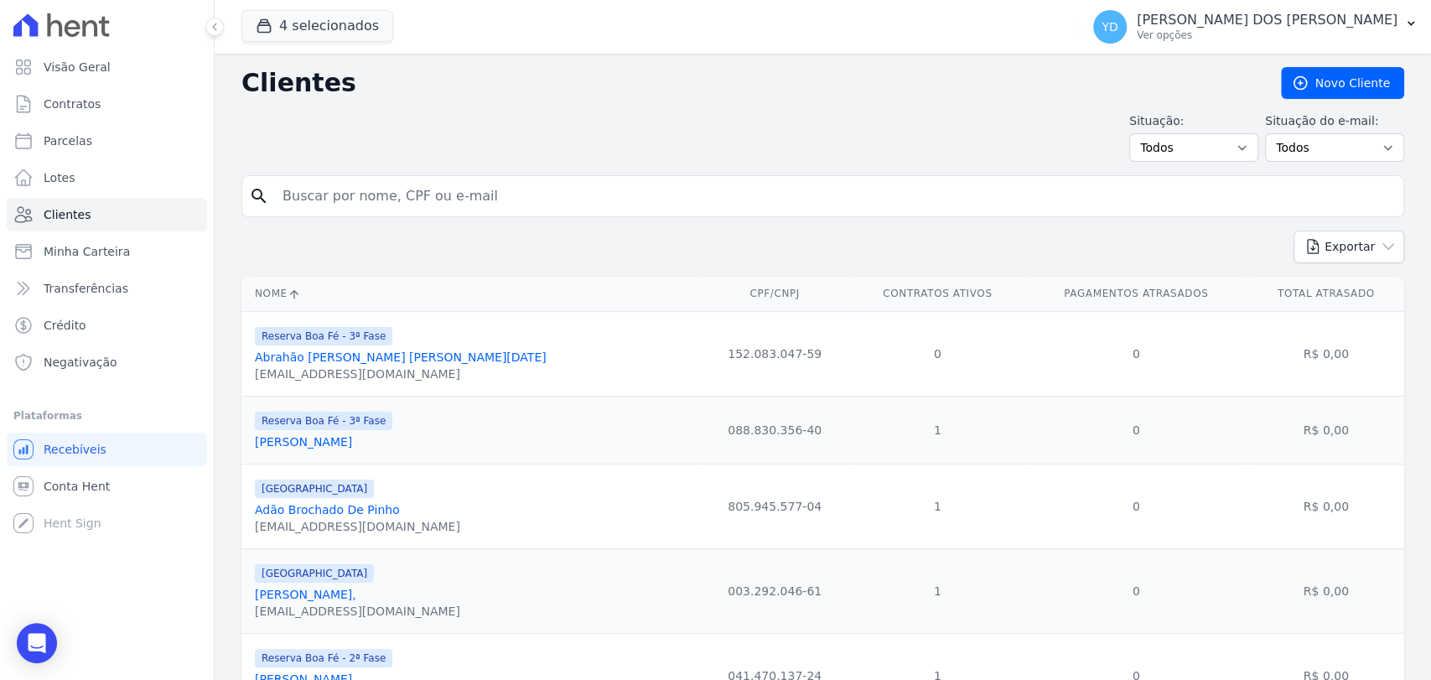
click at [547, 187] on input "search" at bounding box center [834, 196] width 1124 height 34
paste input "[PERSON_NAME]"
type input "[PERSON_NAME]"
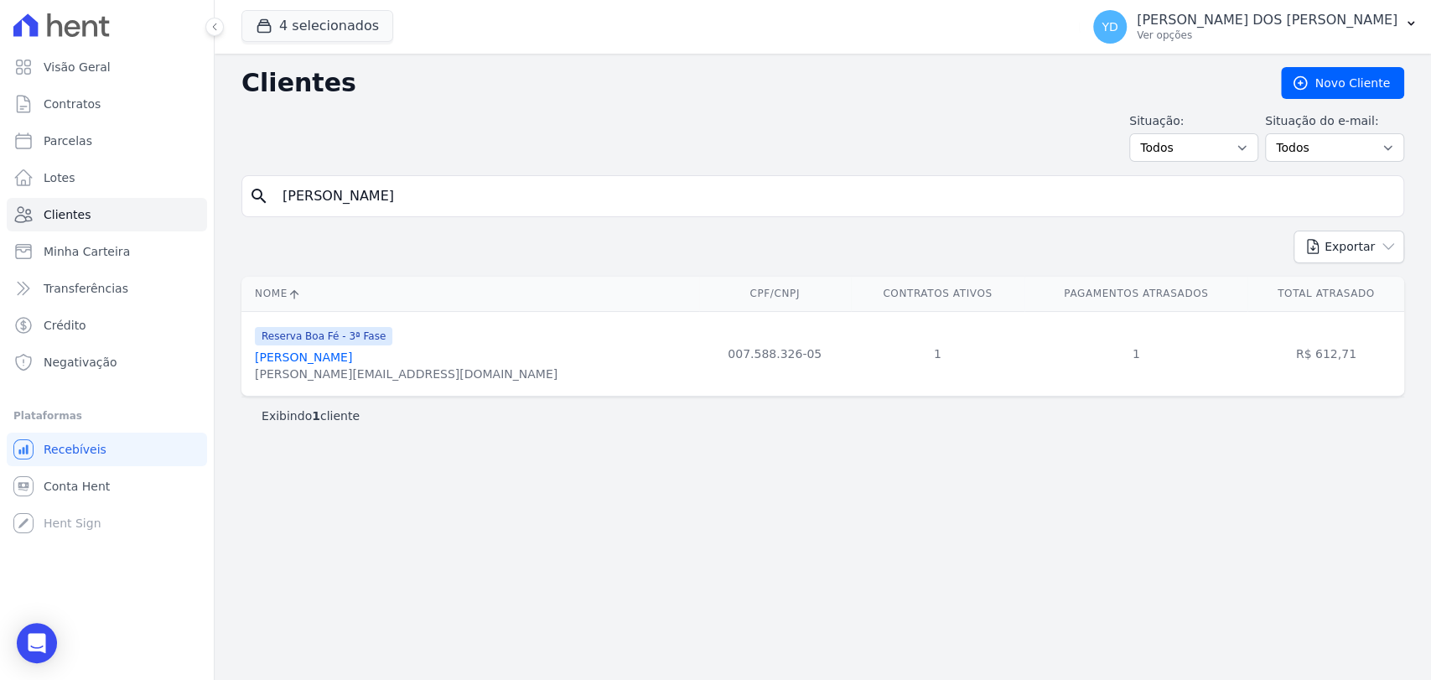
click at [522, 191] on input "[PERSON_NAME]" at bounding box center [834, 196] width 1124 height 34
paste input "xandre [PERSON_NAME]"
type input "[PERSON_NAME] [PERSON_NAME]"
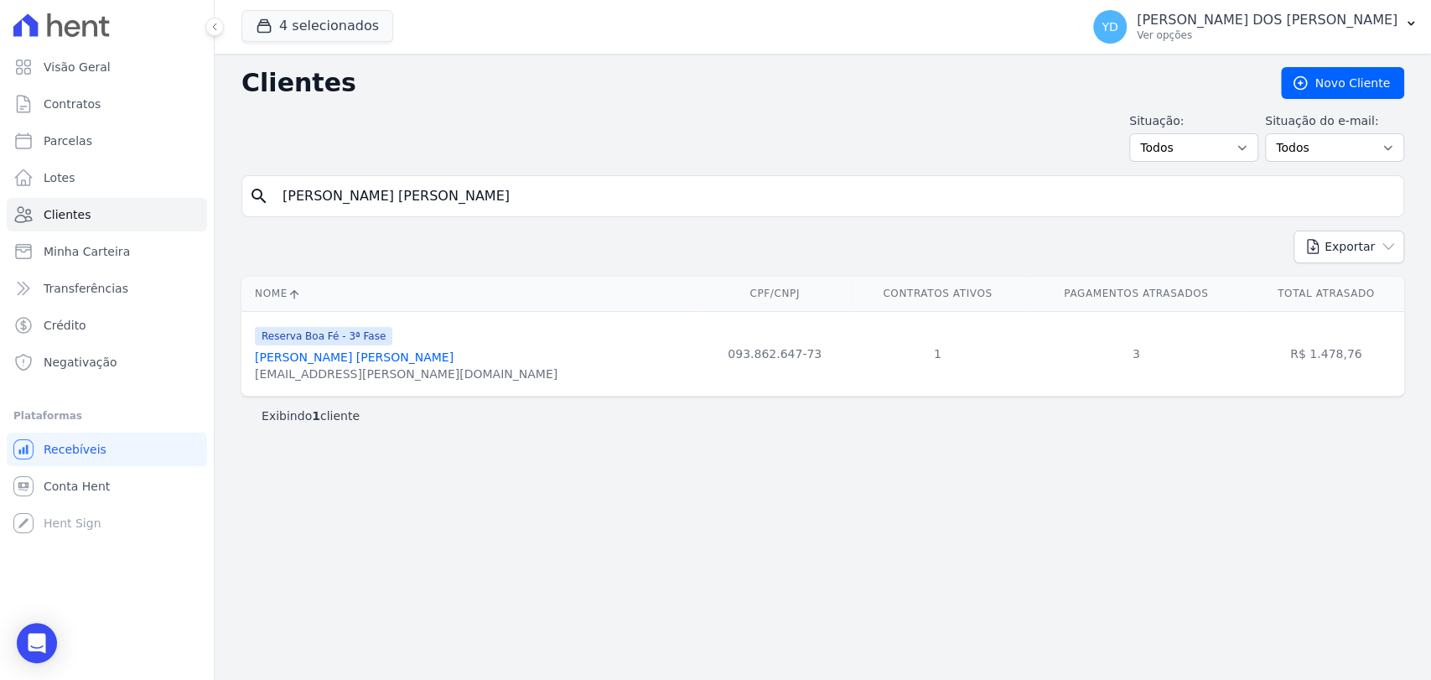
click at [463, 184] on input "[PERSON_NAME] [PERSON_NAME]" at bounding box center [834, 196] width 1124 height 34
paste input "[PERSON_NAME]"
type input "[PERSON_NAME]"
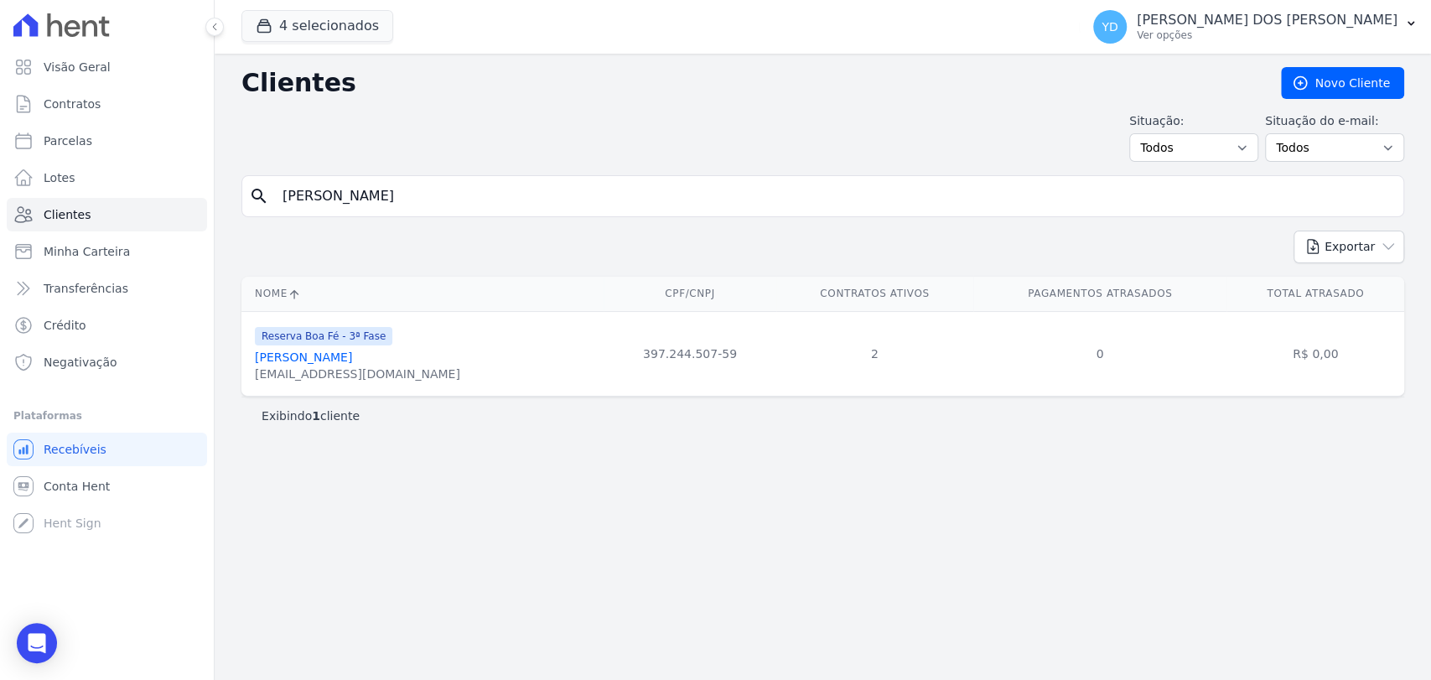
click at [528, 192] on input "[PERSON_NAME]" at bounding box center [834, 196] width 1124 height 34
paste input "[PERSON_NAME] [PERSON_NAME] -"
type input "[PERSON_NAME] [PERSON_NAME]"
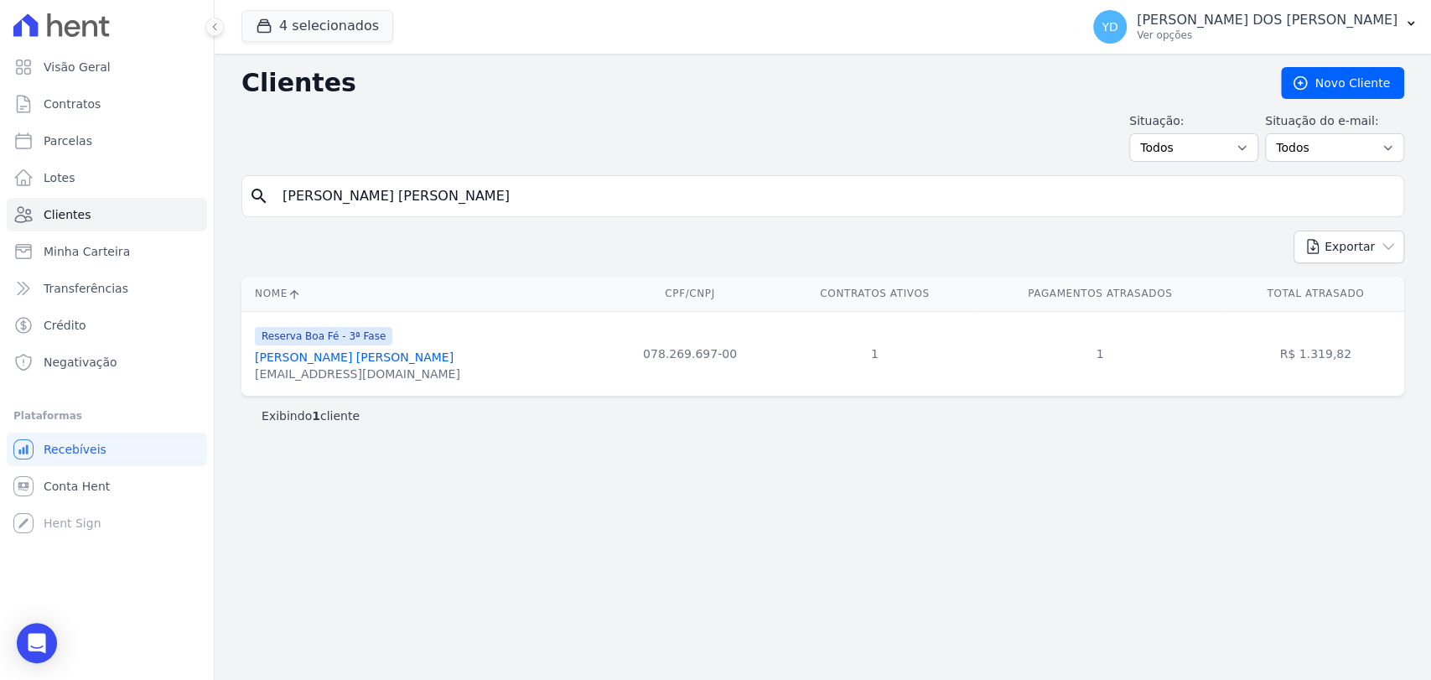
click at [445, 210] on input "[PERSON_NAME] [PERSON_NAME]" at bounding box center [834, 196] width 1124 height 34
paste input "[PERSON_NAME] [PERSON_NAME] [PERSON_NAME]"
type input "[PERSON_NAME] [PERSON_NAME] [PERSON_NAME]"
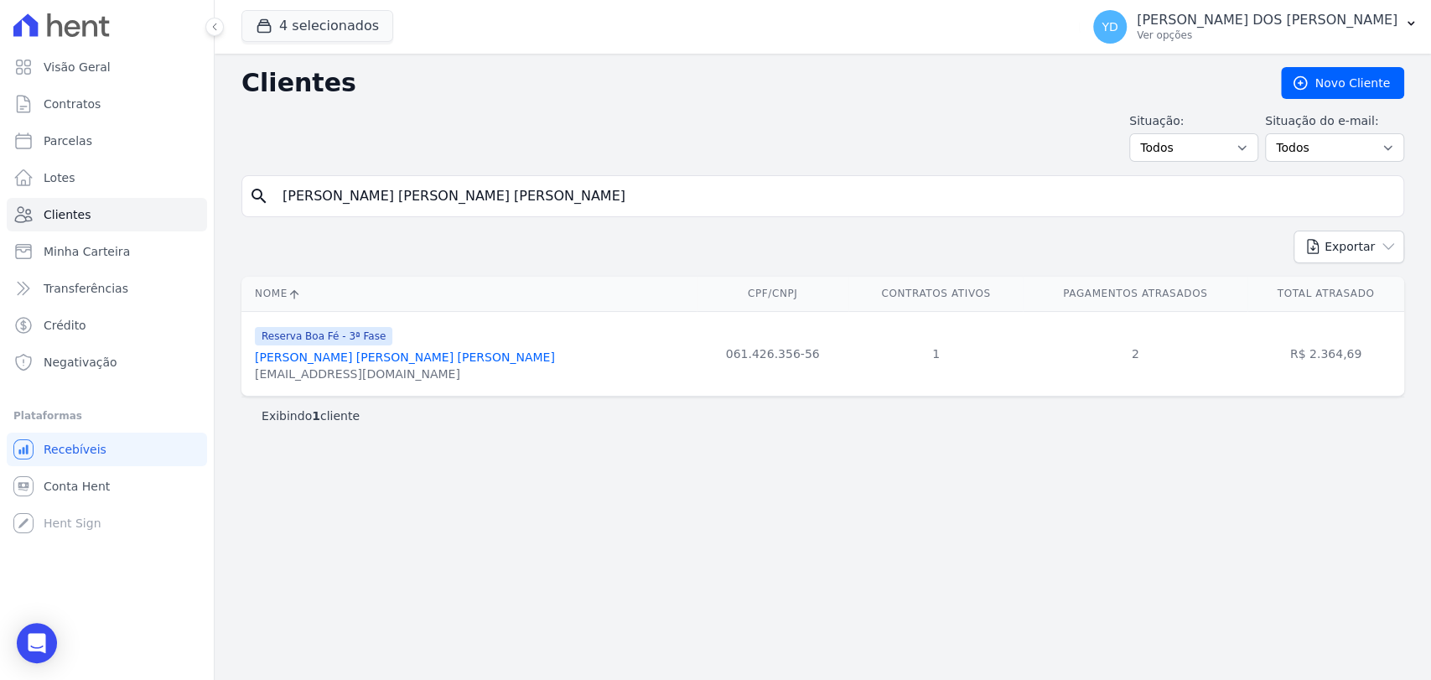
click at [549, 197] on input "[PERSON_NAME] [PERSON_NAME] [PERSON_NAME]" at bounding box center [834, 196] width 1124 height 34
paste input "iz [PERSON_NAME]"
type input "[PERSON_NAME]"
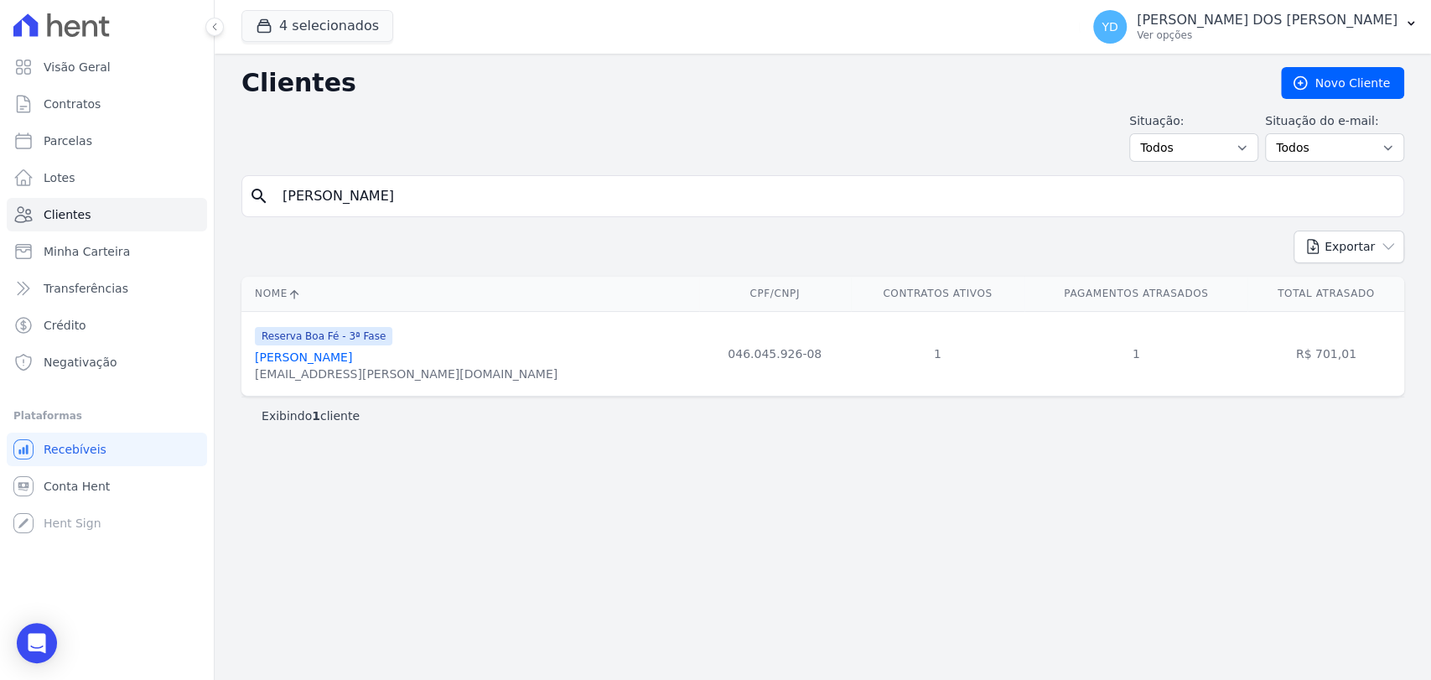
click at [427, 195] on input "[PERSON_NAME]" at bounding box center [834, 196] width 1124 height 34
paste input "[PERSON_NAME] Vinicius Dos [PERSON_NAME] [PERSON_NAME]"
type input "[PERSON_NAME] Vinicius Dos [PERSON_NAME] [PERSON_NAME]"
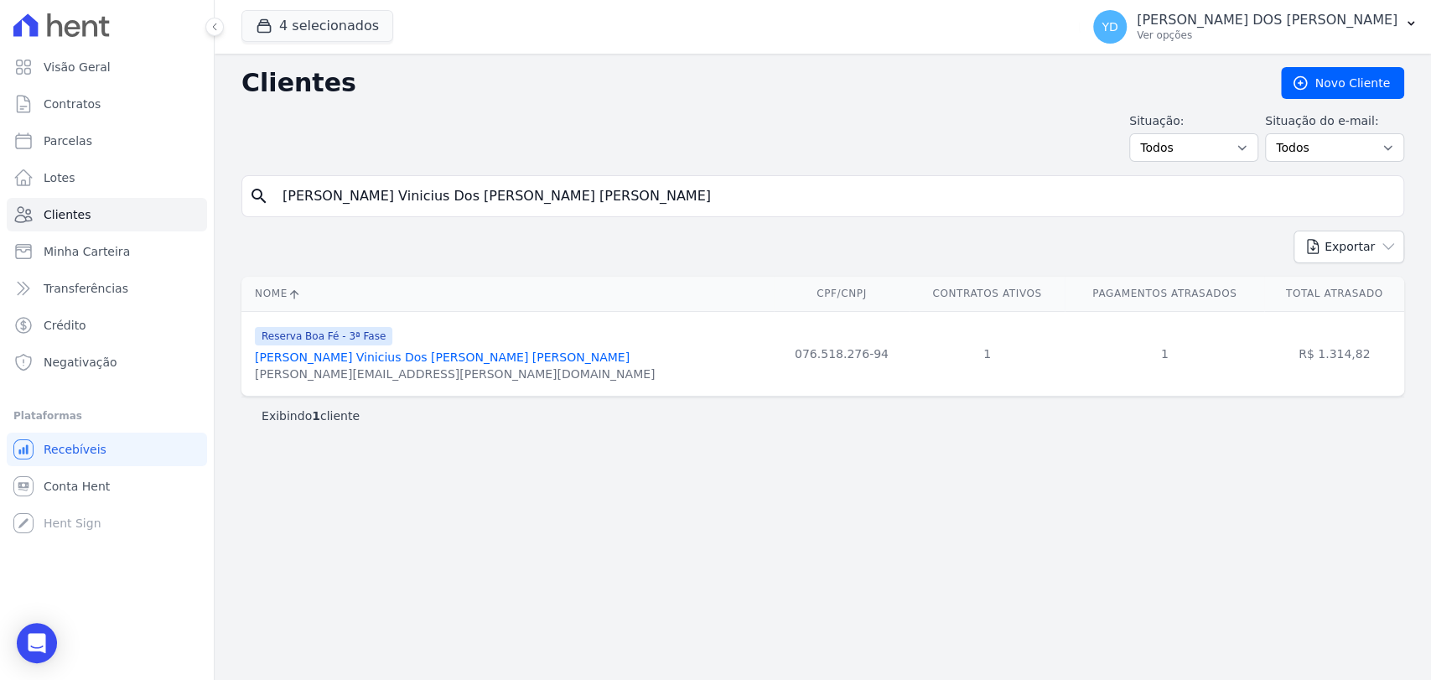
click at [540, 187] on input "[PERSON_NAME] Vinicius Dos [PERSON_NAME] [PERSON_NAME]" at bounding box center [834, 196] width 1124 height 34
paste input "[PERSON_NAME] [PERSON_NAME]"
type input "Raiane [PERSON_NAME] [PERSON_NAME]"
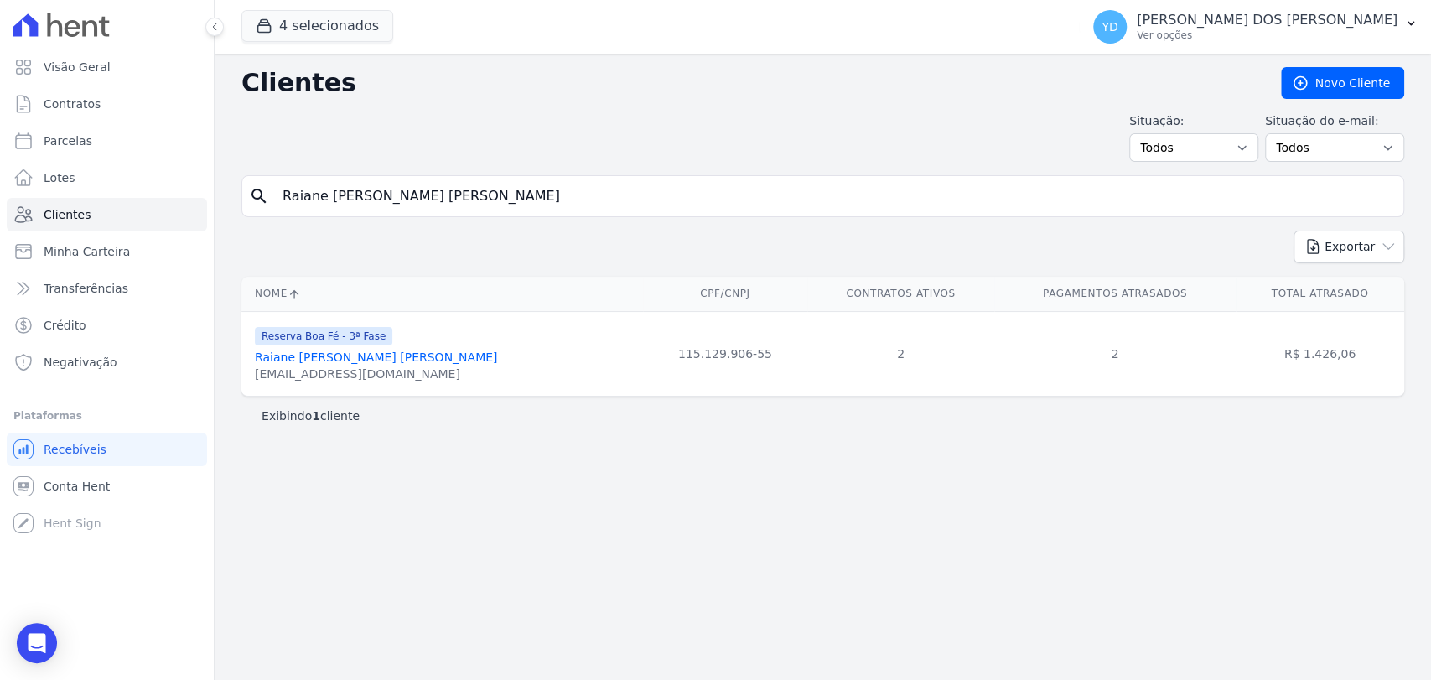
click at [500, 194] on input "Raiane [PERSON_NAME] [PERSON_NAME]" at bounding box center [834, 196] width 1124 height 34
paste input "[PERSON_NAME]"
type input "[PERSON_NAME]"
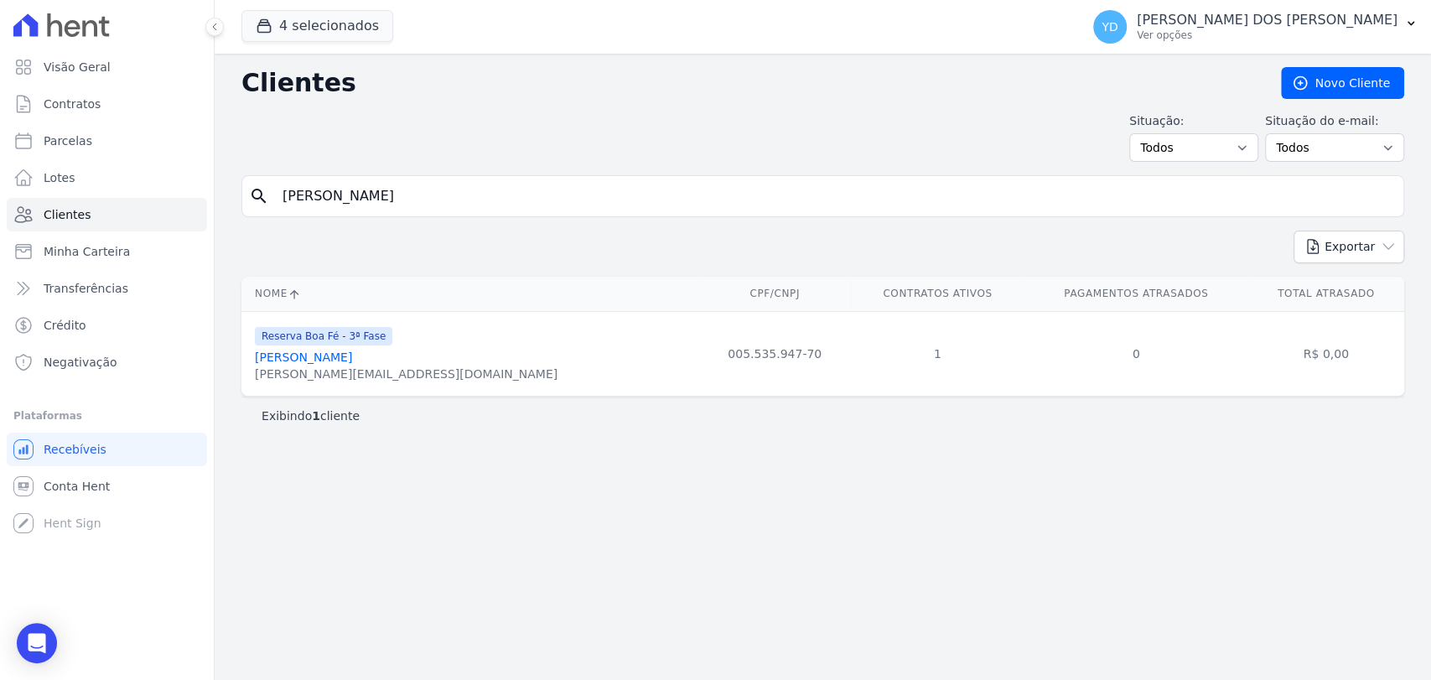
click at [454, 189] on input "[PERSON_NAME]" at bounding box center [834, 196] width 1124 height 34
paste input "[PERSON_NAME] [PERSON_NAME] [PERSON_NAME]"
type input "[PERSON_NAME] [PERSON_NAME] [PERSON_NAME]"
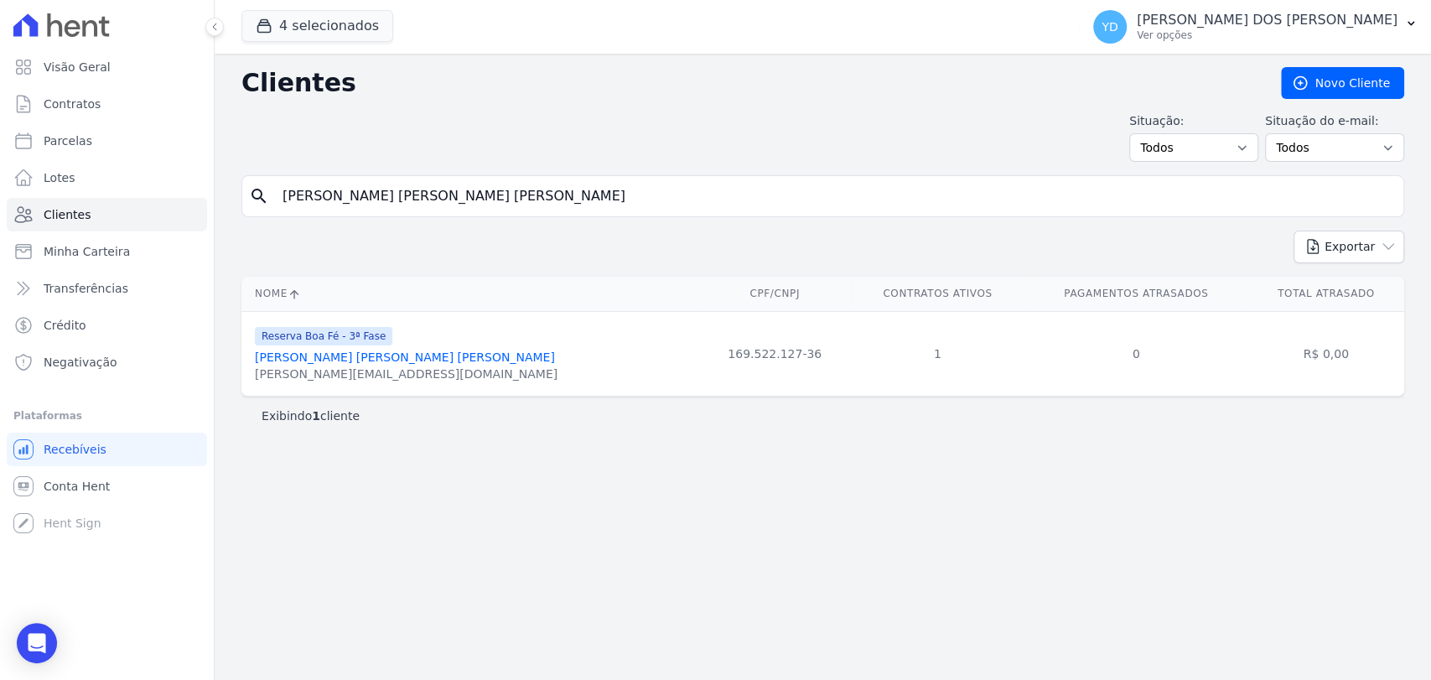
click at [433, 354] on link "[PERSON_NAME] [PERSON_NAME] [PERSON_NAME]" at bounding box center [405, 356] width 300 height 13
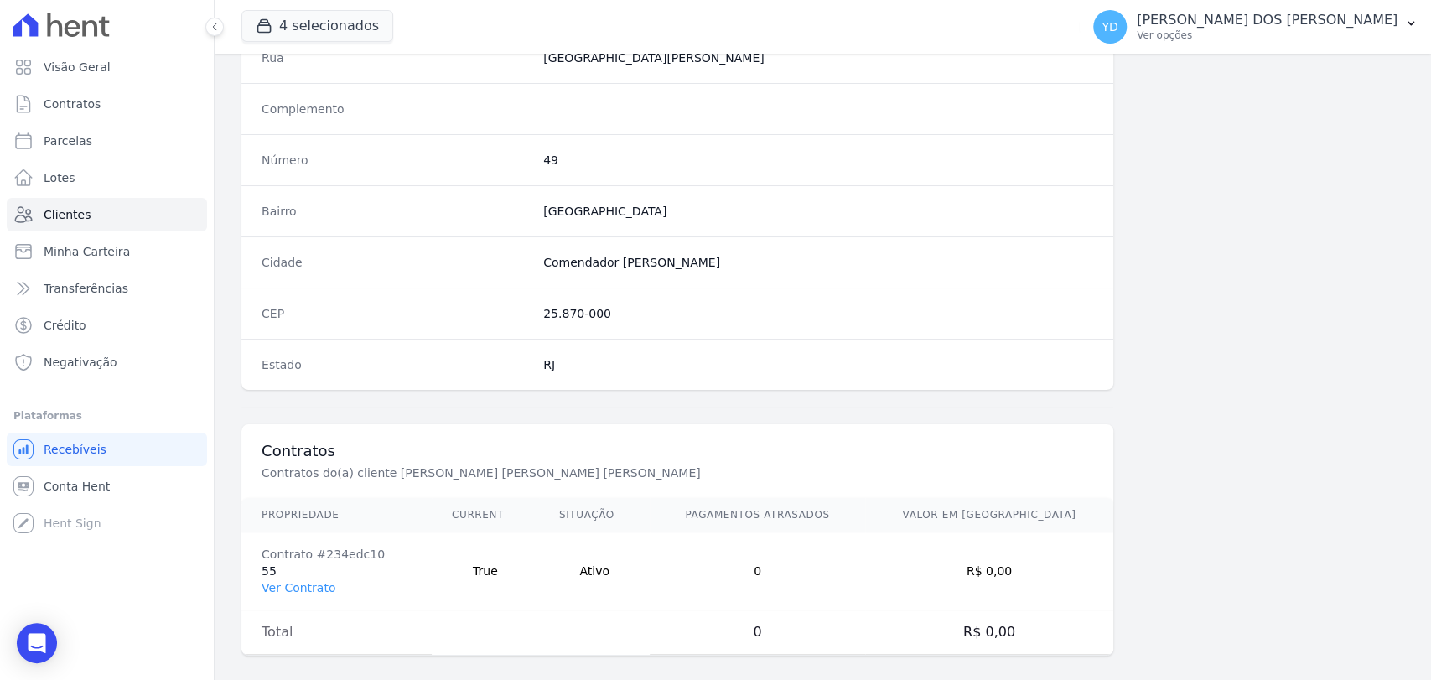
scroll to position [885, 0]
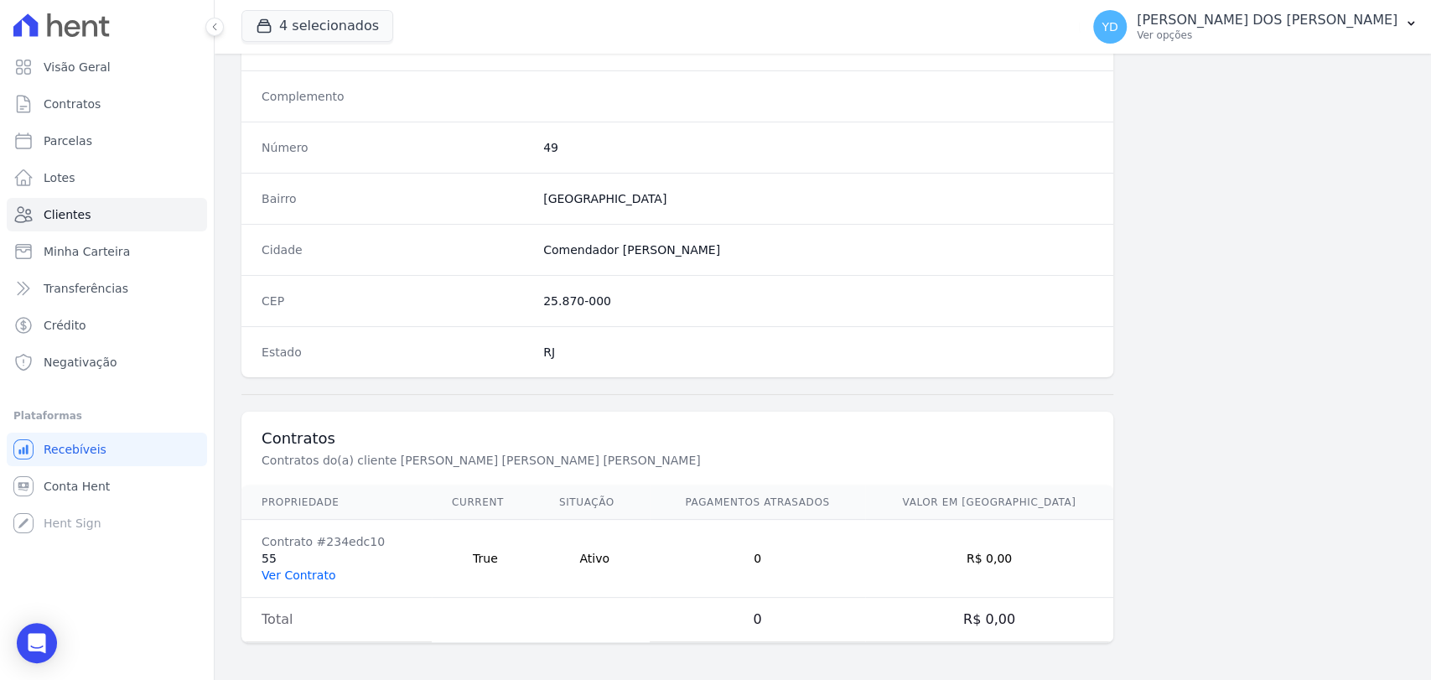
click at [313, 568] on link "Ver Contrato" at bounding box center [299, 574] width 74 height 13
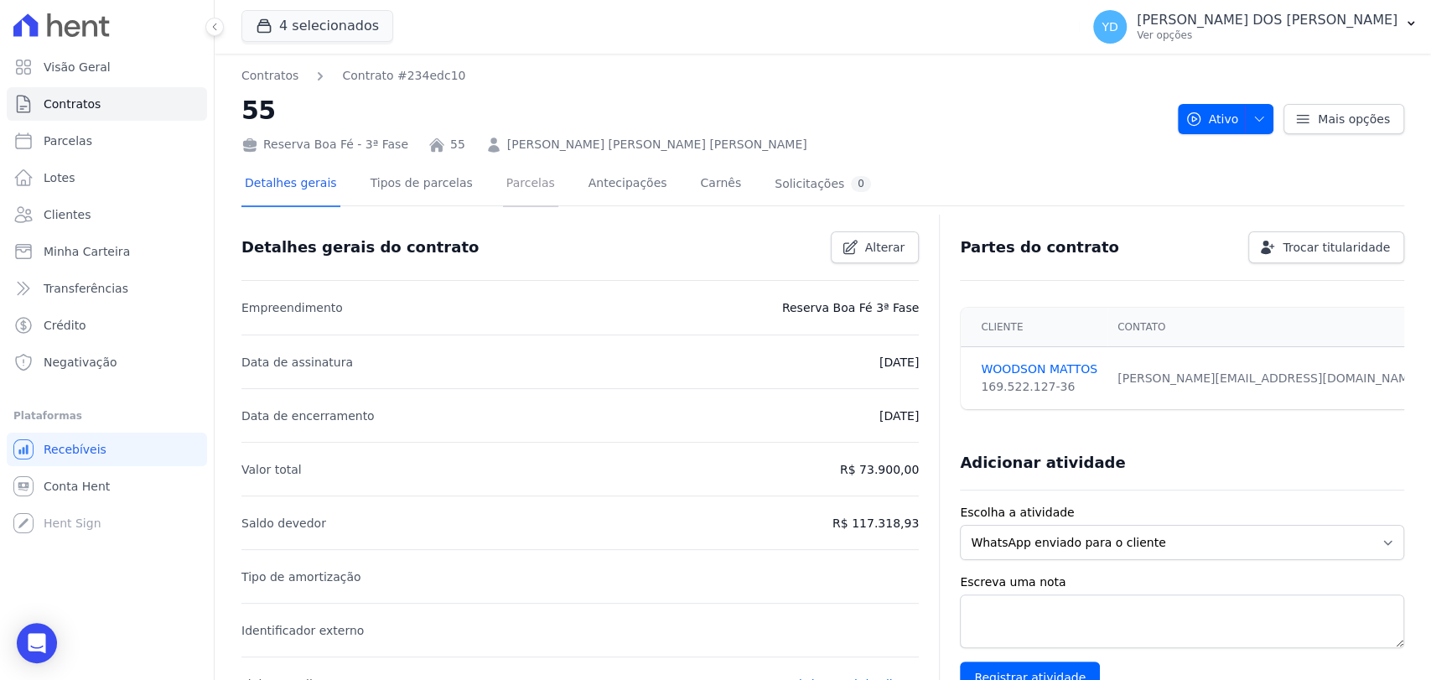
click at [508, 169] on link "Parcelas" at bounding box center [530, 185] width 55 height 44
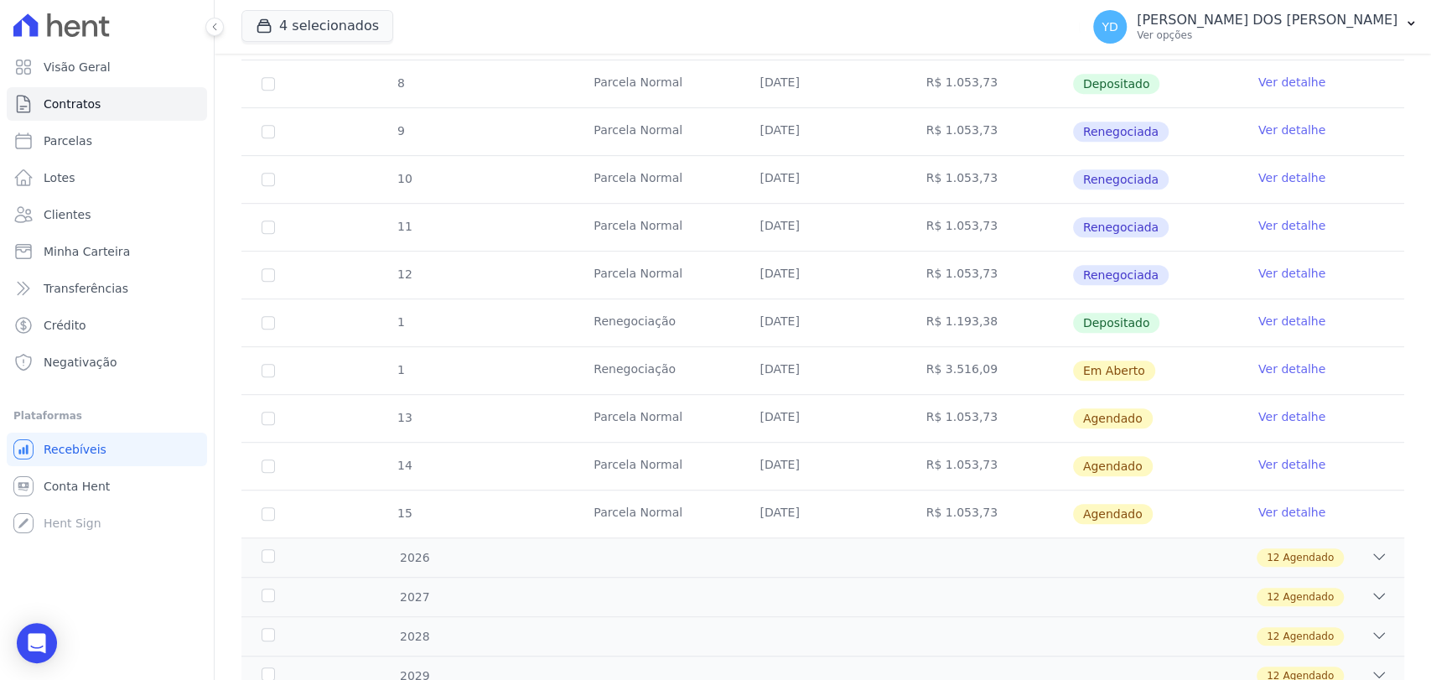
scroll to position [558, 0]
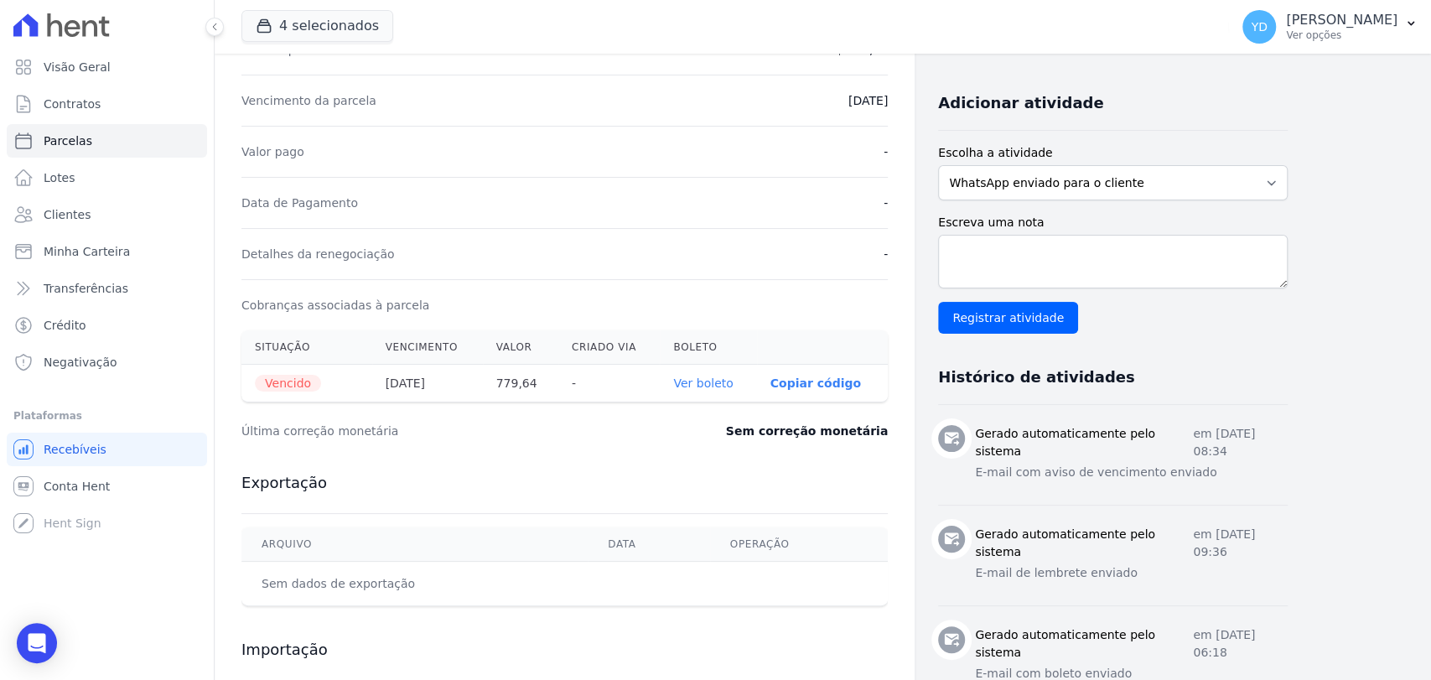
scroll to position [372, 0]
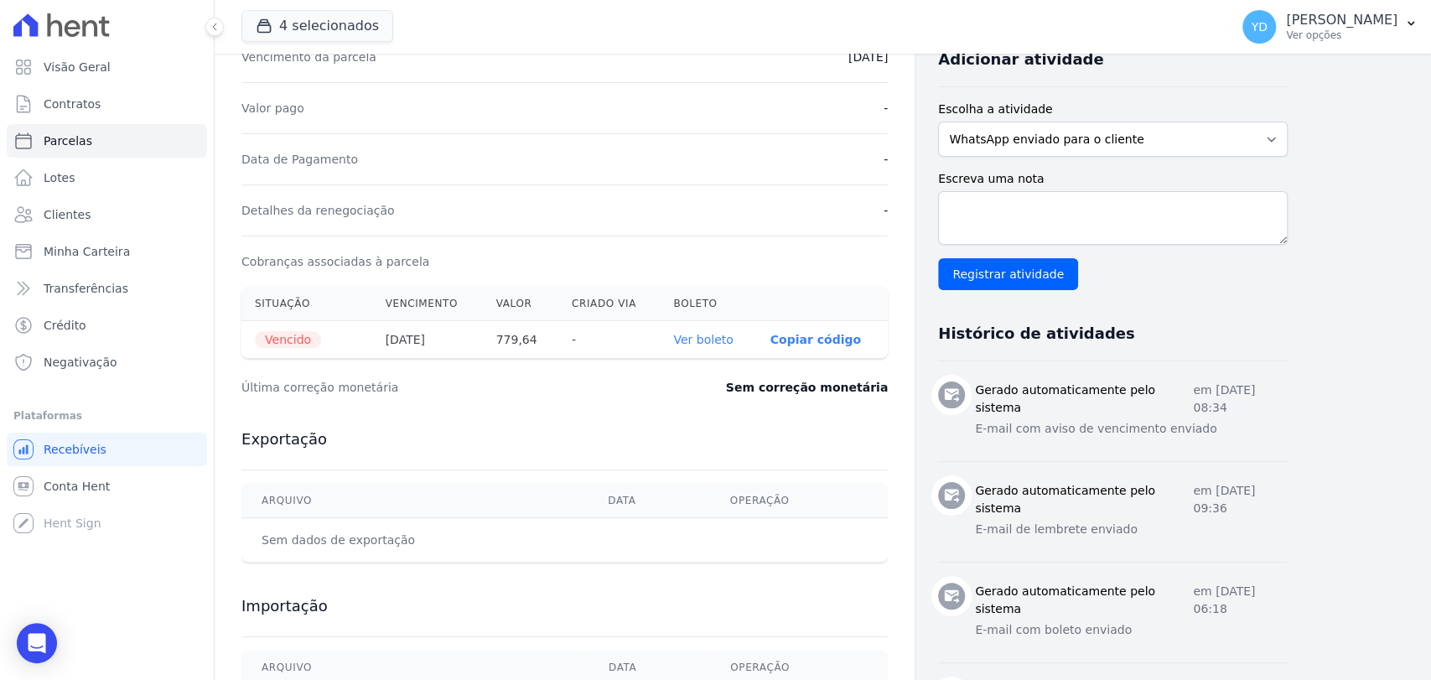
click at [707, 339] on link "Ver boleto" at bounding box center [703, 339] width 60 height 13
drag, startPoint x: 121, startPoint y: 221, endPoint x: 141, endPoint y: 200, distance: 29.0
click at [121, 220] on link "Clientes" at bounding box center [107, 215] width 200 height 34
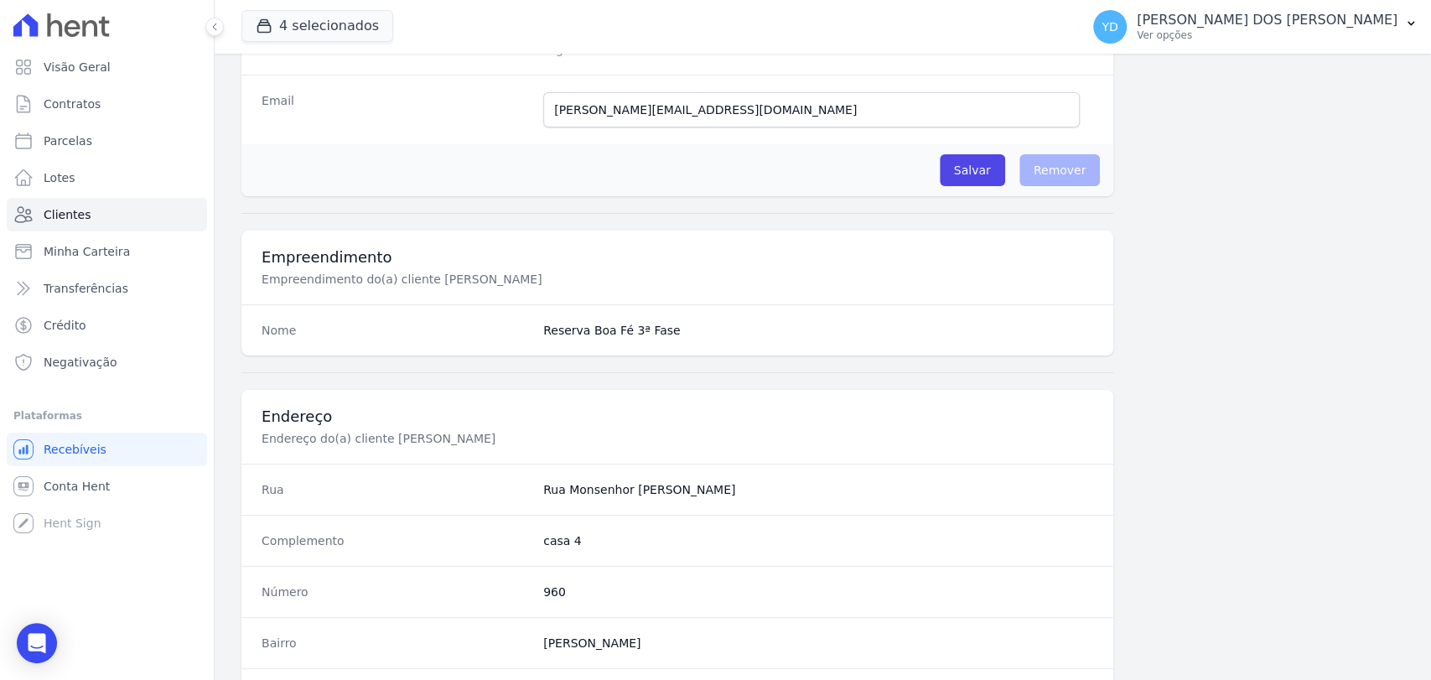
scroll to position [838, 0]
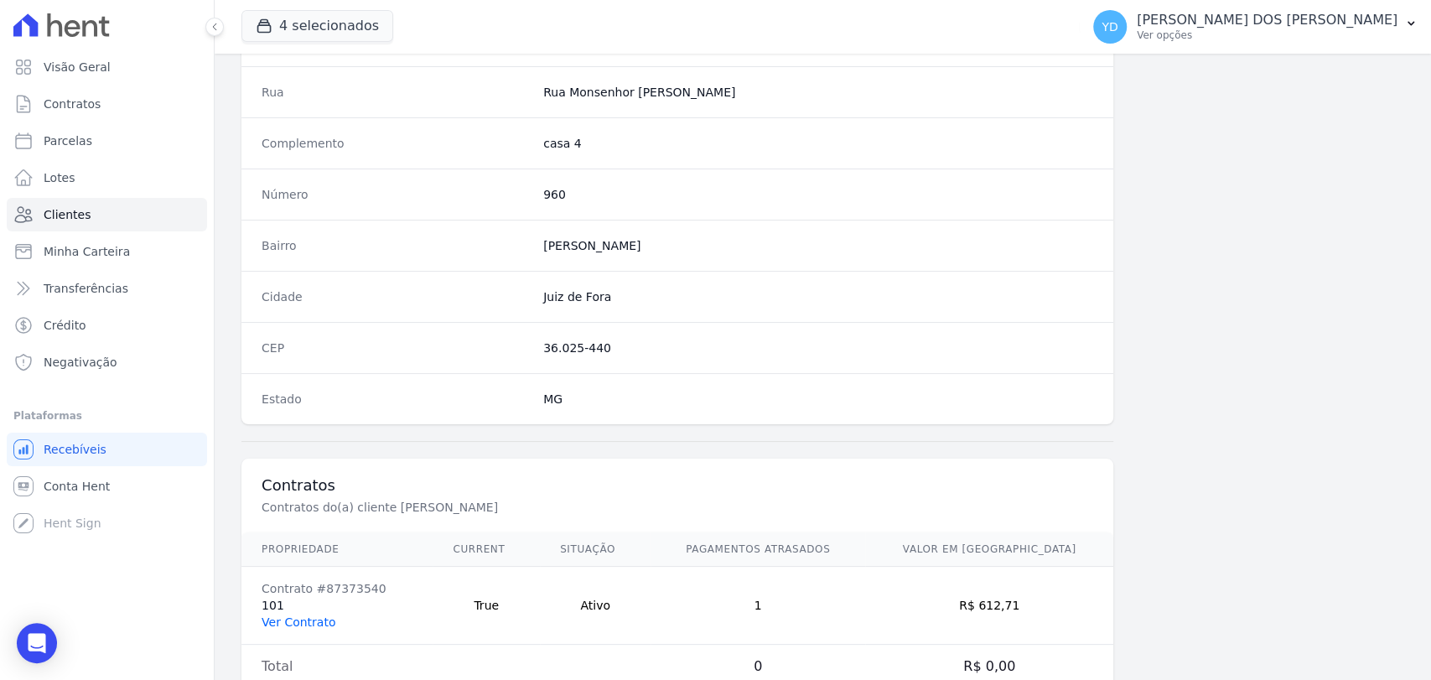
click at [290, 615] on link "Ver Contrato" at bounding box center [299, 621] width 74 height 13
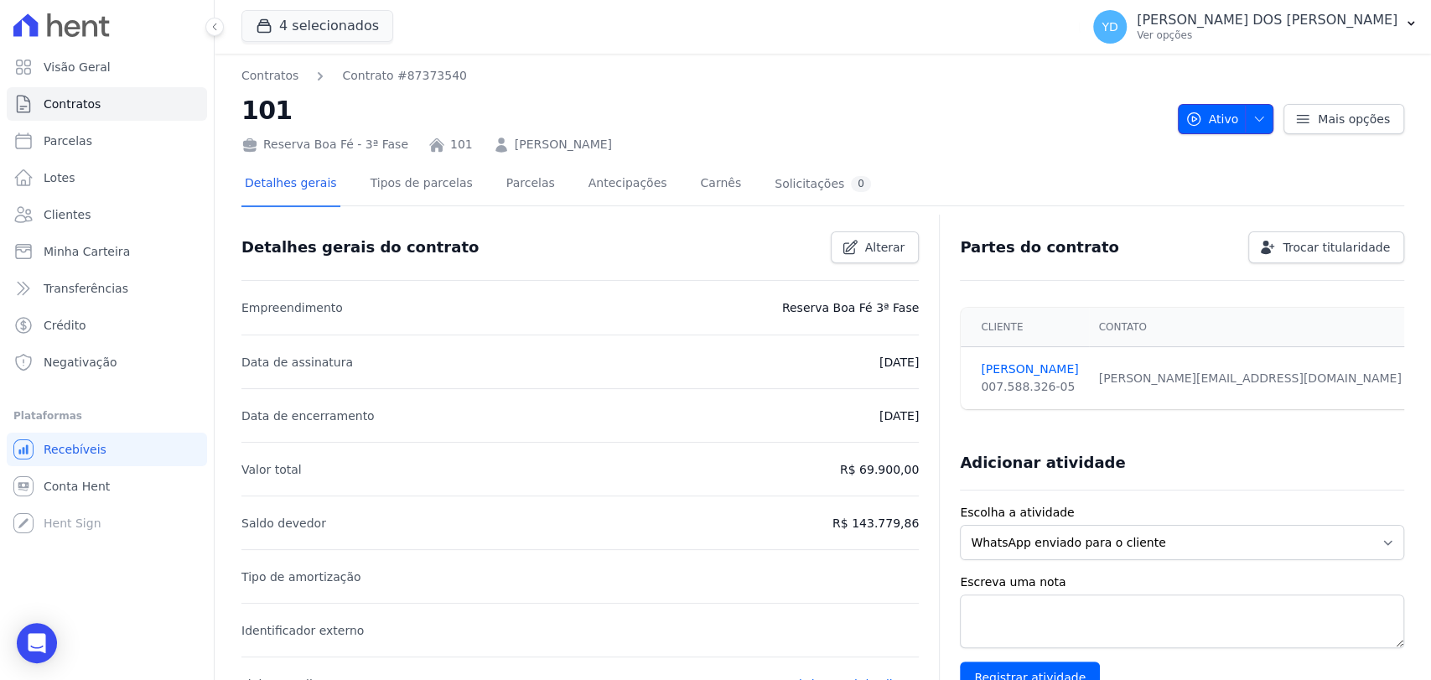
click at [1252, 116] on icon "button" at bounding box center [1258, 118] width 13 height 13
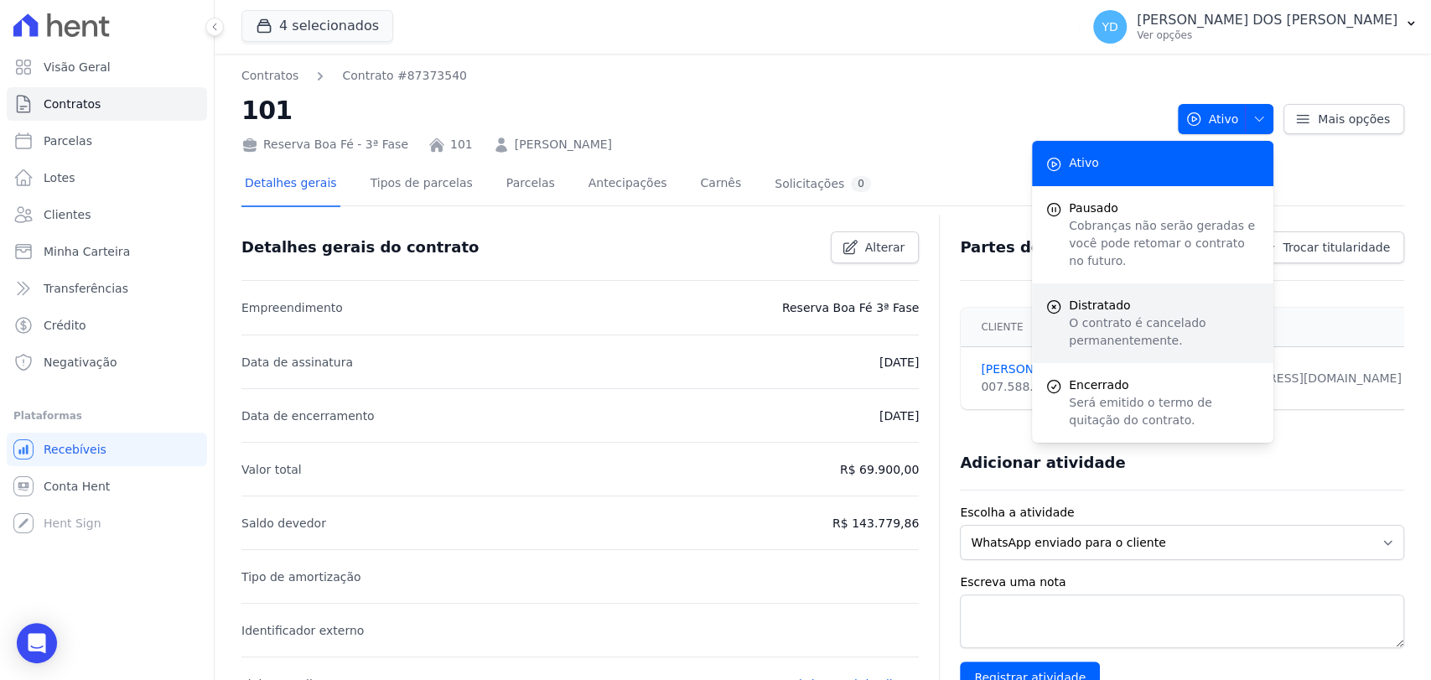
click at [1140, 314] on p "O contrato é cancelado permanentemente." at bounding box center [1164, 331] width 191 height 35
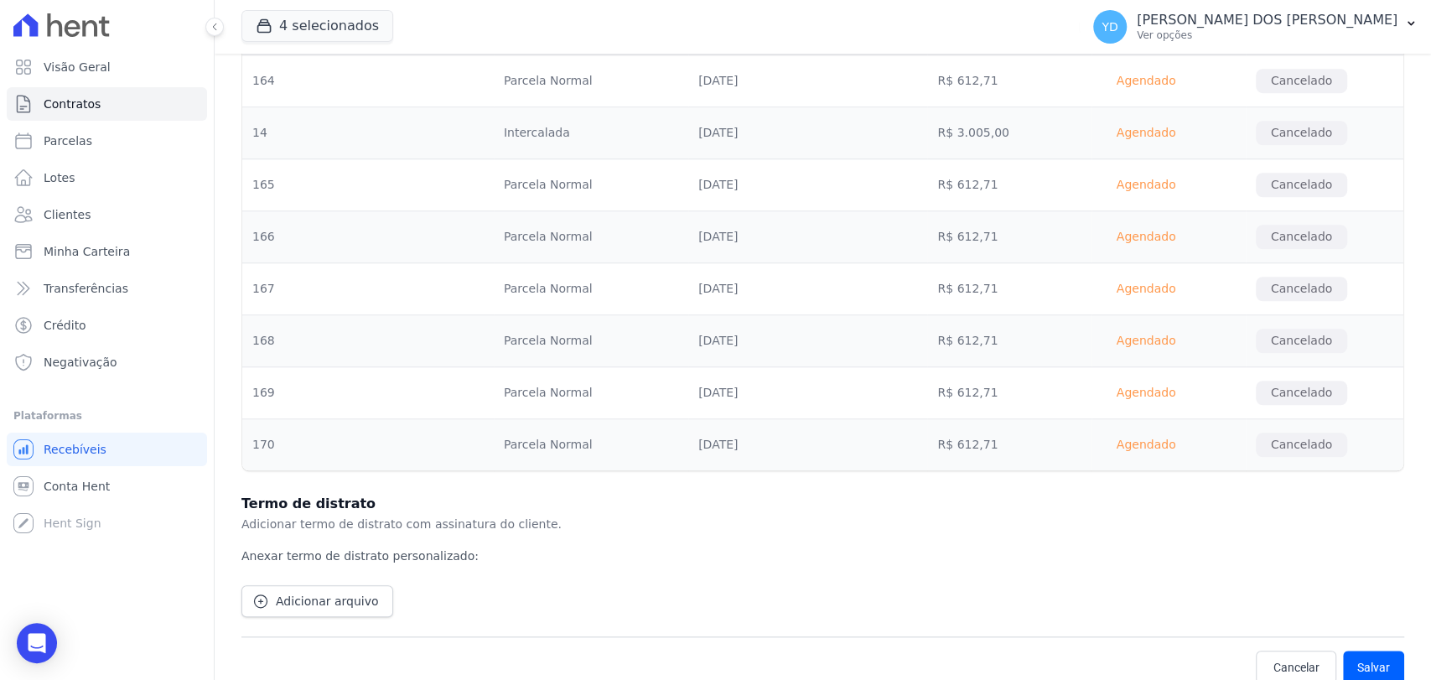
scroll to position [9448, 0]
click at [1355, 650] on button "Salvar" at bounding box center [1373, 667] width 61 height 34
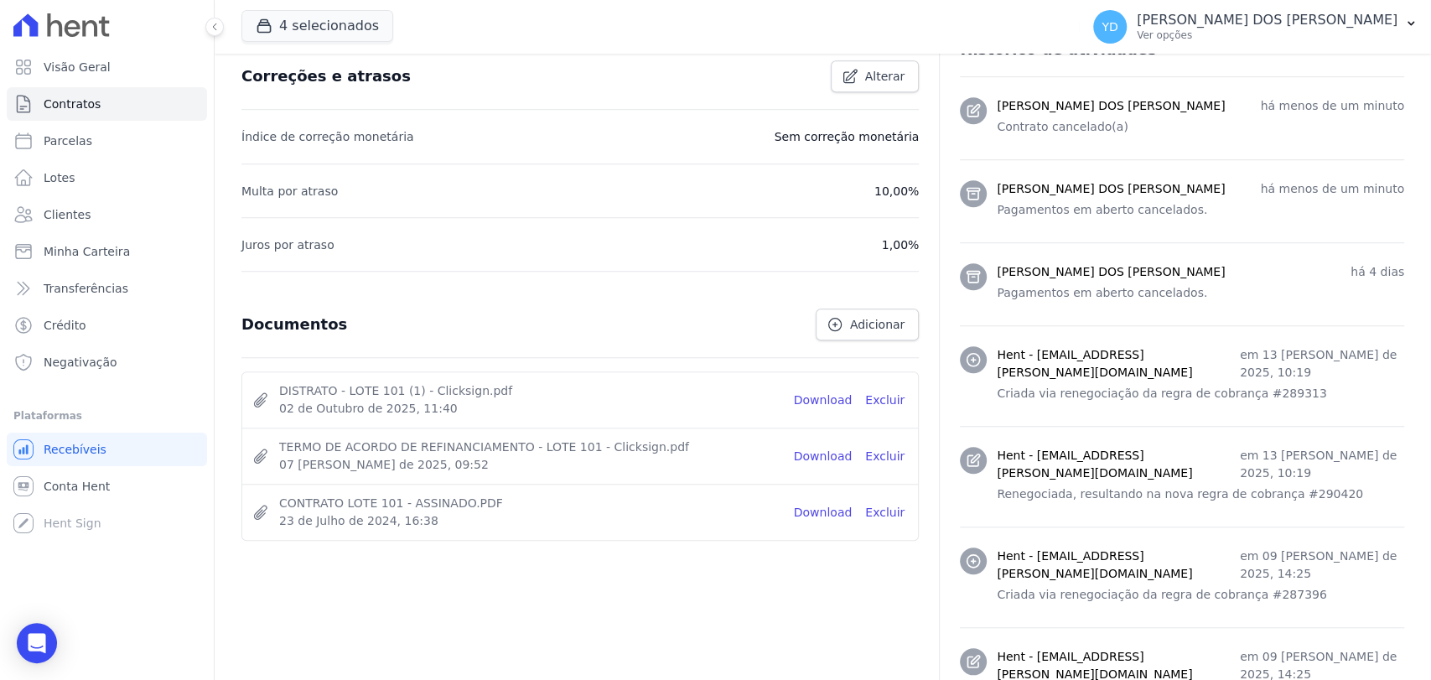
scroll to position [687, 0]
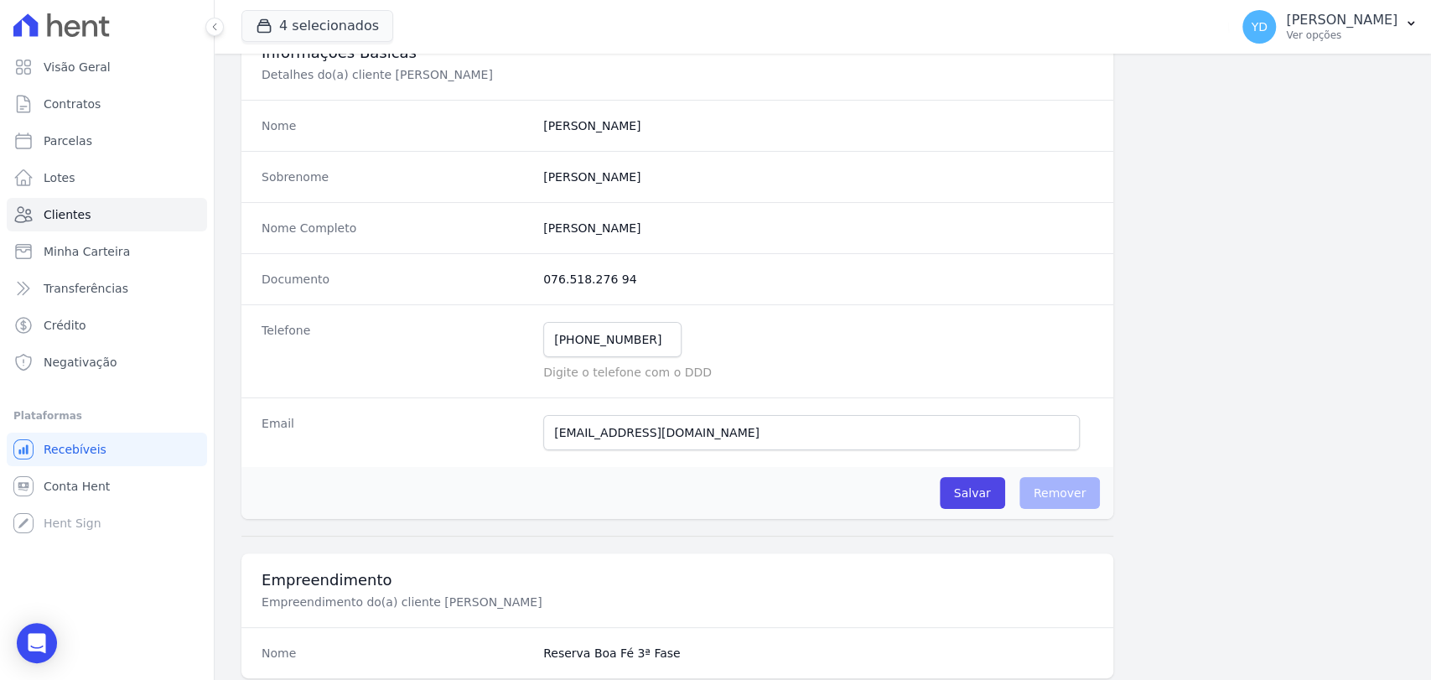
scroll to position [93, 0]
